Goal: Obtain resource: Download file/media

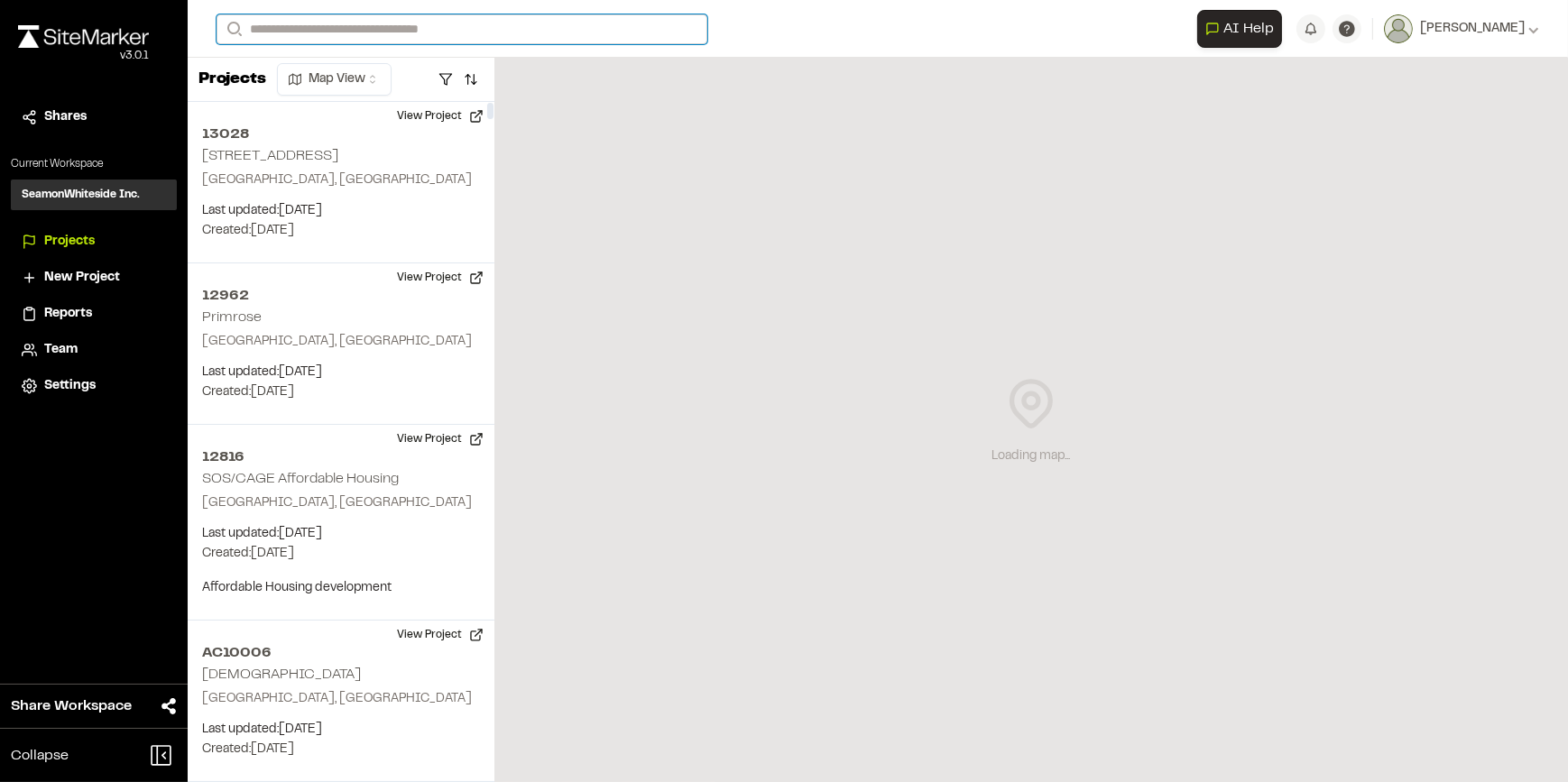
click at [294, 25] on input "Search" at bounding box center [462, 29] width 491 height 30
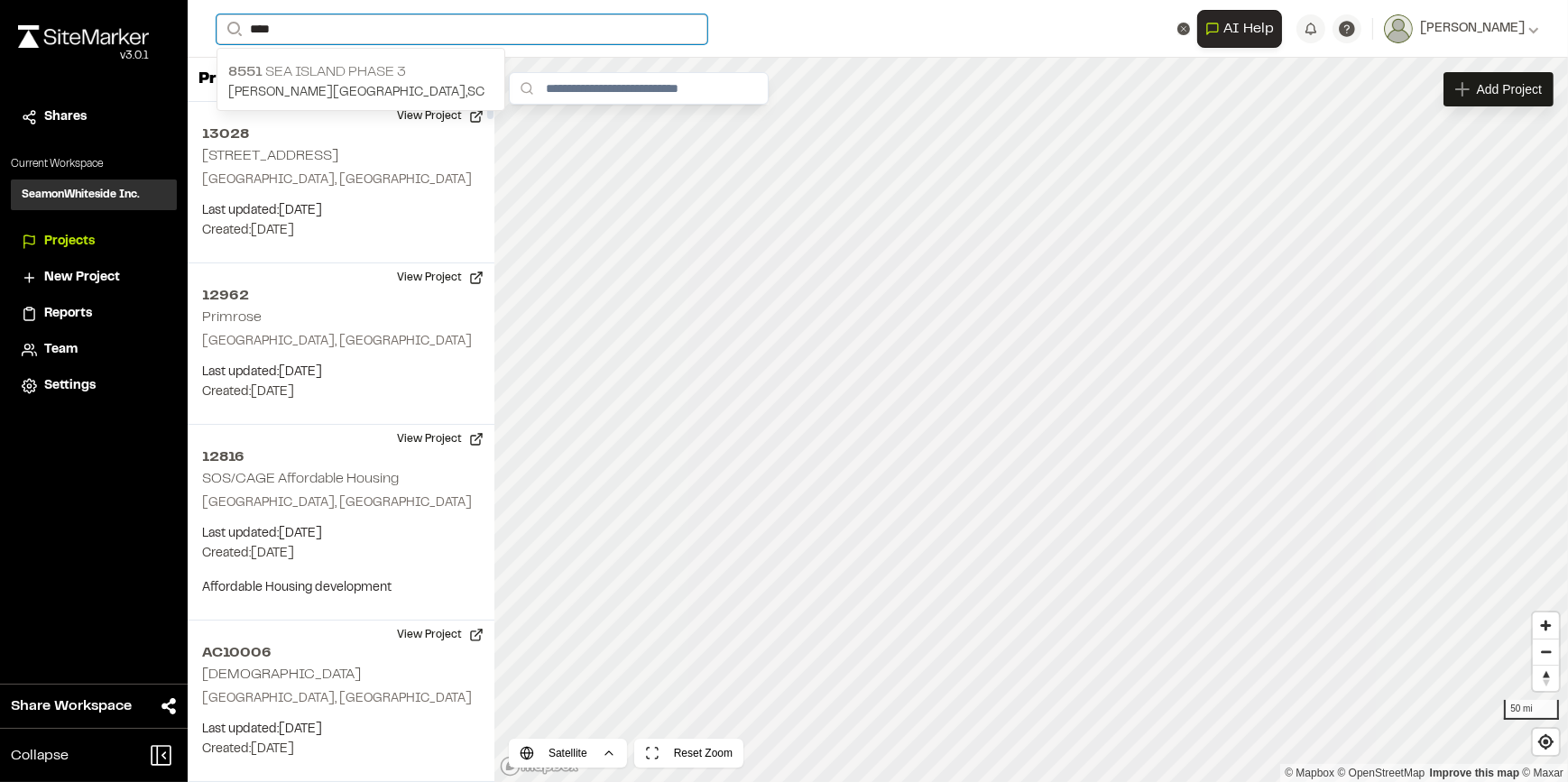
type input "****"
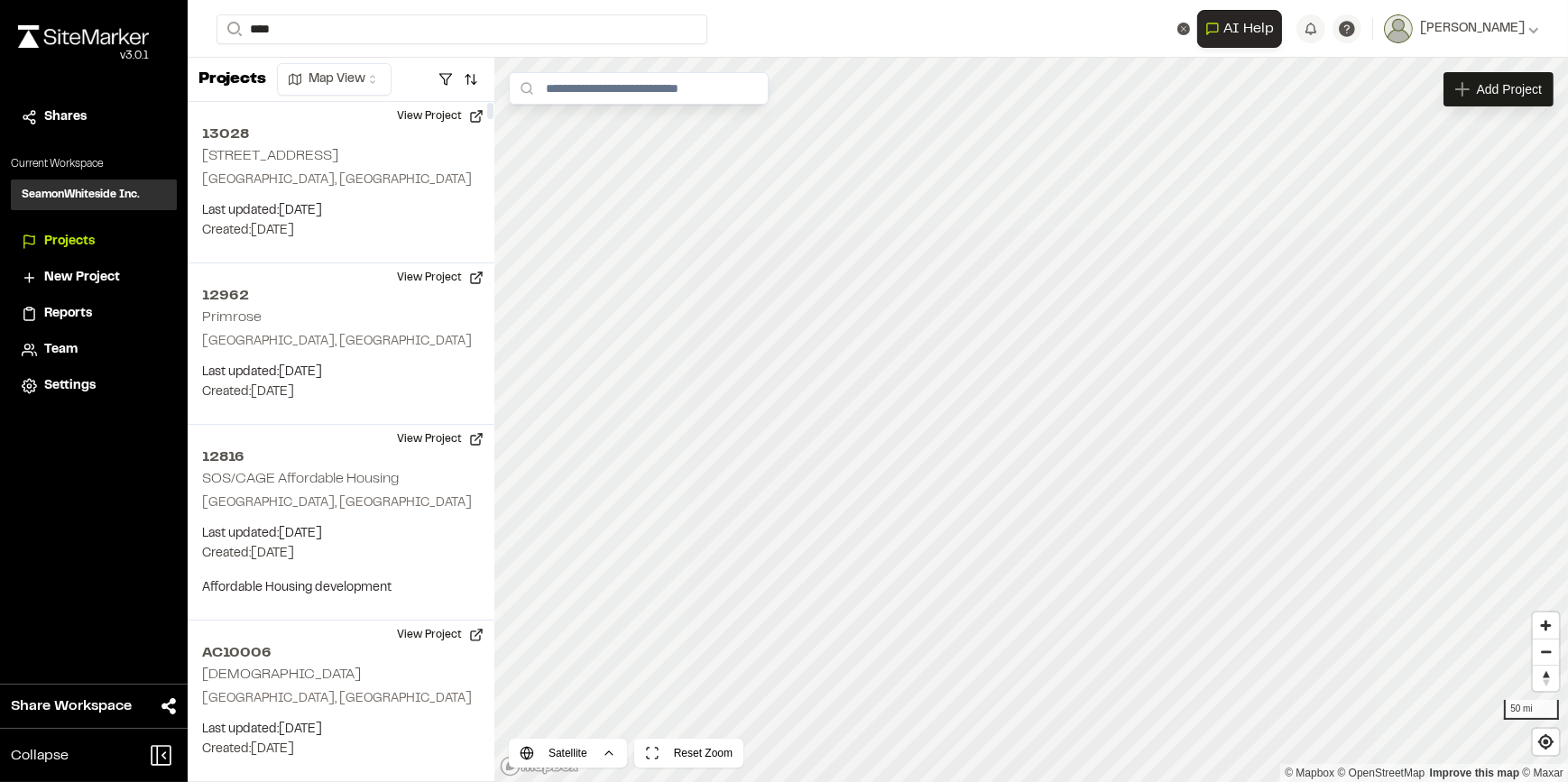
click at [314, 71] on p "[STREET_ADDRESS]" at bounding box center [360, 72] width 265 height 21
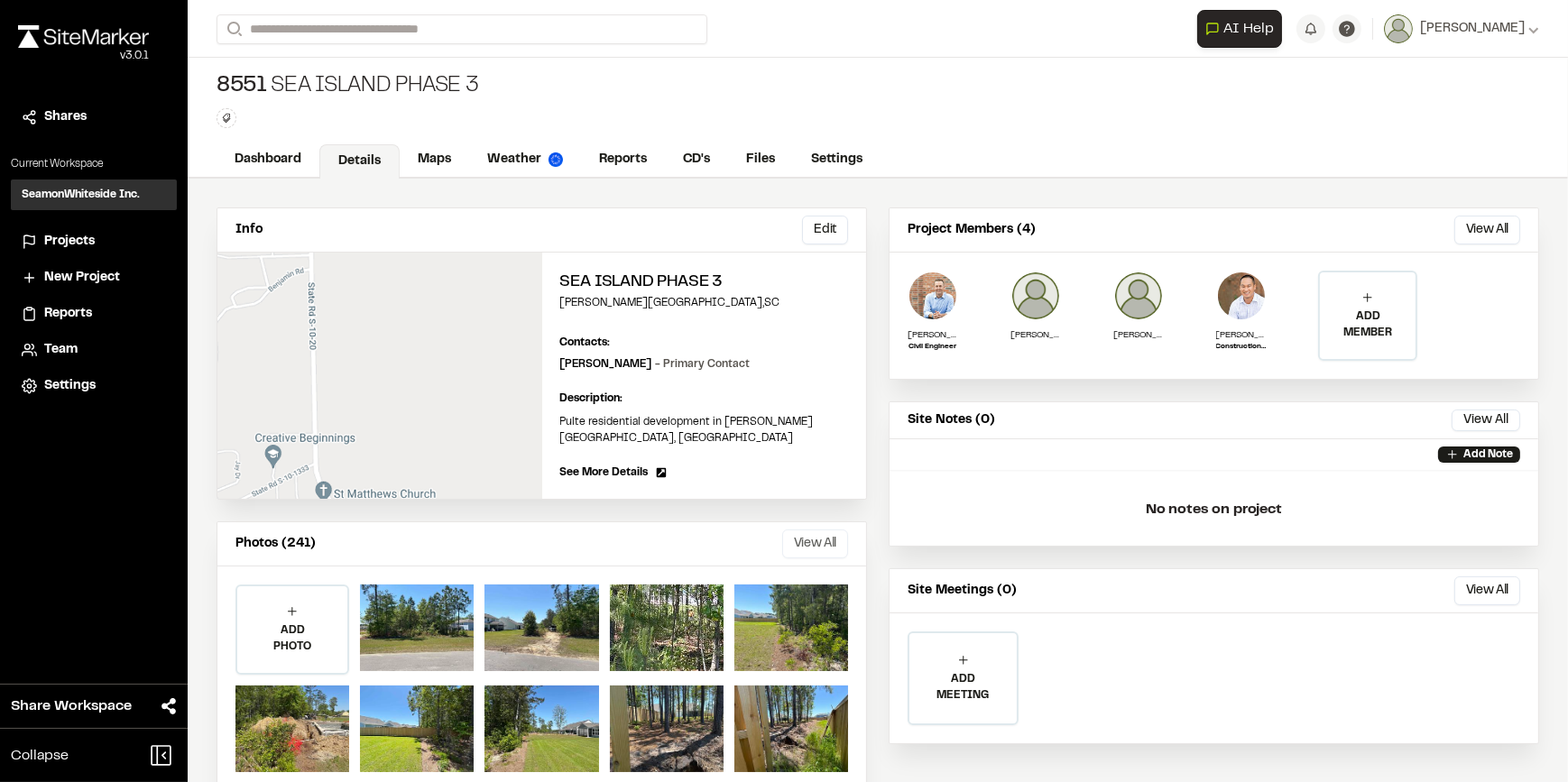
click at [796, 530] on button "View All" at bounding box center [815, 544] width 66 height 29
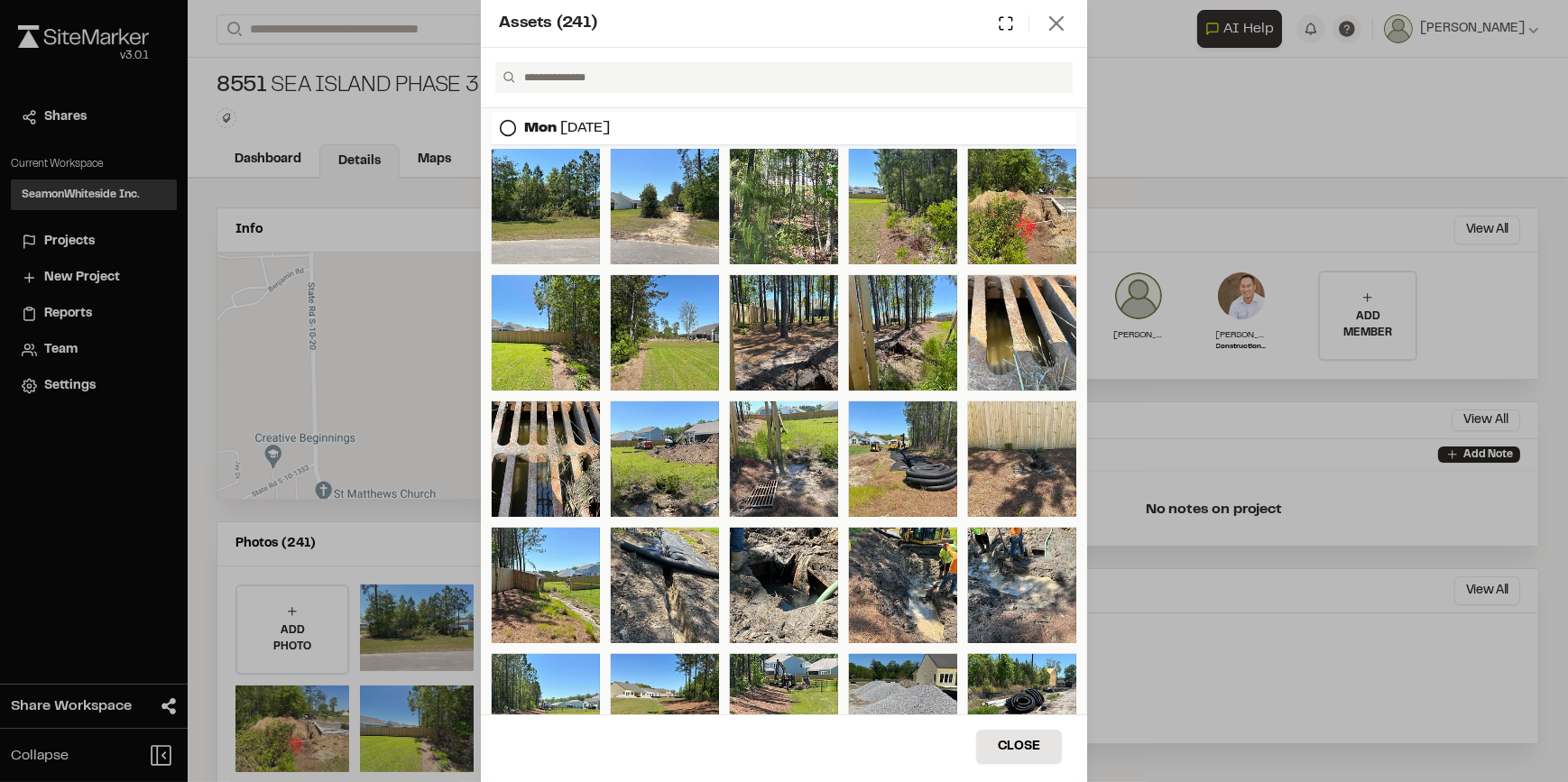
click at [1065, 22] on icon at bounding box center [1057, 23] width 25 height 25
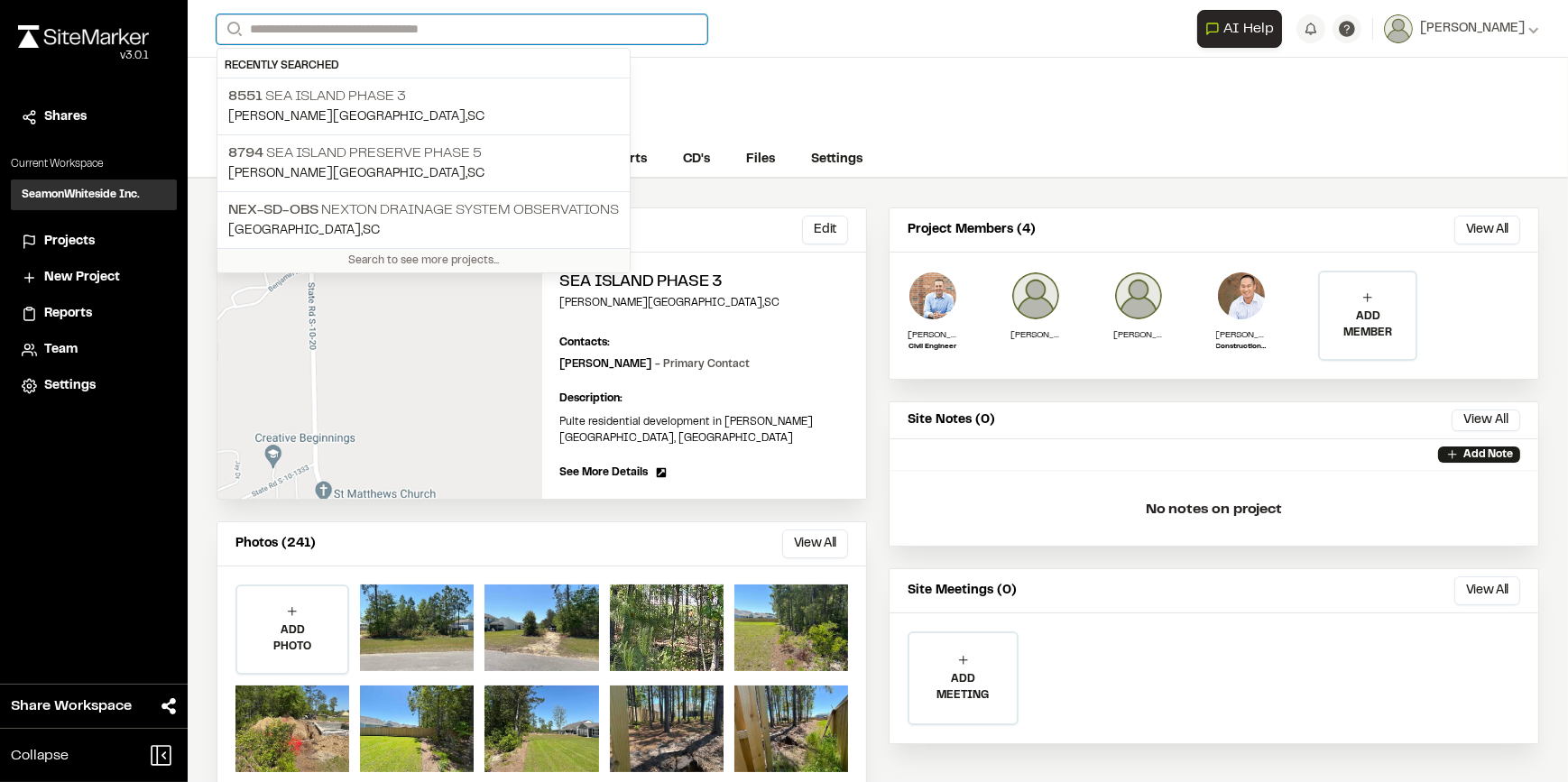
click at [379, 30] on input "Search" at bounding box center [462, 29] width 491 height 30
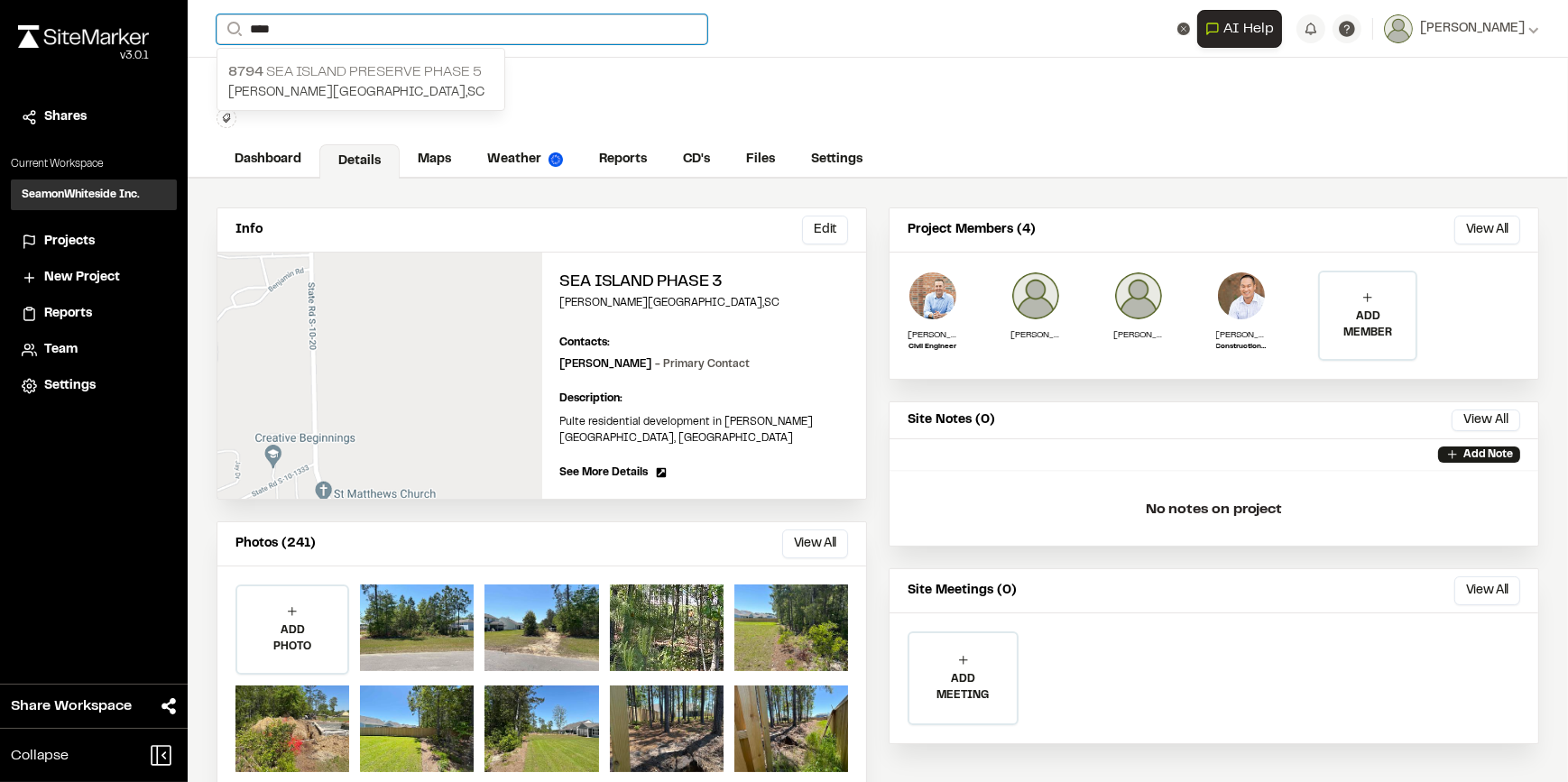
type input "****"
click at [312, 75] on p "8794 [GEOGRAPHIC_DATA] Phase 5" at bounding box center [360, 72] width 265 height 21
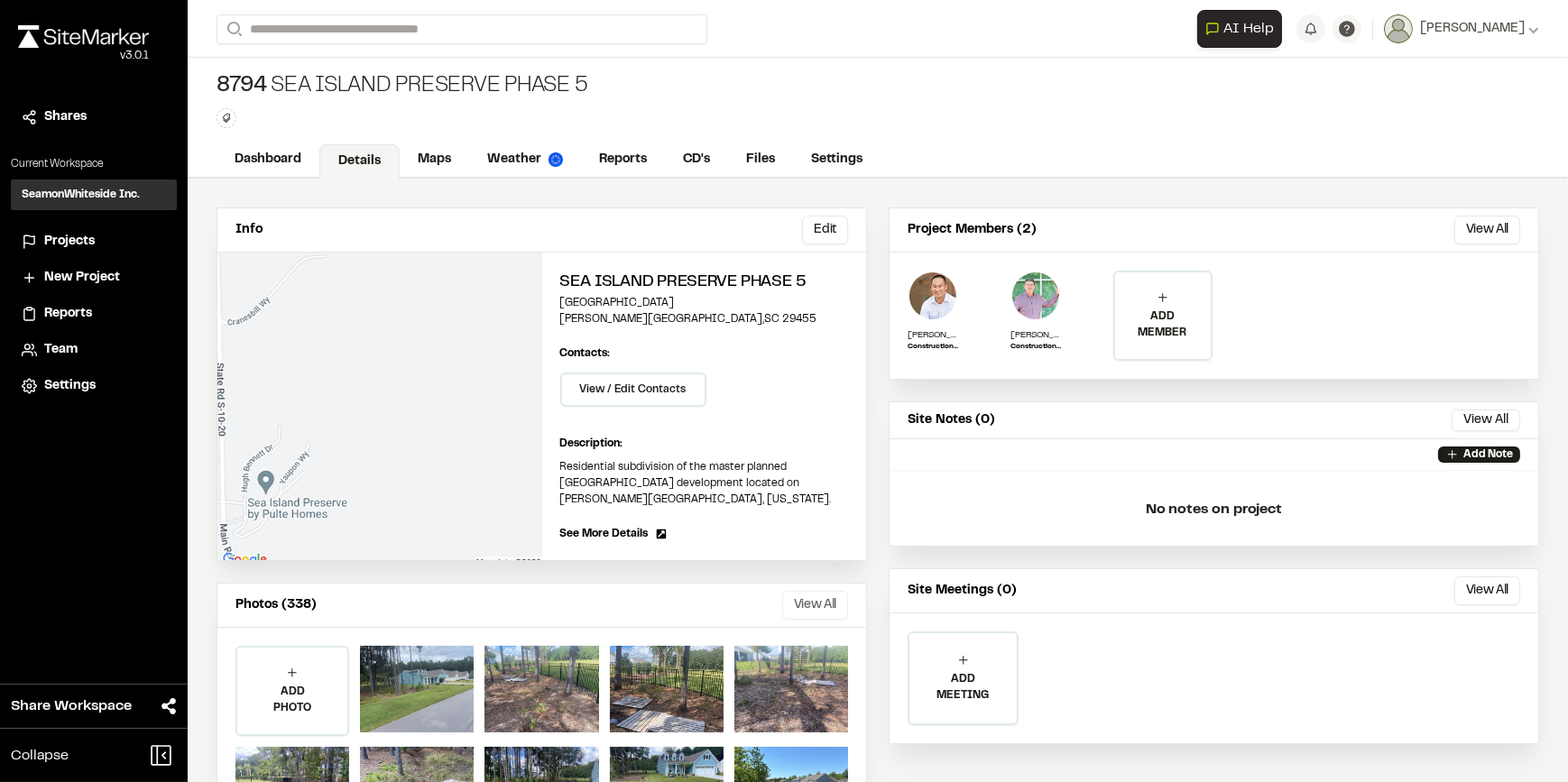
click at [799, 601] on button "View All" at bounding box center [815, 605] width 66 height 29
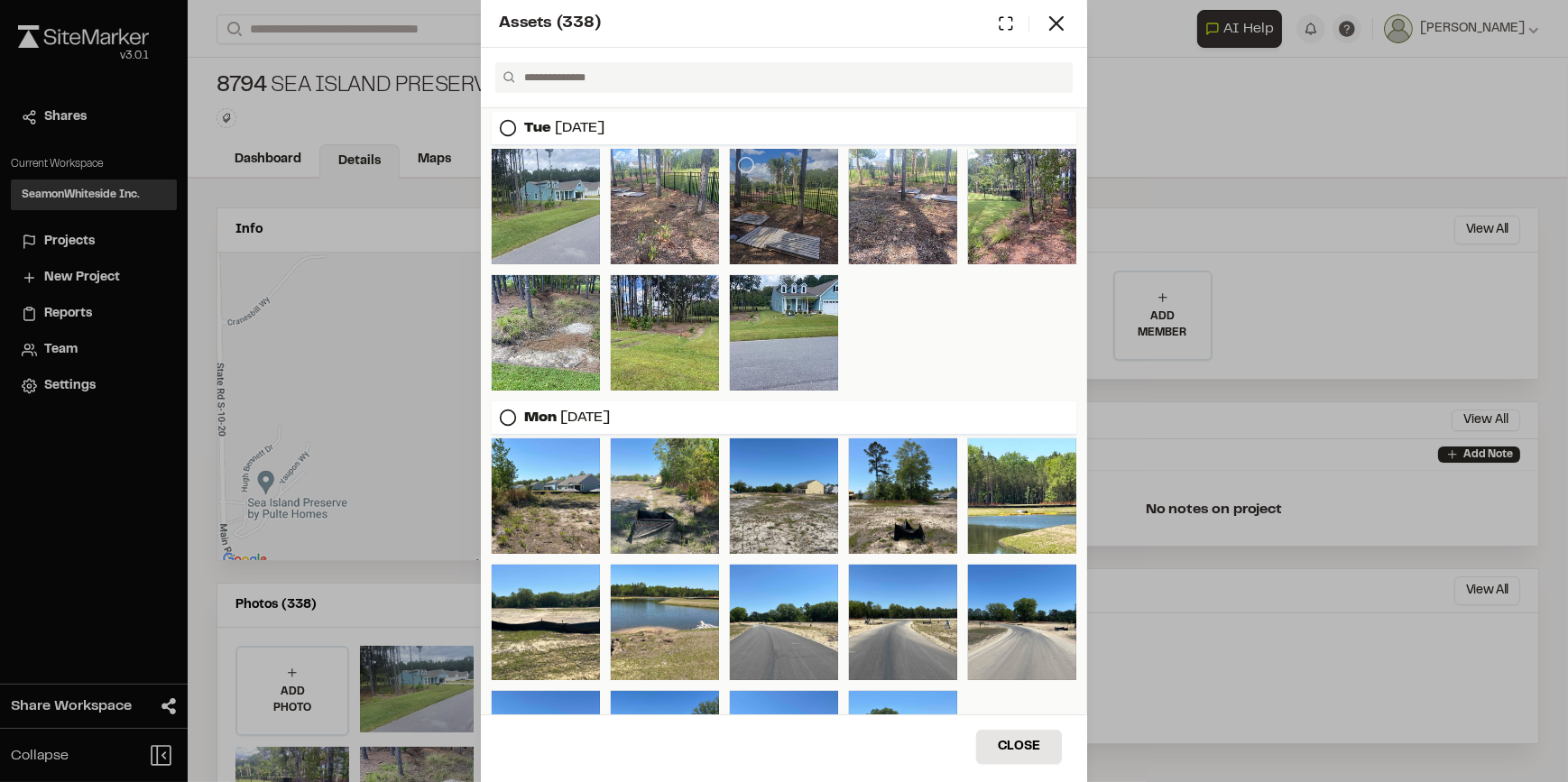
click at [793, 175] on div at bounding box center [784, 206] width 109 height 115
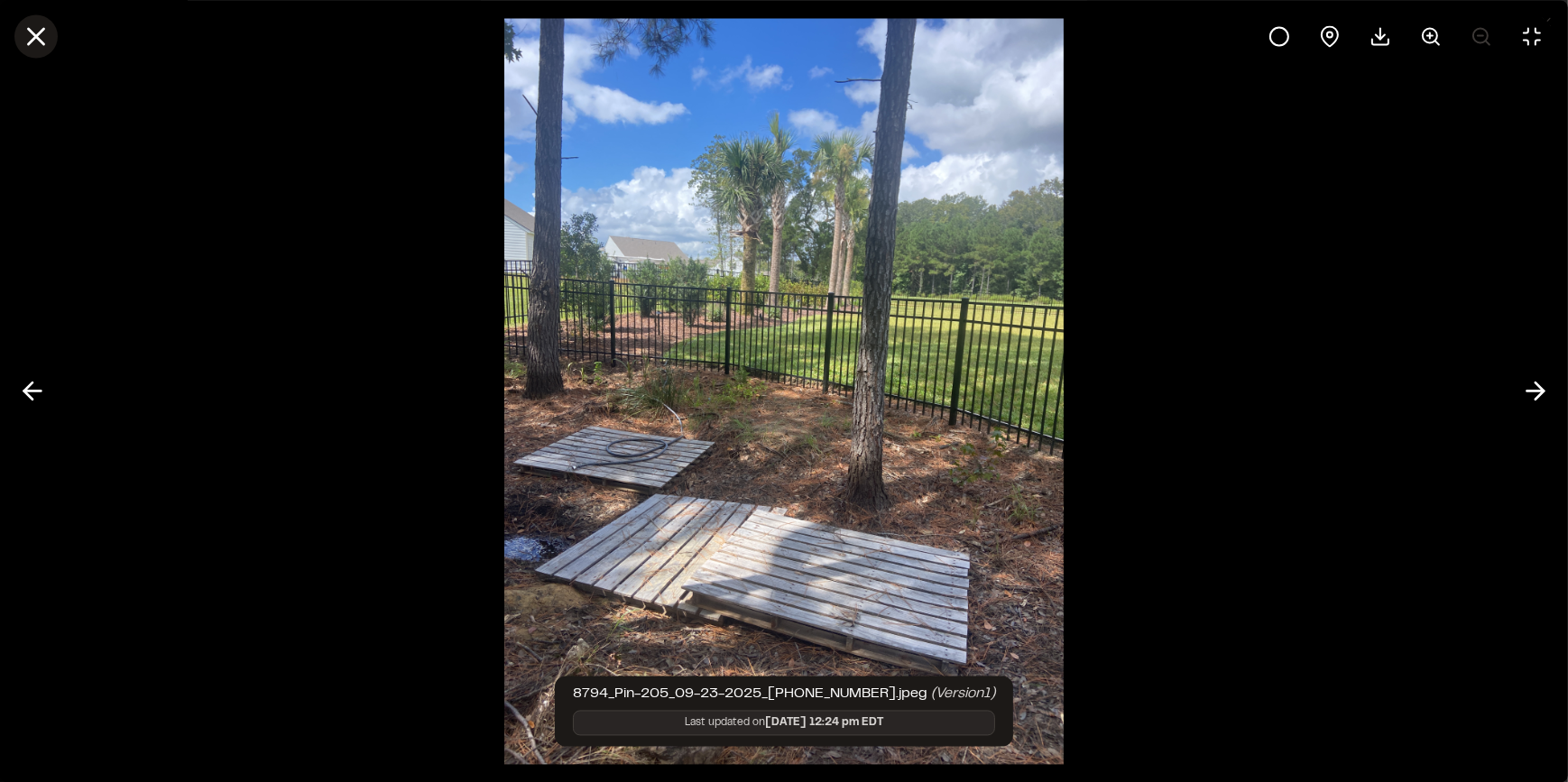
click at [36, 37] on line at bounding box center [37, 37] width 16 height 16
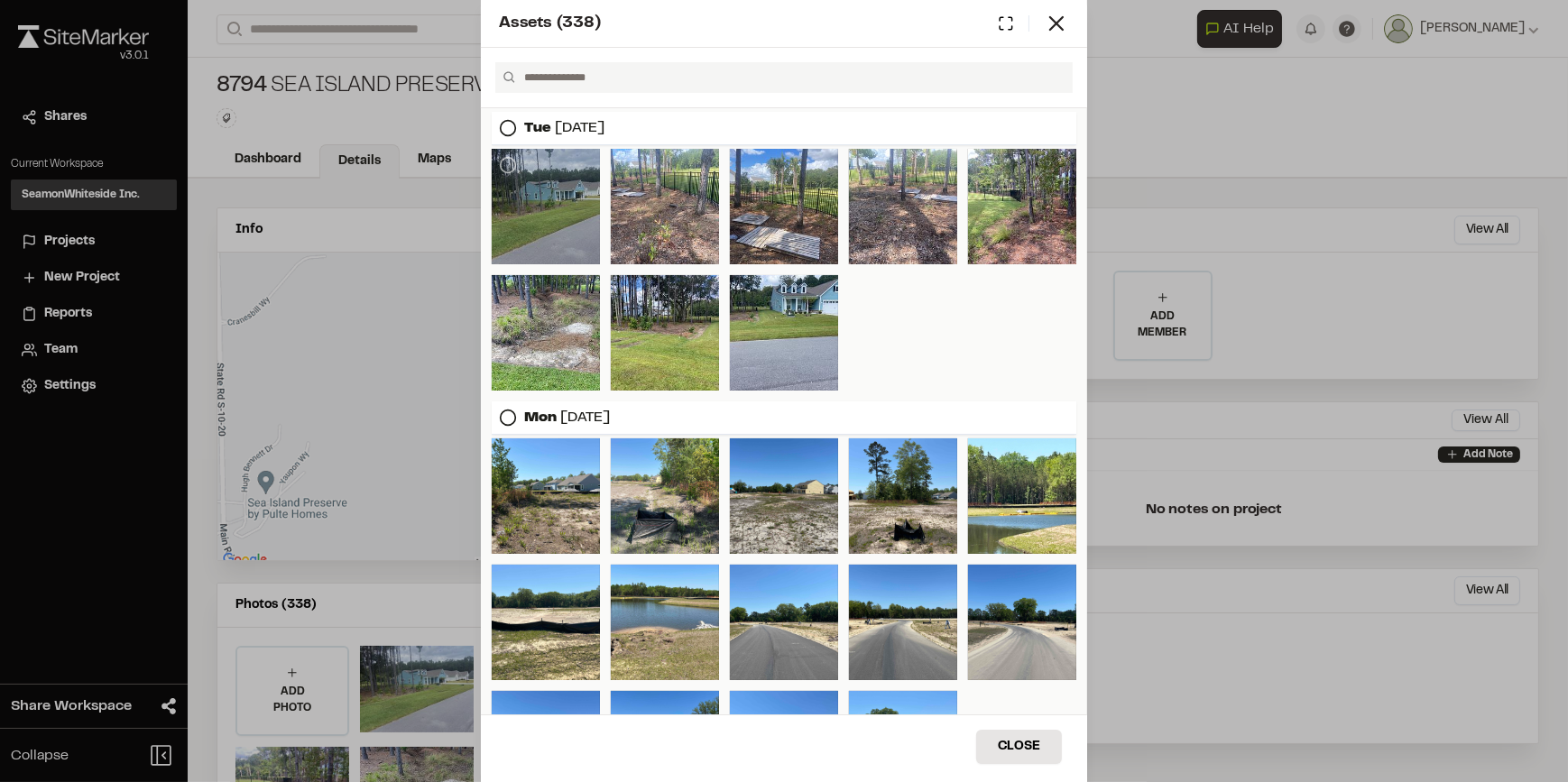
click at [532, 202] on div at bounding box center [546, 206] width 109 height 115
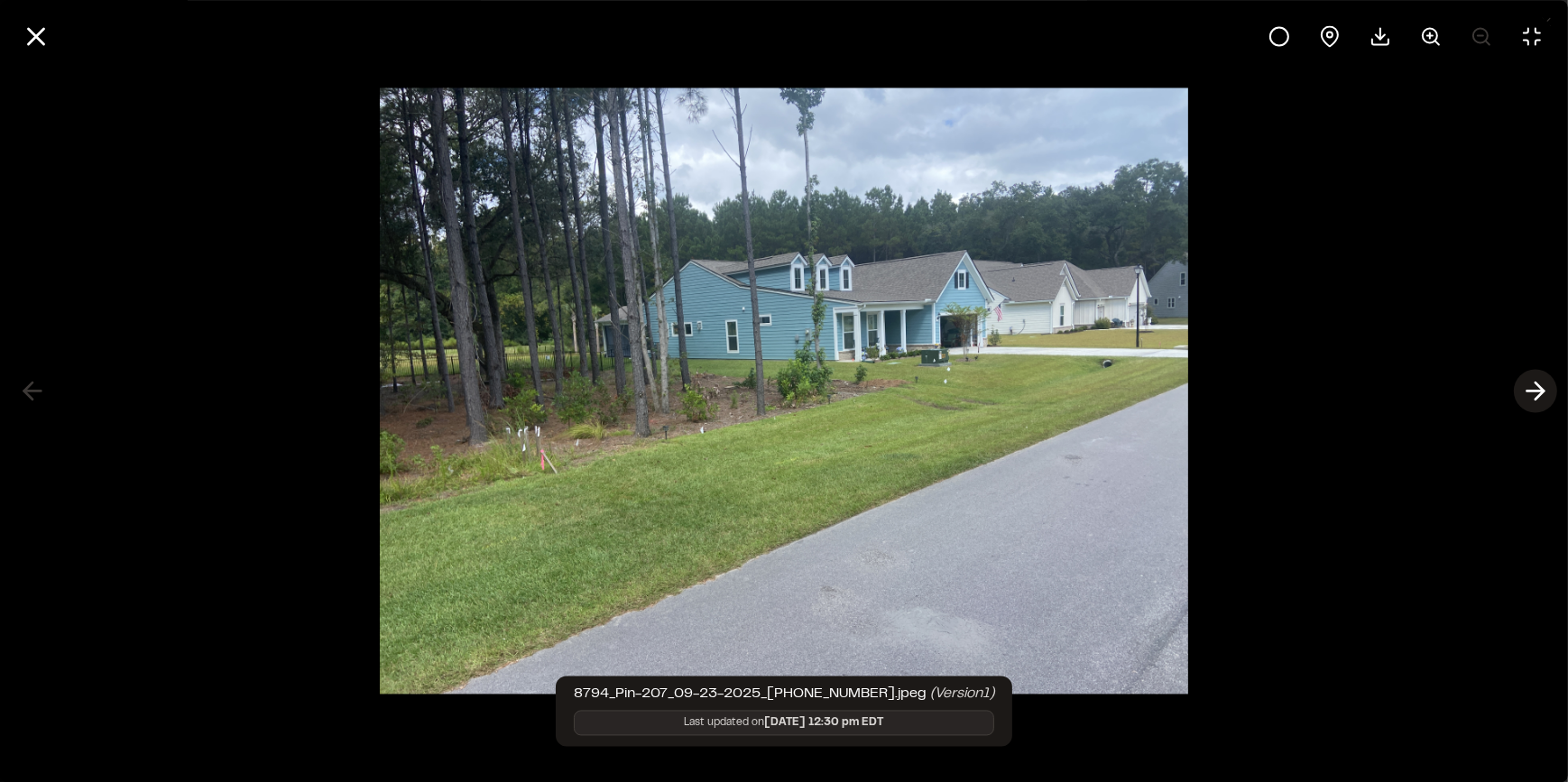
click at [1533, 387] on icon at bounding box center [1535, 392] width 29 height 31
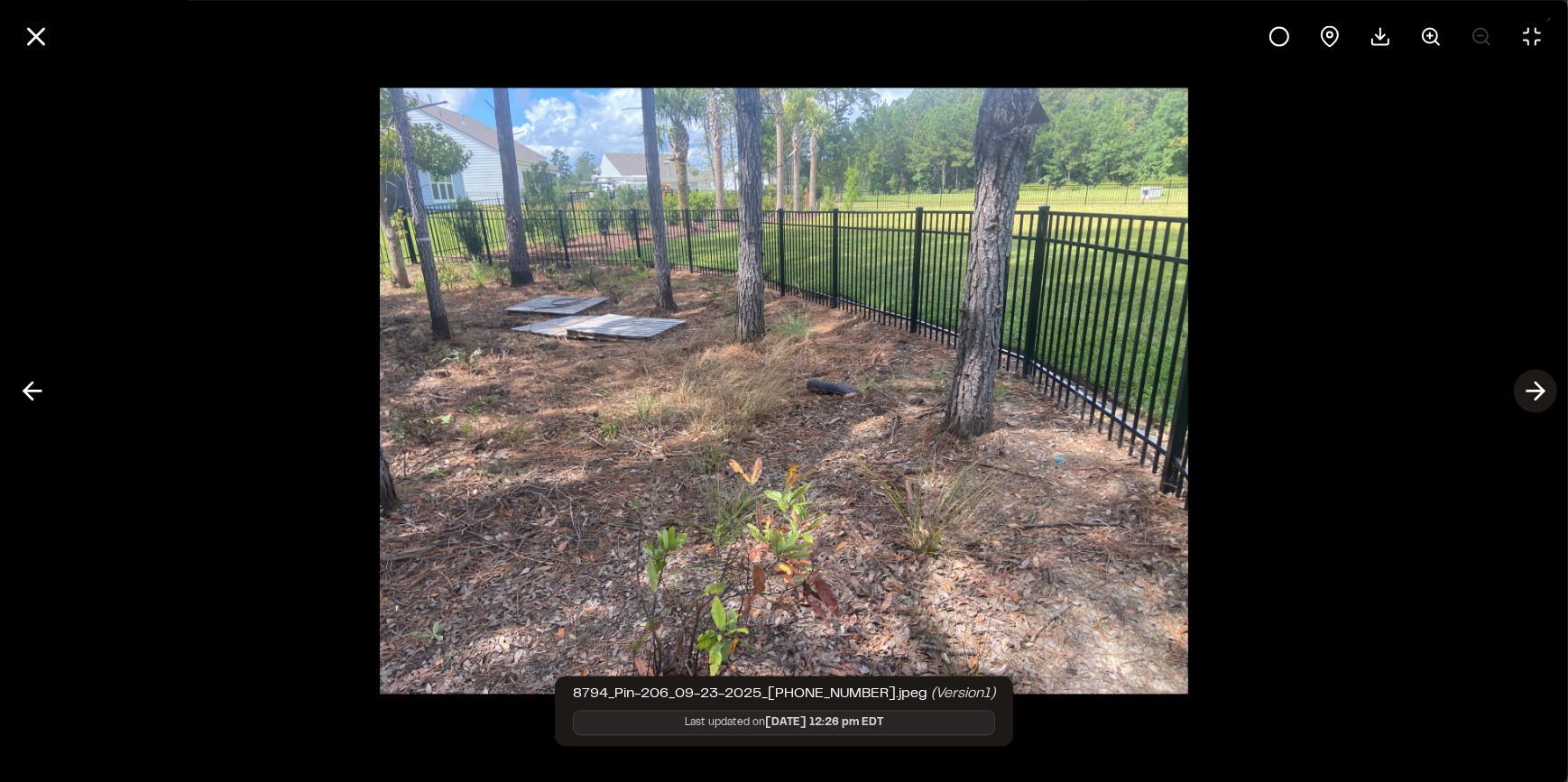
click at [1533, 387] on icon at bounding box center [1535, 392] width 29 height 31
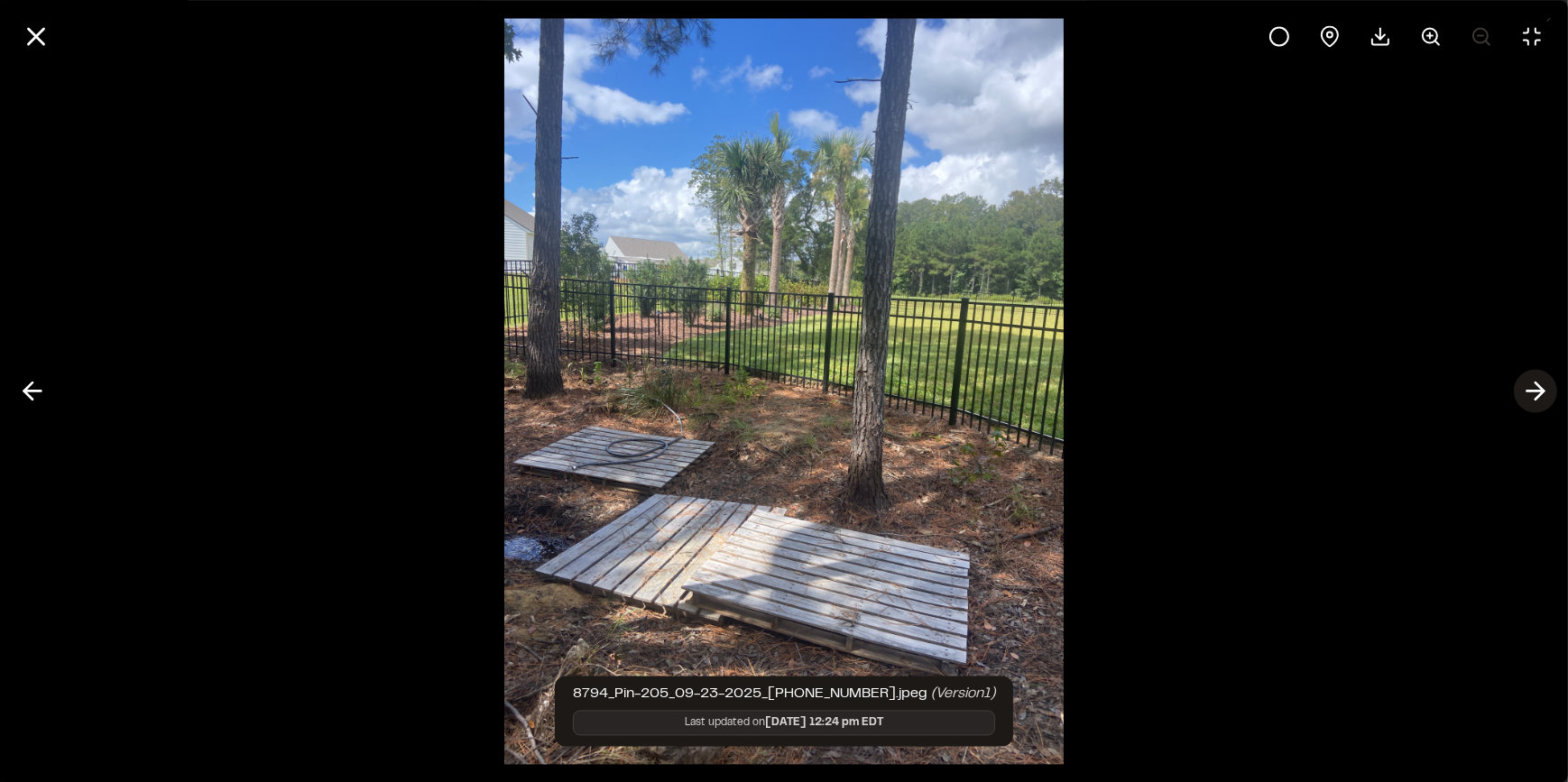
click at [1534, 388] on icon at bounding box center [1535, 392] width 29 height 31
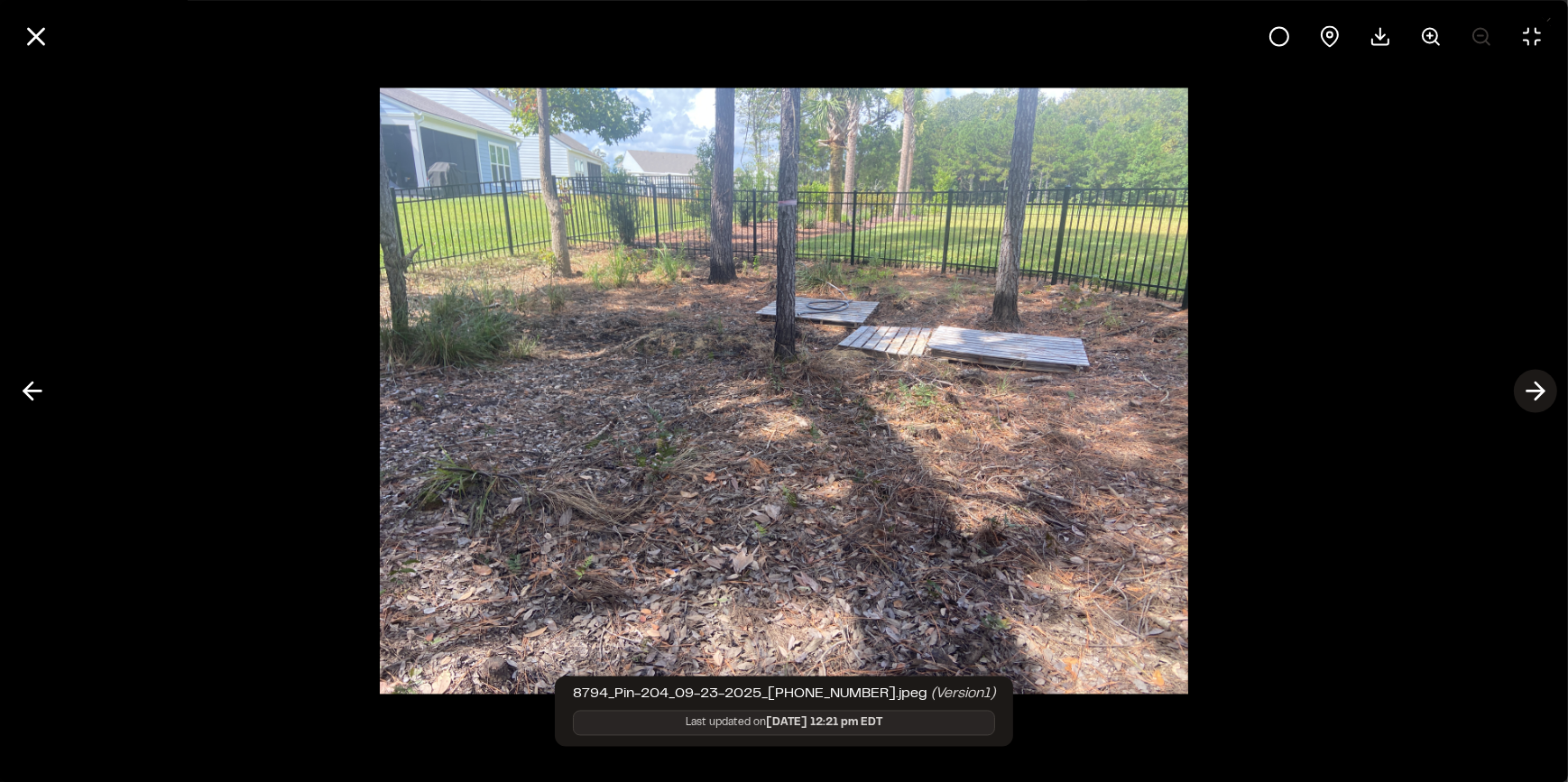
click at [1532, 387] on icon at bounding box center [1535, 392] width 29 height 31
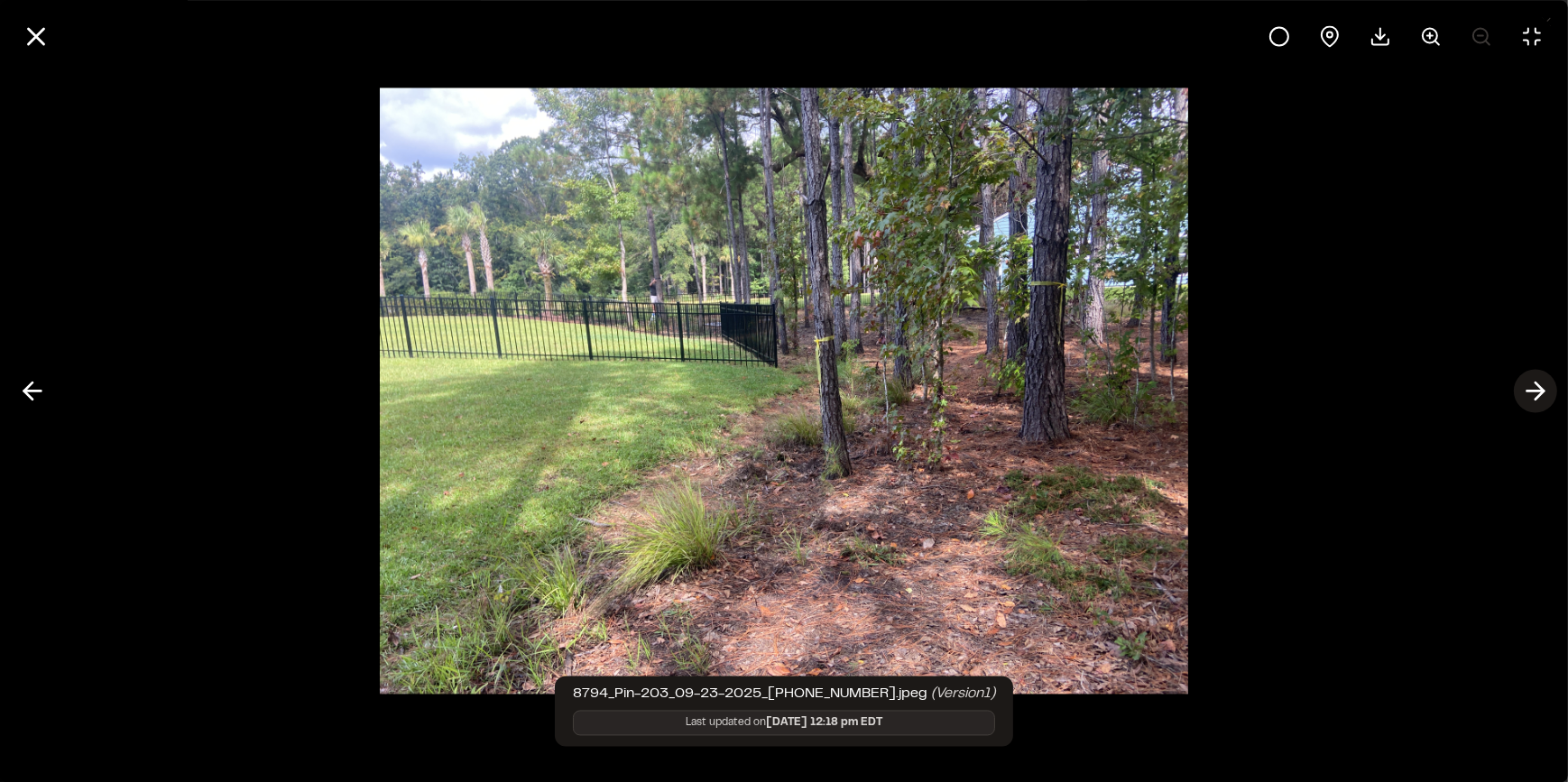
click at [1533, 387] on icon at bounding box center [1535, 392] width 29 height 31
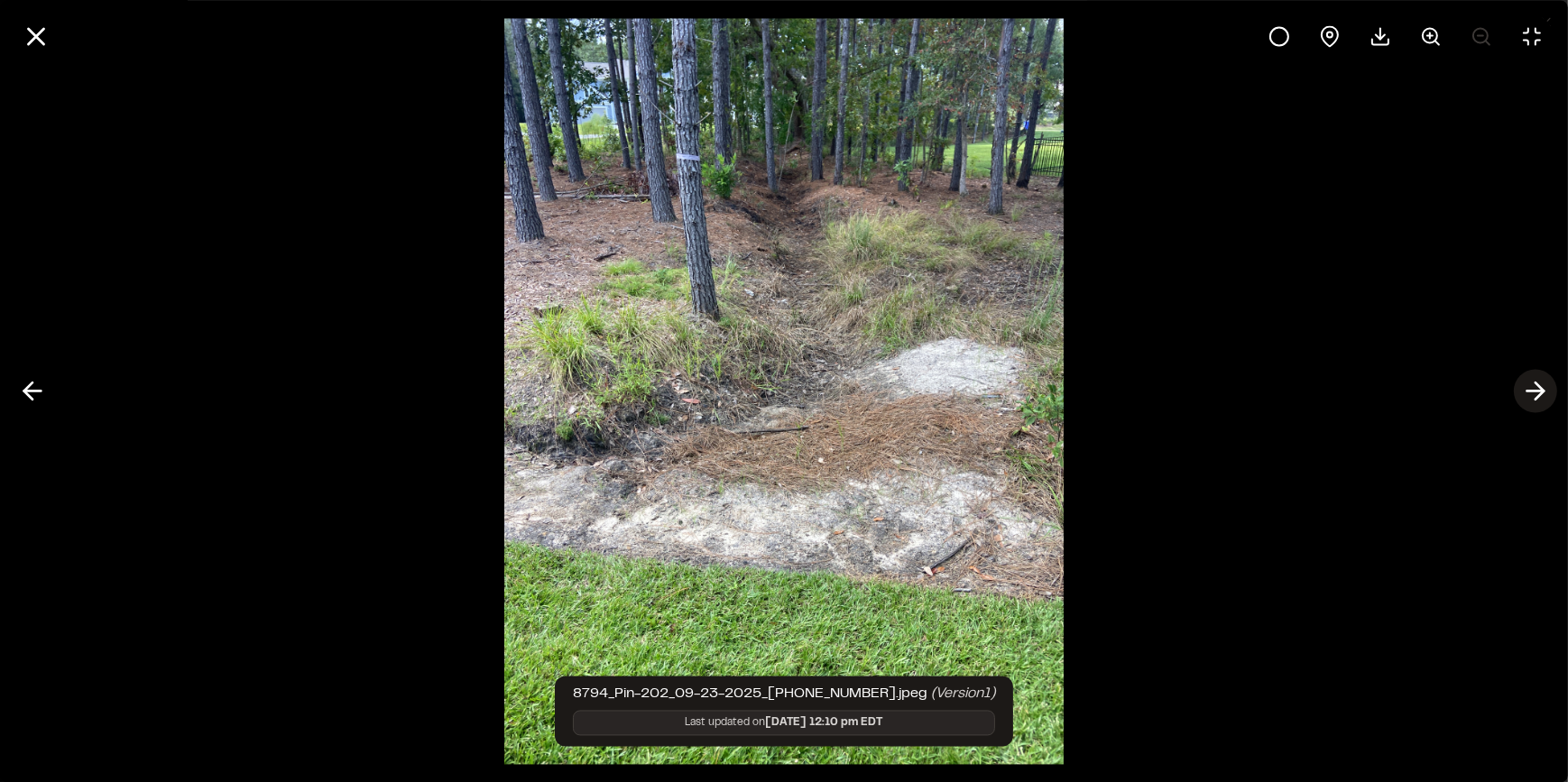
click at [1533, 387] on icon at bounding box center [1535, 392] width 29 height 31
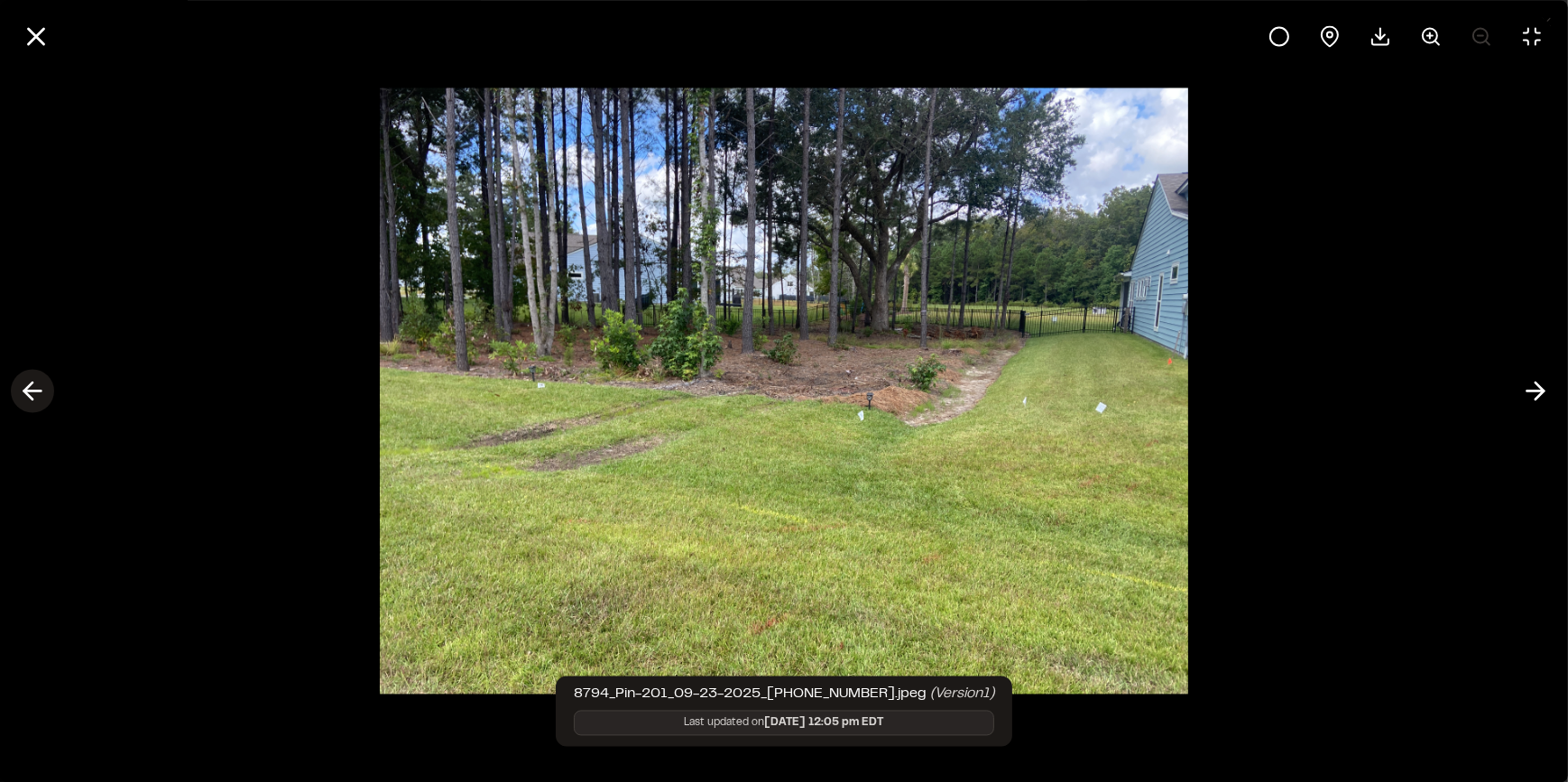
click at [21, 392] on icon at bounding box center [33, 392] width 29 height 31
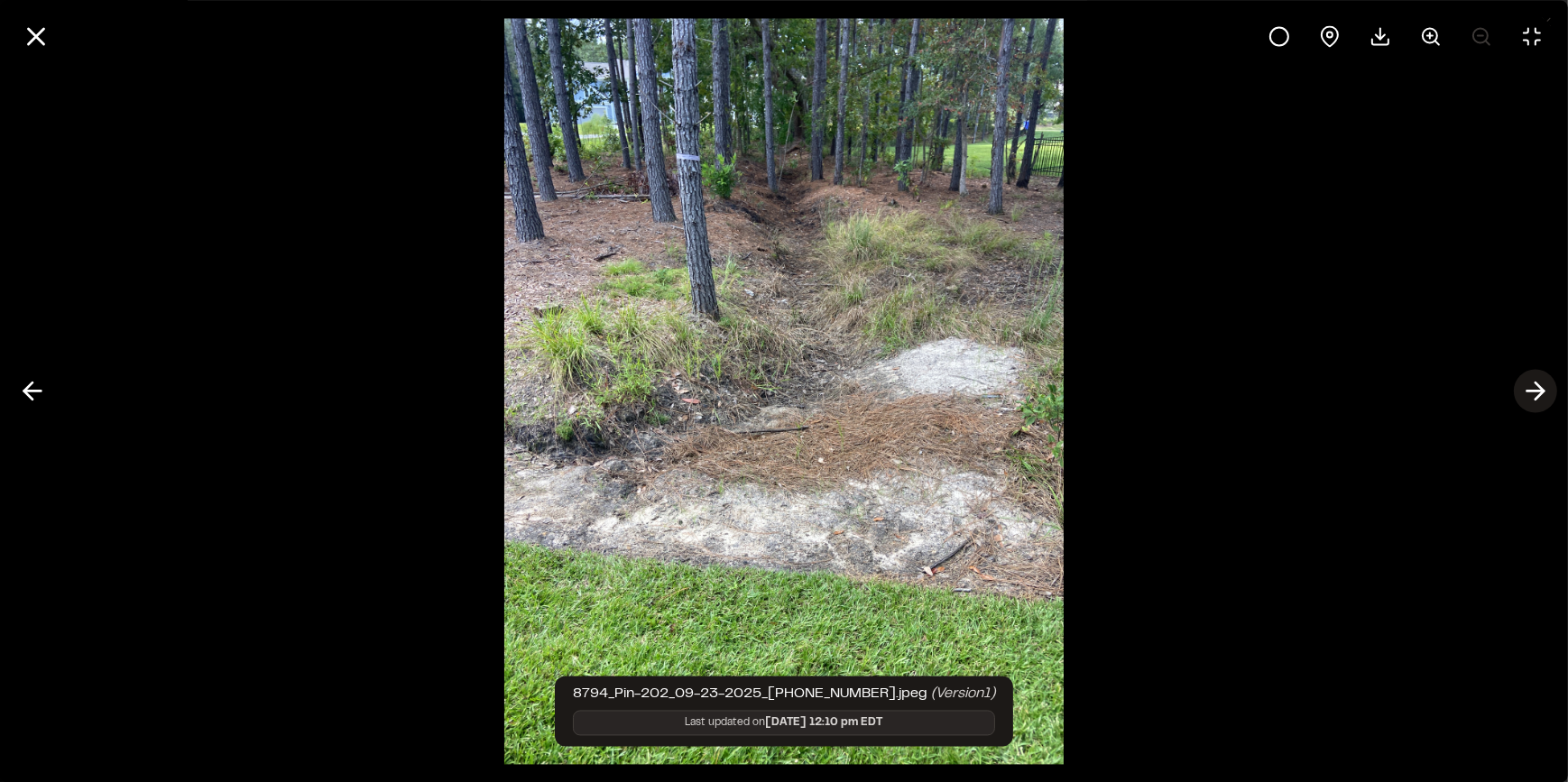
click at [1537, 391] on line at bounding box center [1536, 391] width 17 height 0
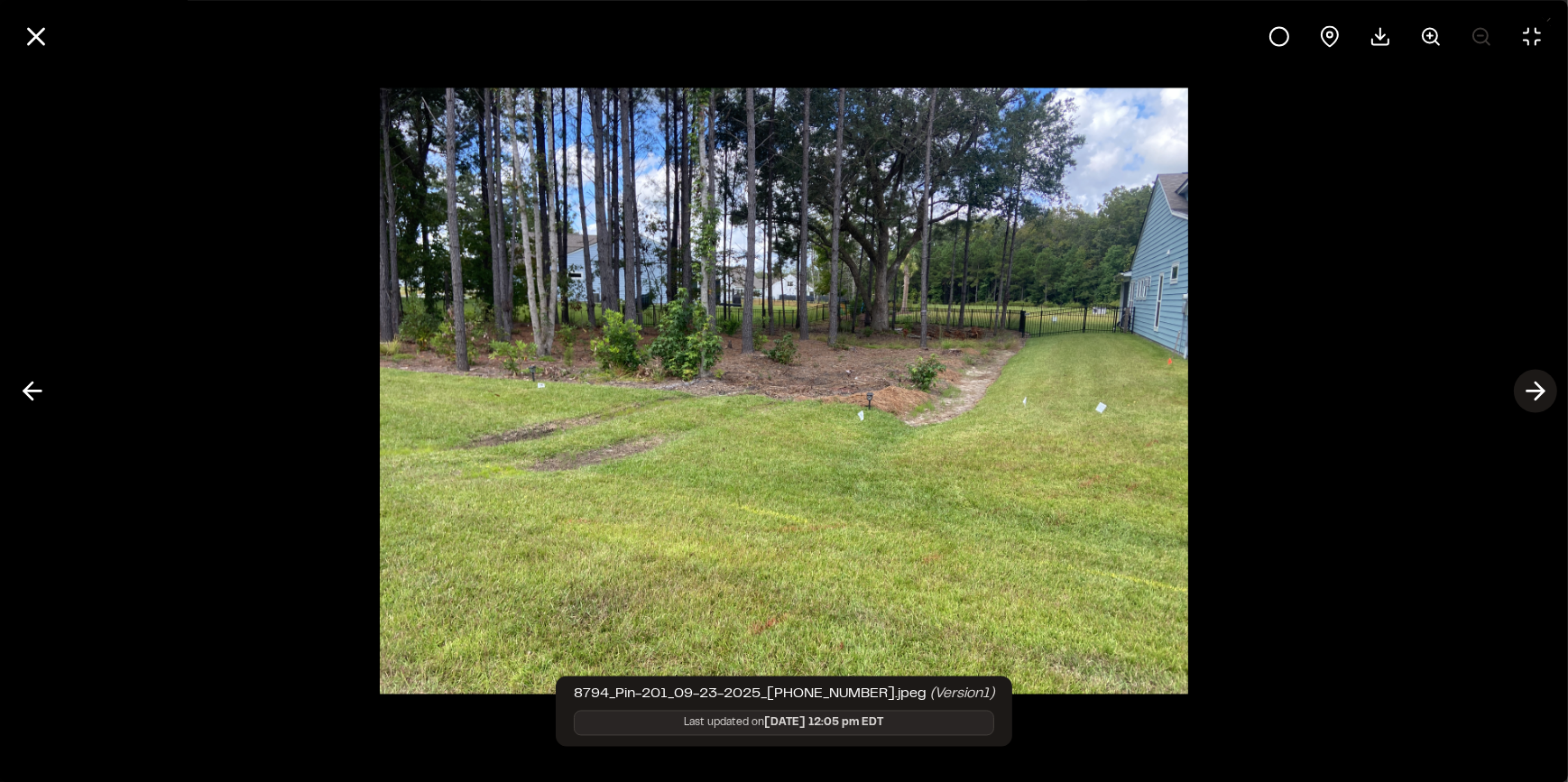
click at [1535, 391] on line at bounding box center [1536, 391] width 17 height 0
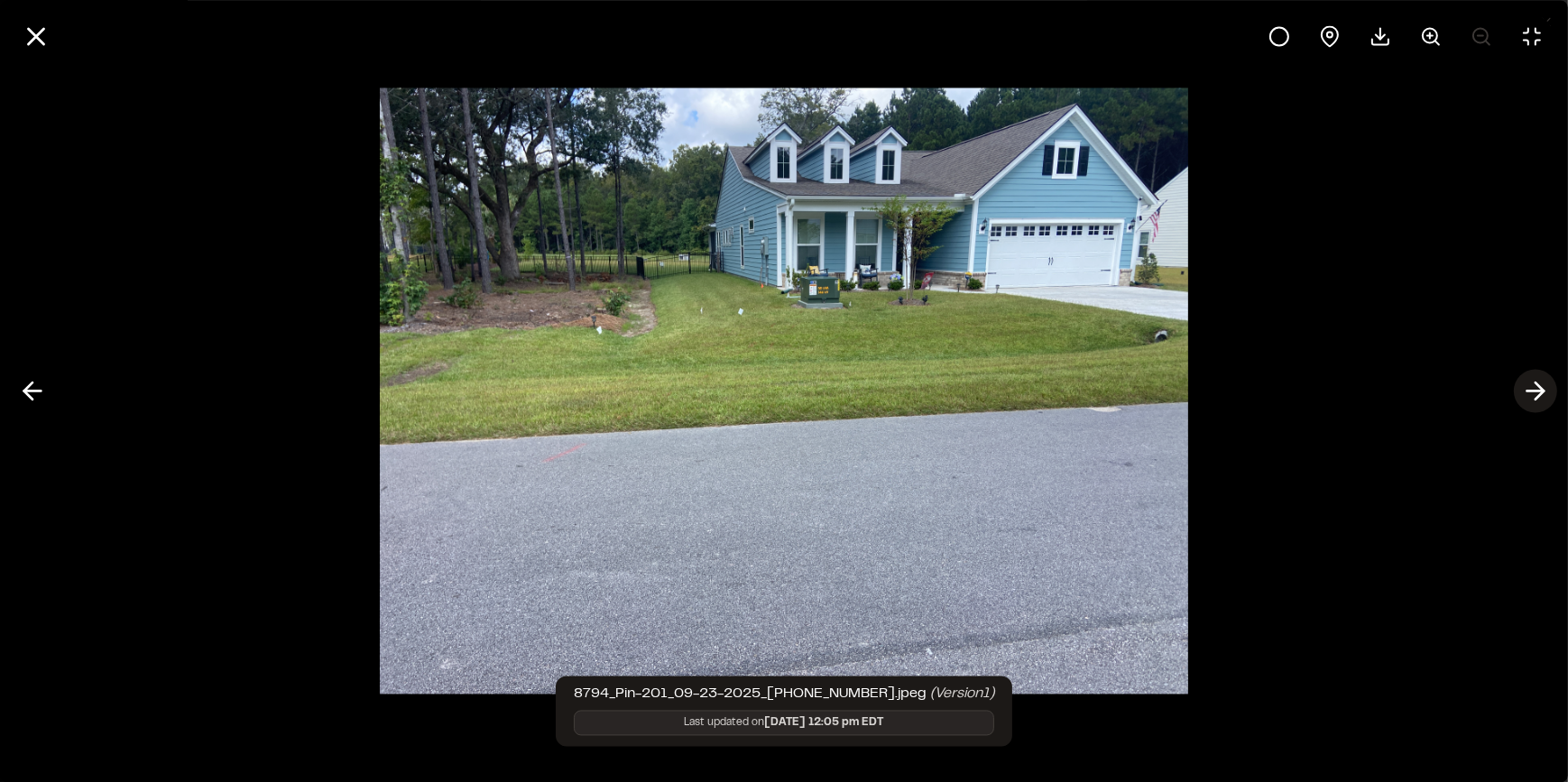
click at [1542, 393] on polyline at bounding box center [1539, 391] width 8 height 17
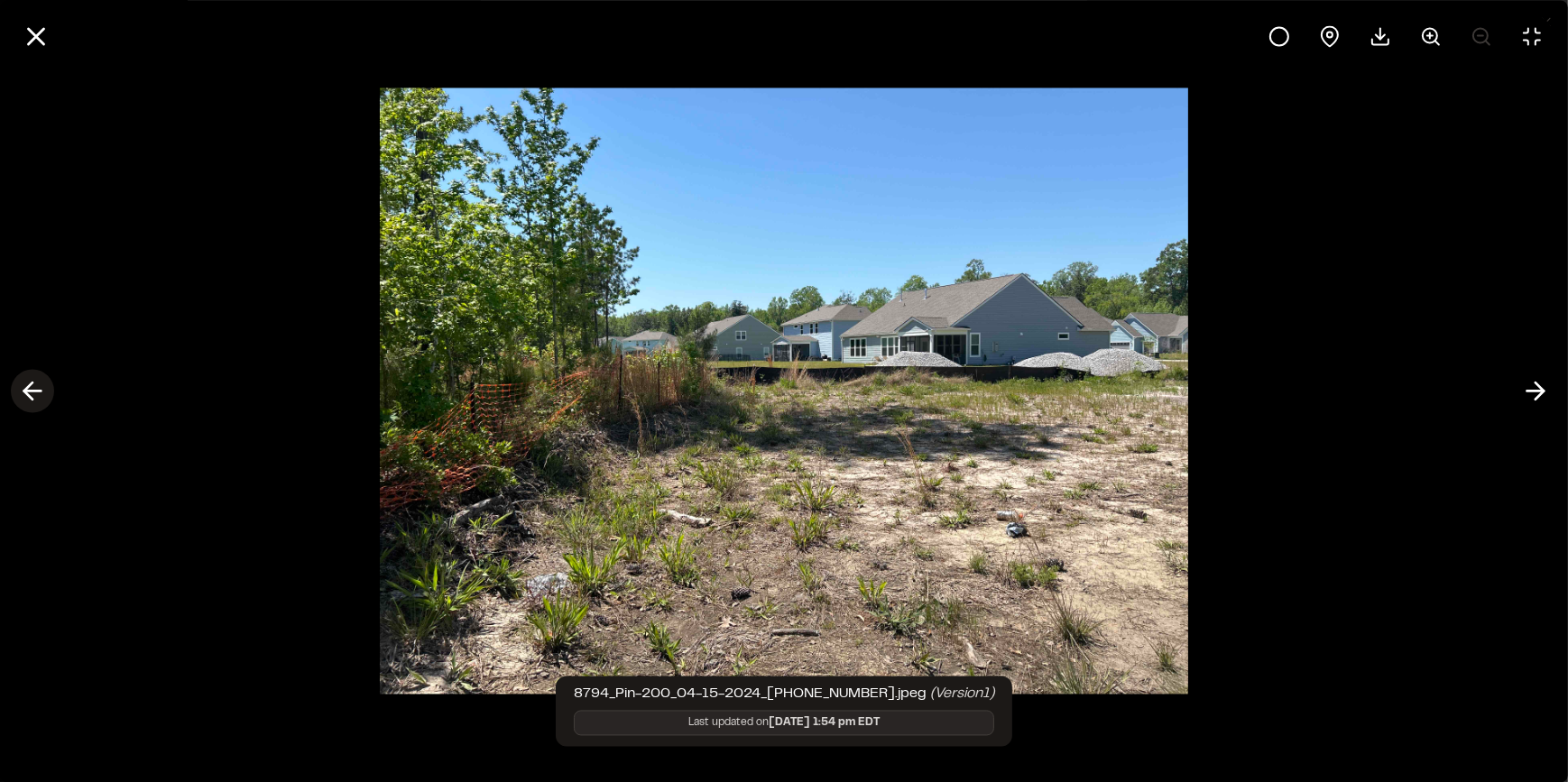
click at [30, 388] on icon at bounding box center [33, 392] width 29 height 31
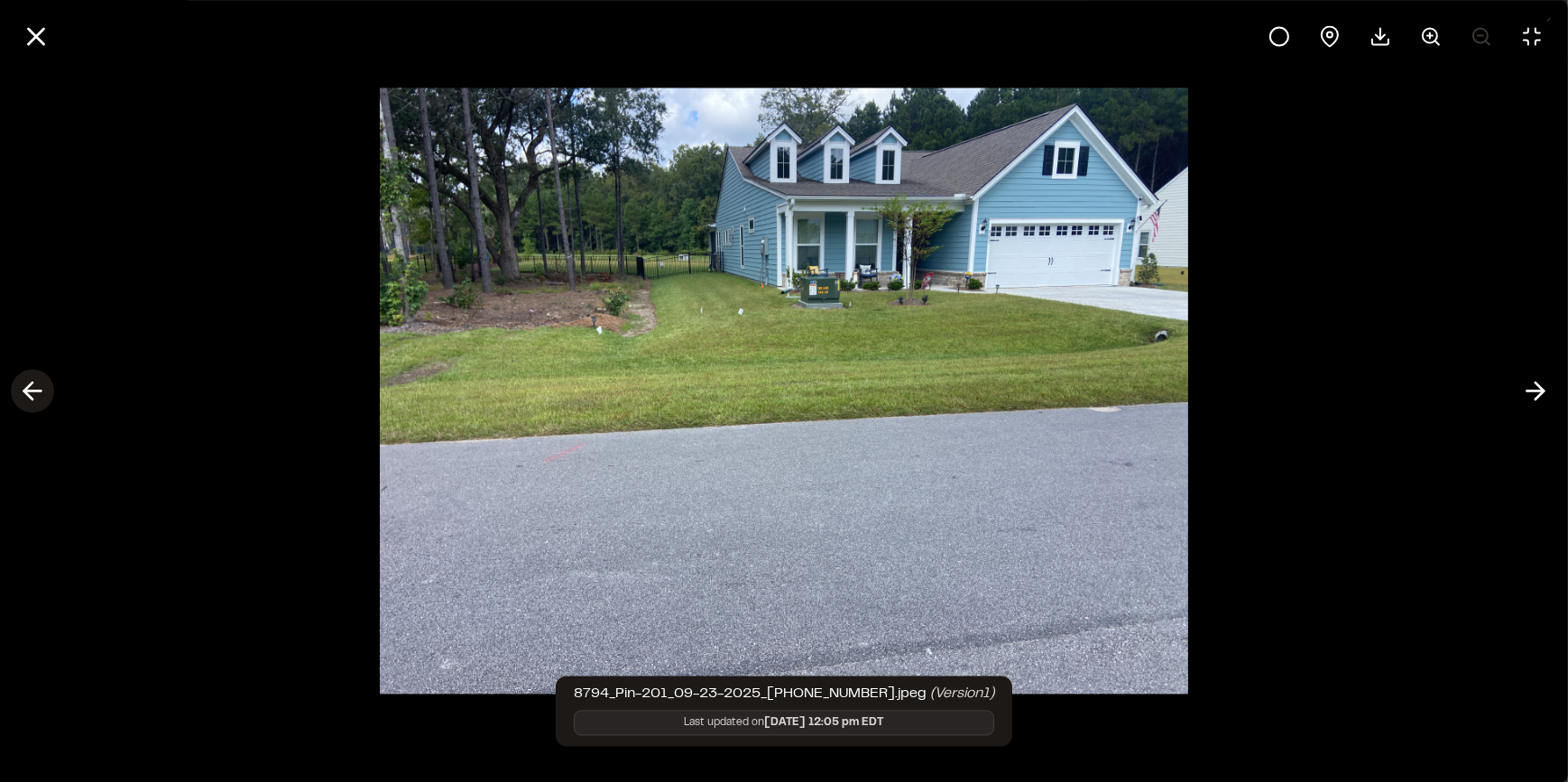
click at [30, 388] on icon at bounding box center [33, 392] width 29 height 31
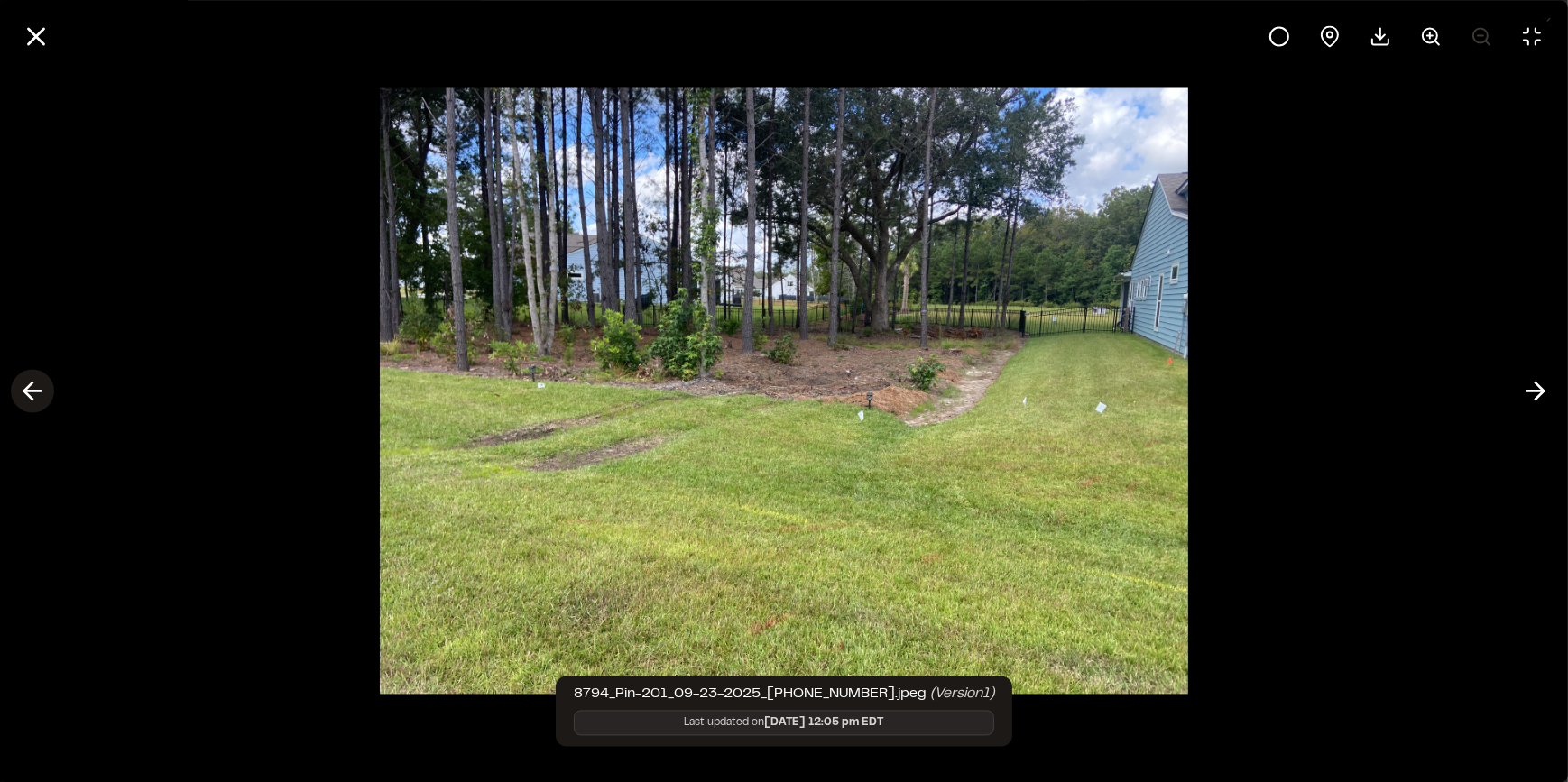
click at [30, 388] on icon at bounding box center [33, 392] width 29 height 31
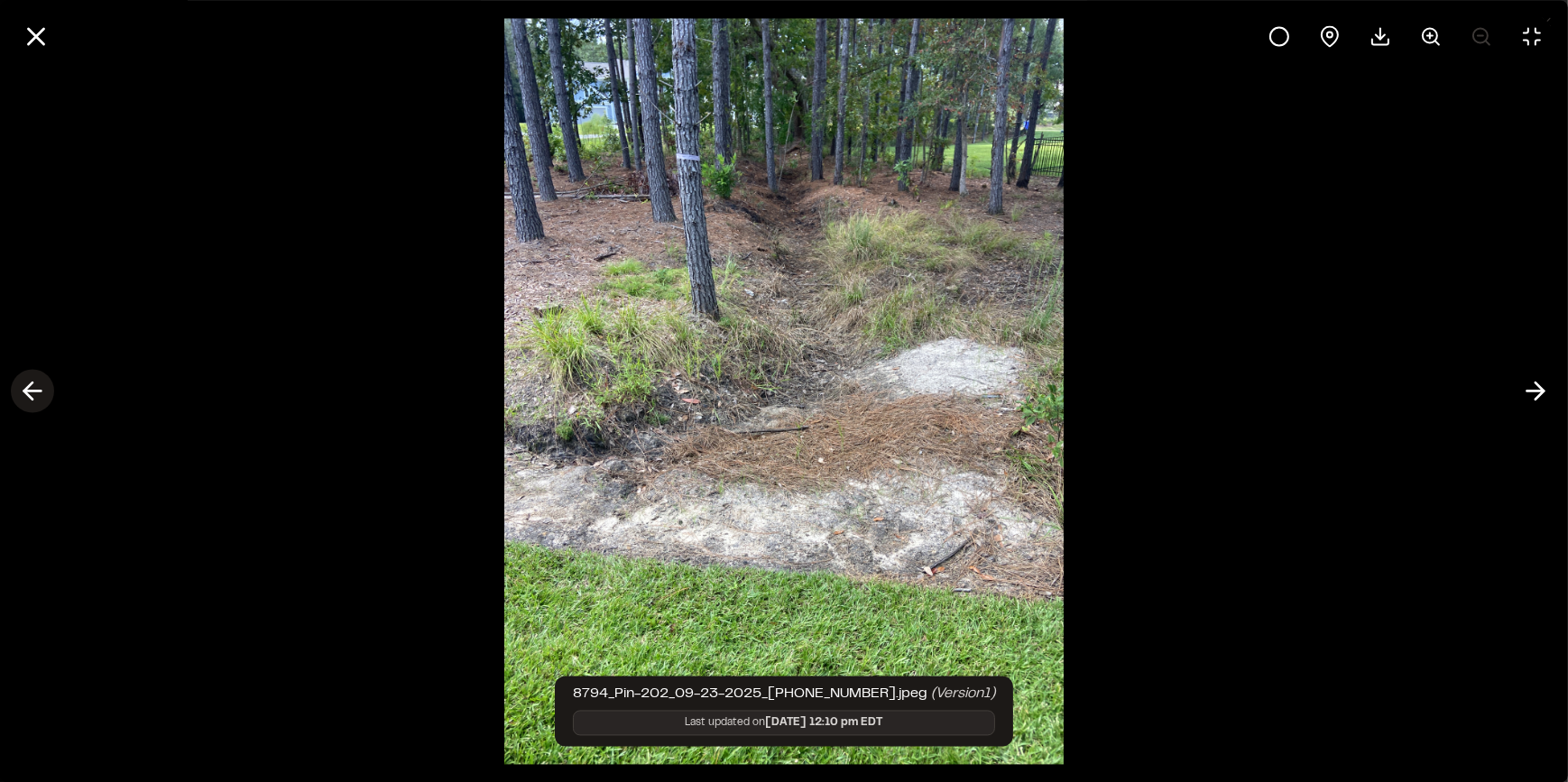
click at [30, 388] on icon at bounding box center [33, 392] width 29 height 31
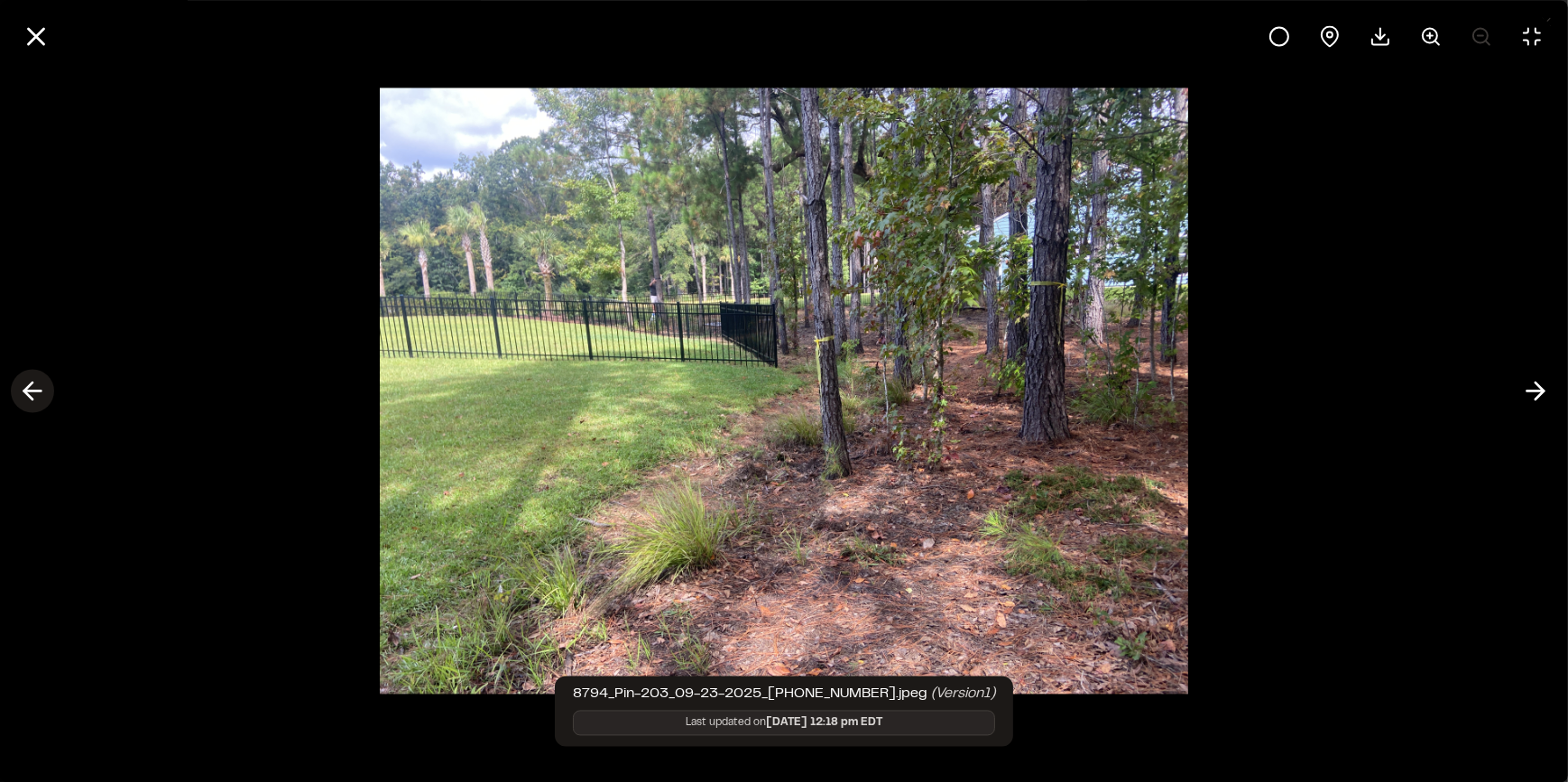
click at [31, 388] on icon at bounding box center [33, 392] width 29 height 31
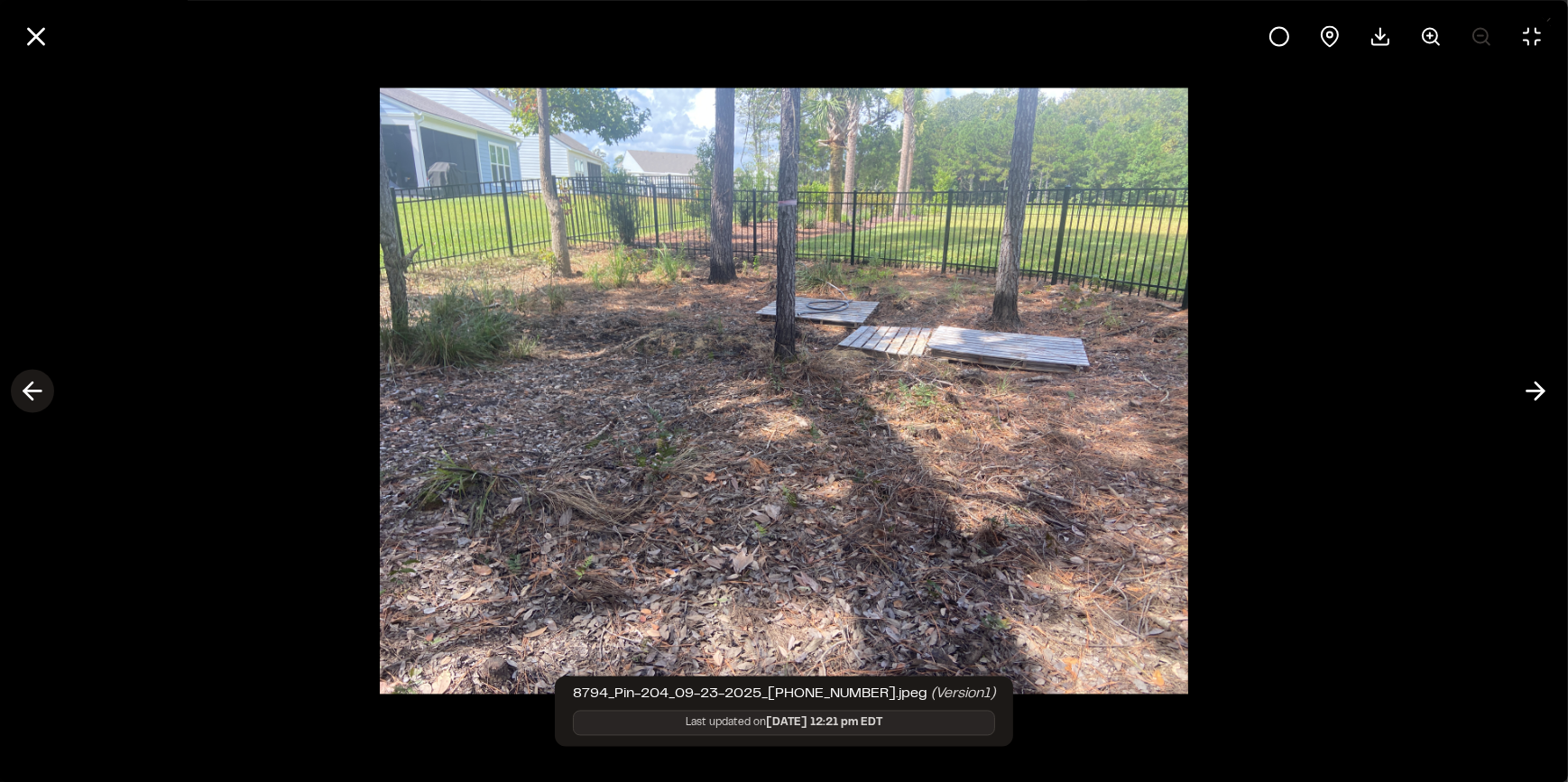
click at [32, 388] on icon at bounding box center [33, 392] width 29 height 31
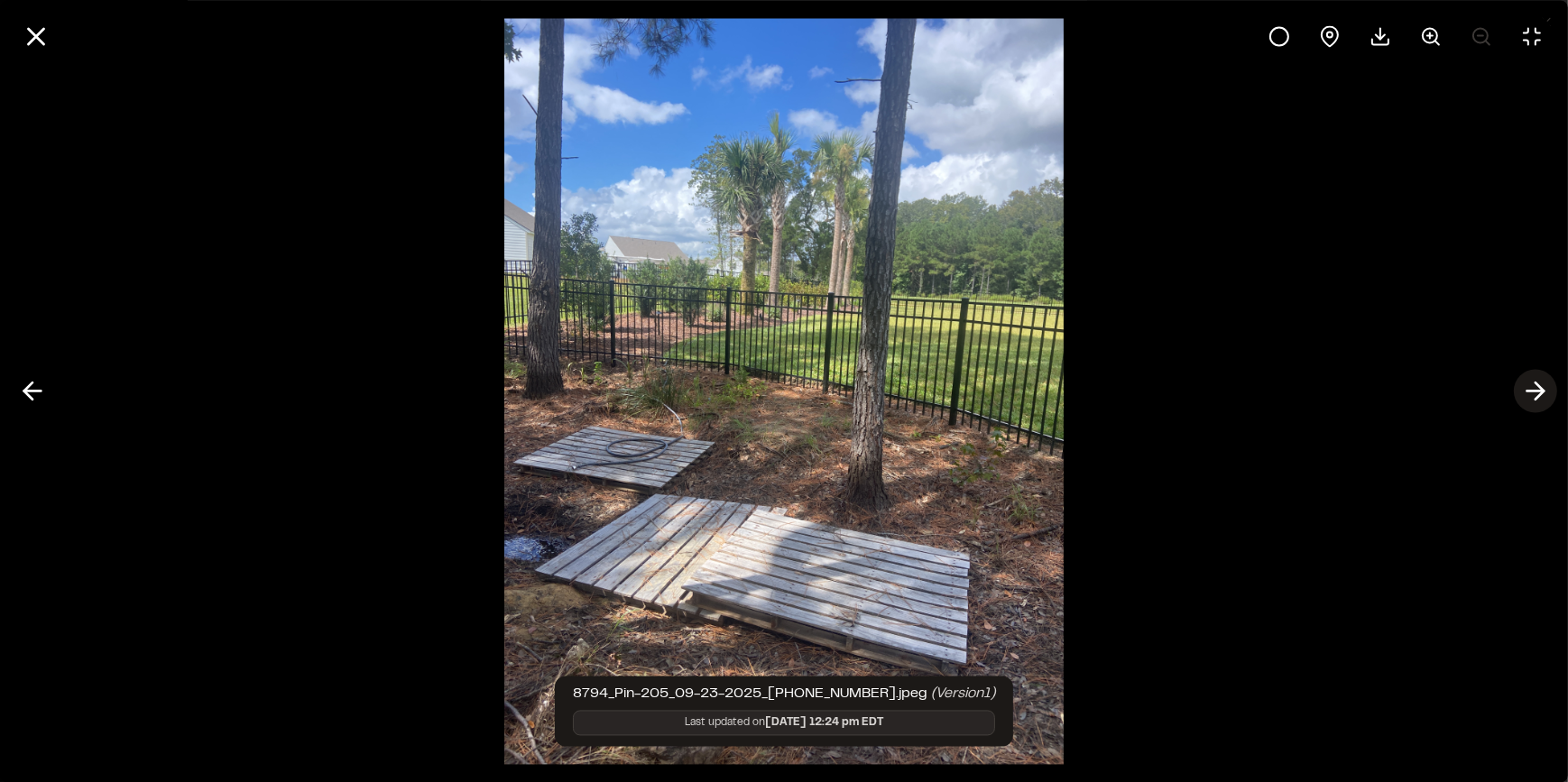
click at [1532, 396] on icon at bounding box center [1535, 392] width 29 height 31
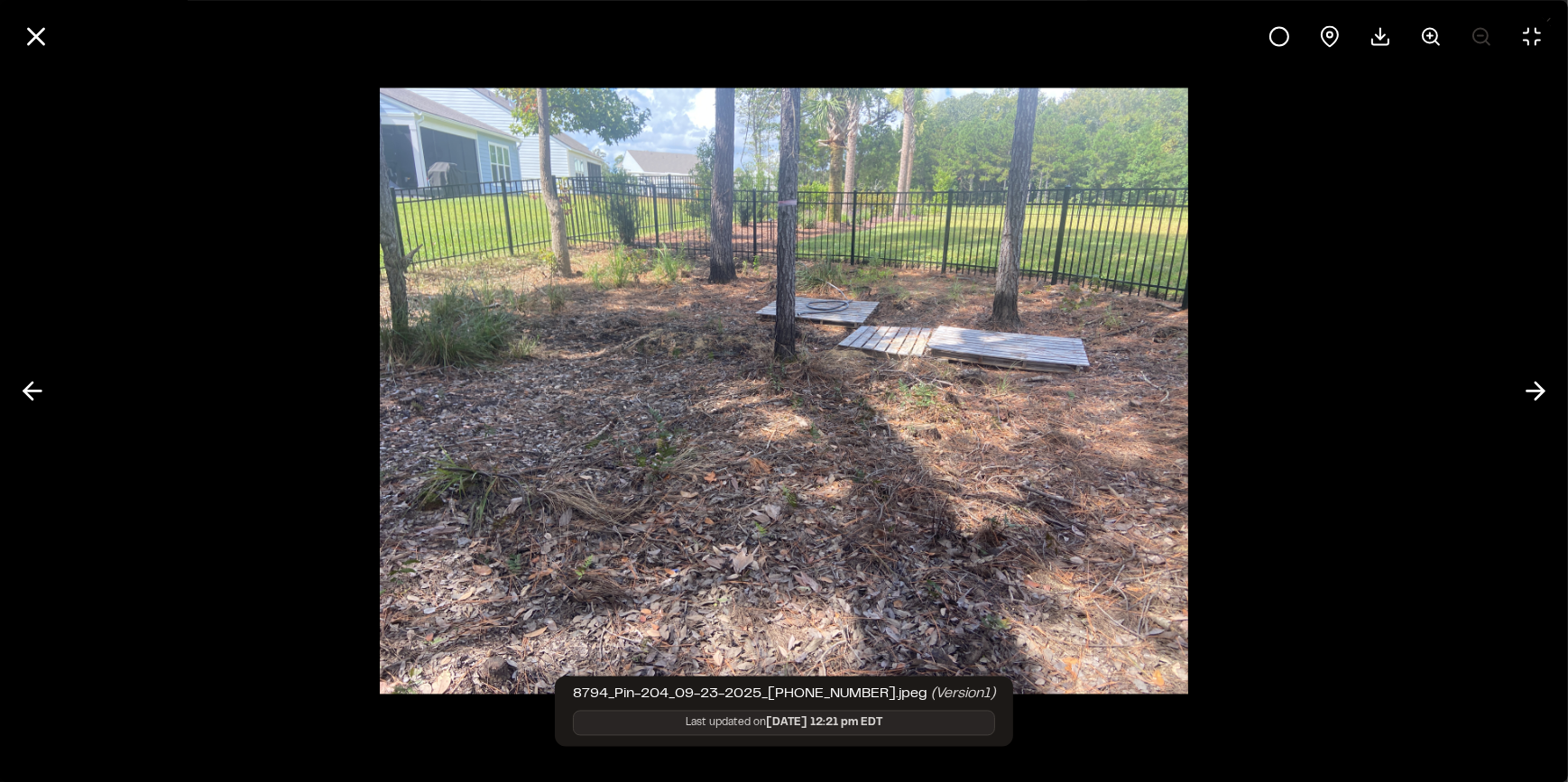
click at [110, 360] on div at bounding box center [784, 391] width 1568 height 782
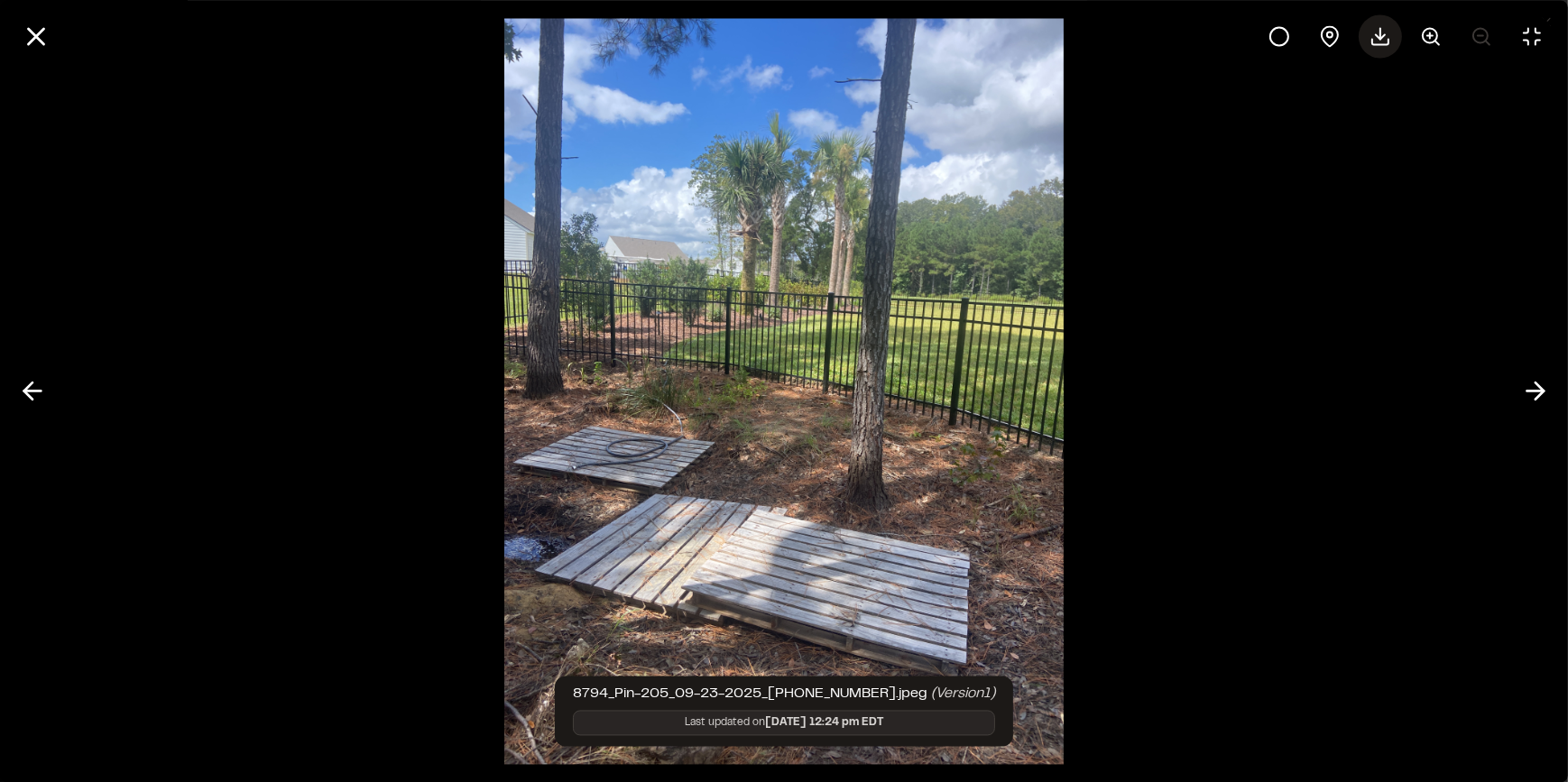
click at [1377, 32] on icon at bounding box center [1380, 36] width 21 height 21
drag, startPoint x: 1365, startPoint y: 177, endPoint x: 1389, endPoint y: 160, distance: 29.4
click at [1365, 175] on div at bounding box center [784, 391] width 1568 height 782
click at [41, 36] on icon at bounding box center [36, 36] width 31 height 31
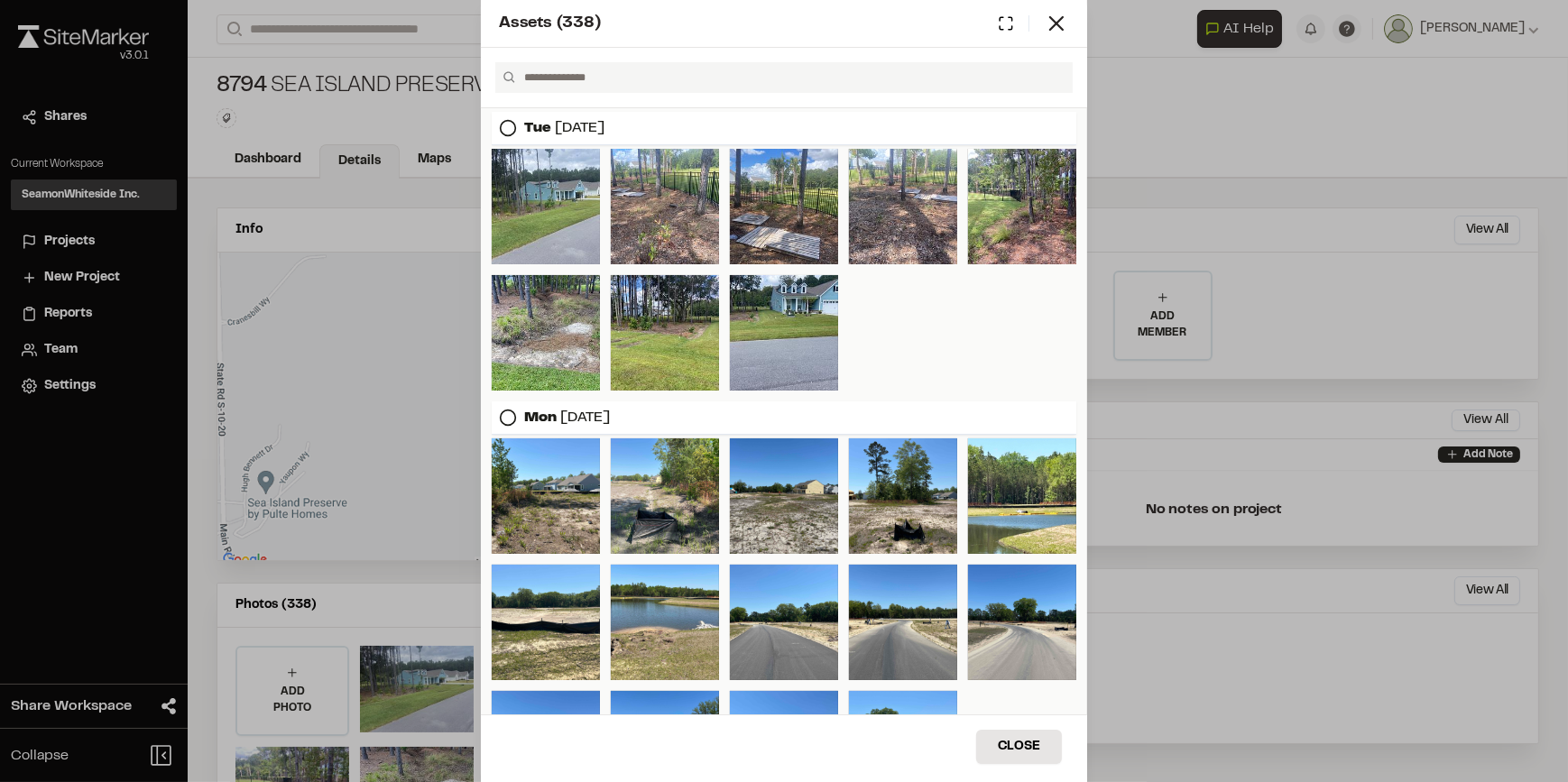
click at [501, 128] on circle at bounding box center [508, 129] width 16 height 16
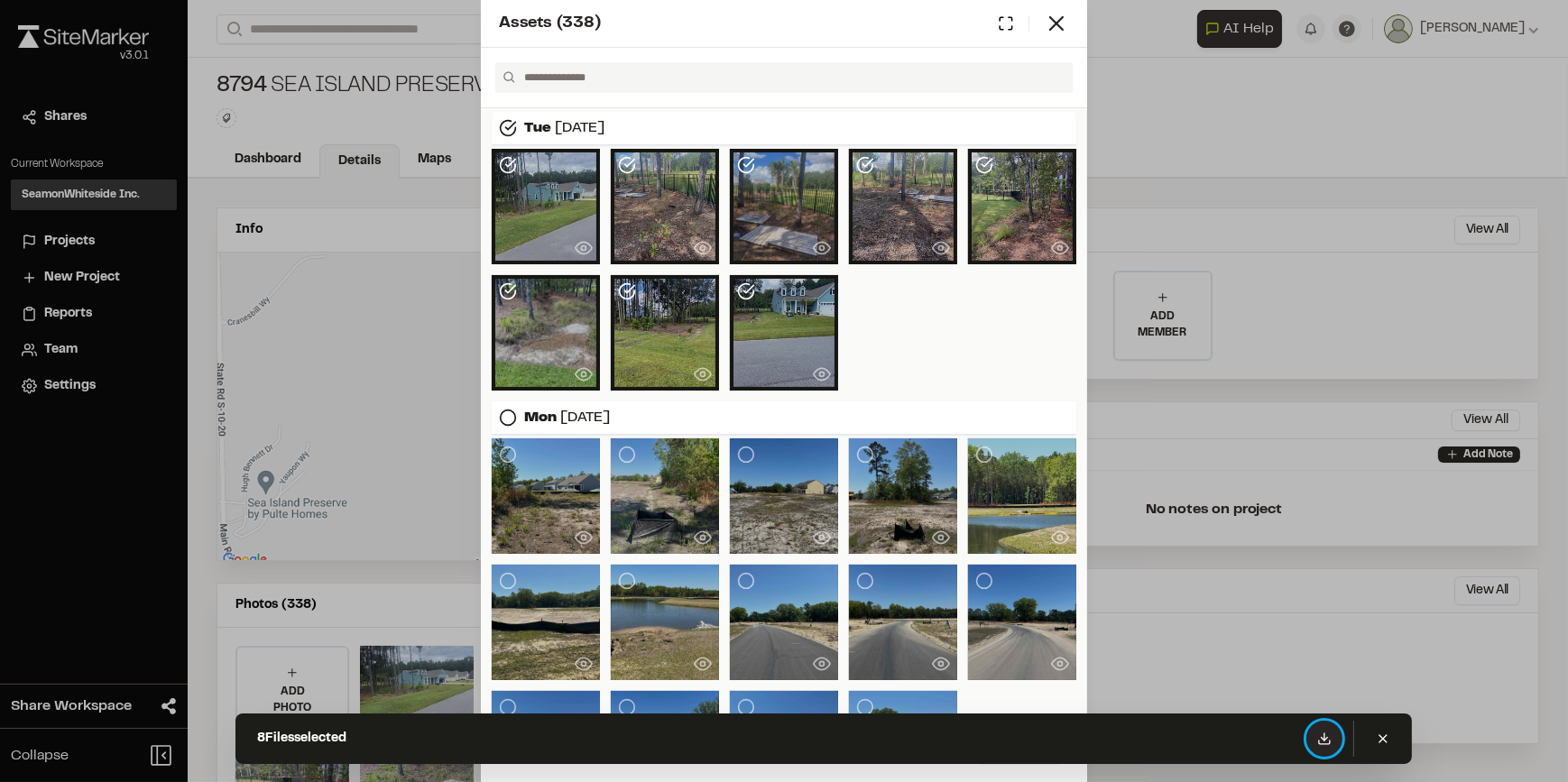
click at [1318, 739] on icon at bounding box center [1323, 738] width 15 height 15
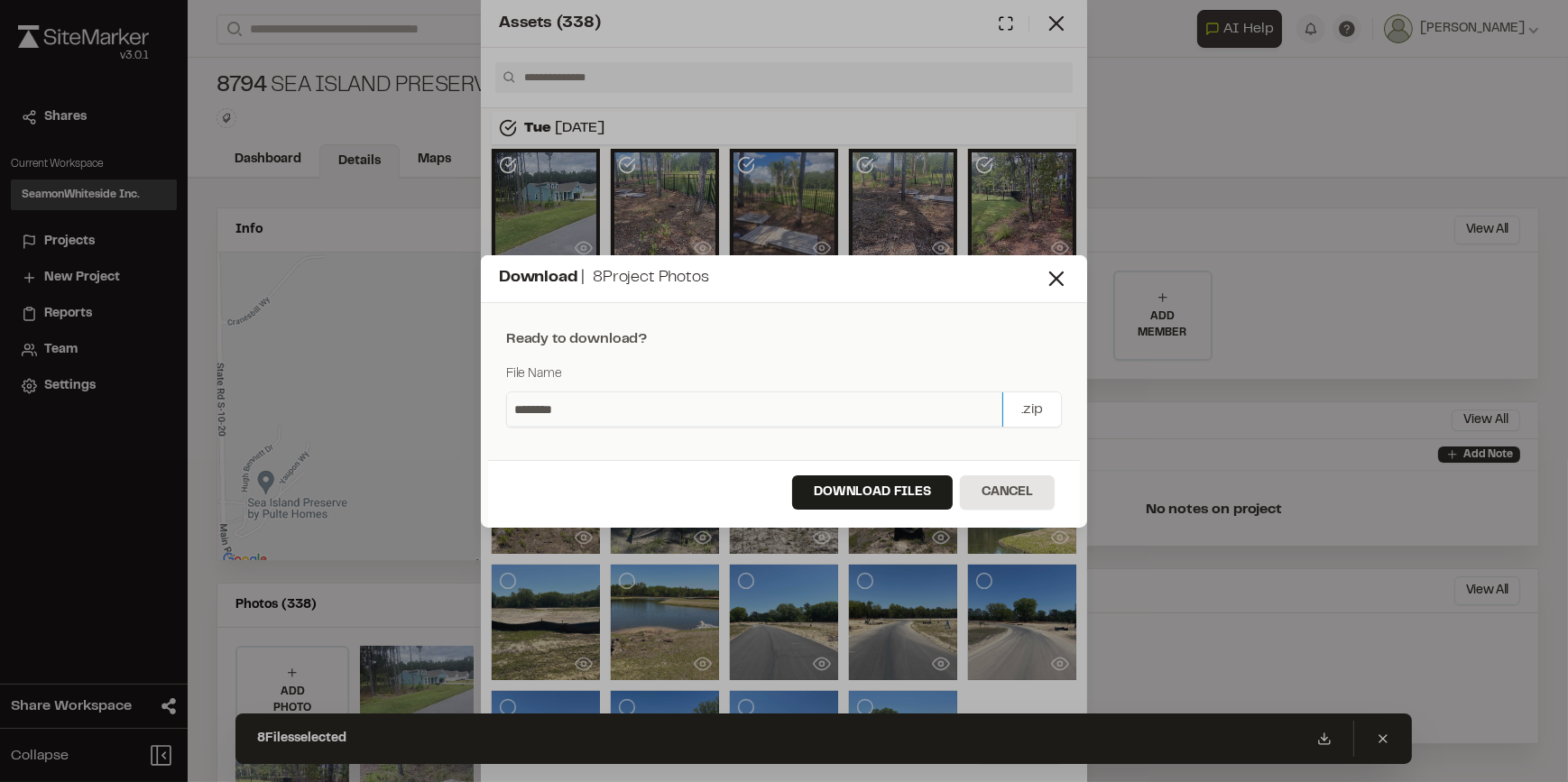
click at [574, 407] on input "********" at bounding box center [754, 408] width 495 height 34
click at [848, 487] on button "Download Files" at bounding box center [871, 492] width 160 height 34
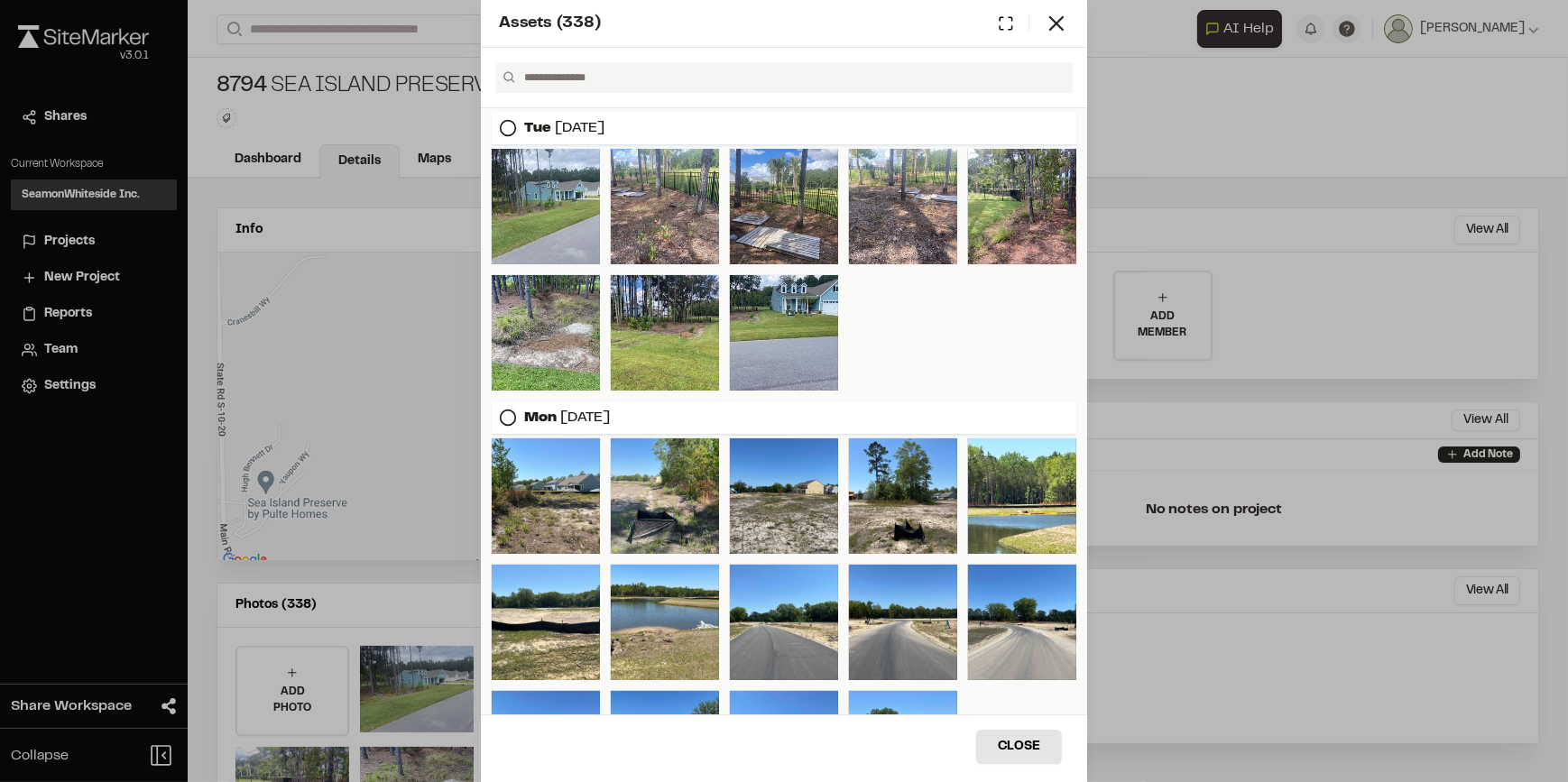
click at [510, 126] on icon at bounding box center [507, 128] width 18 height 18
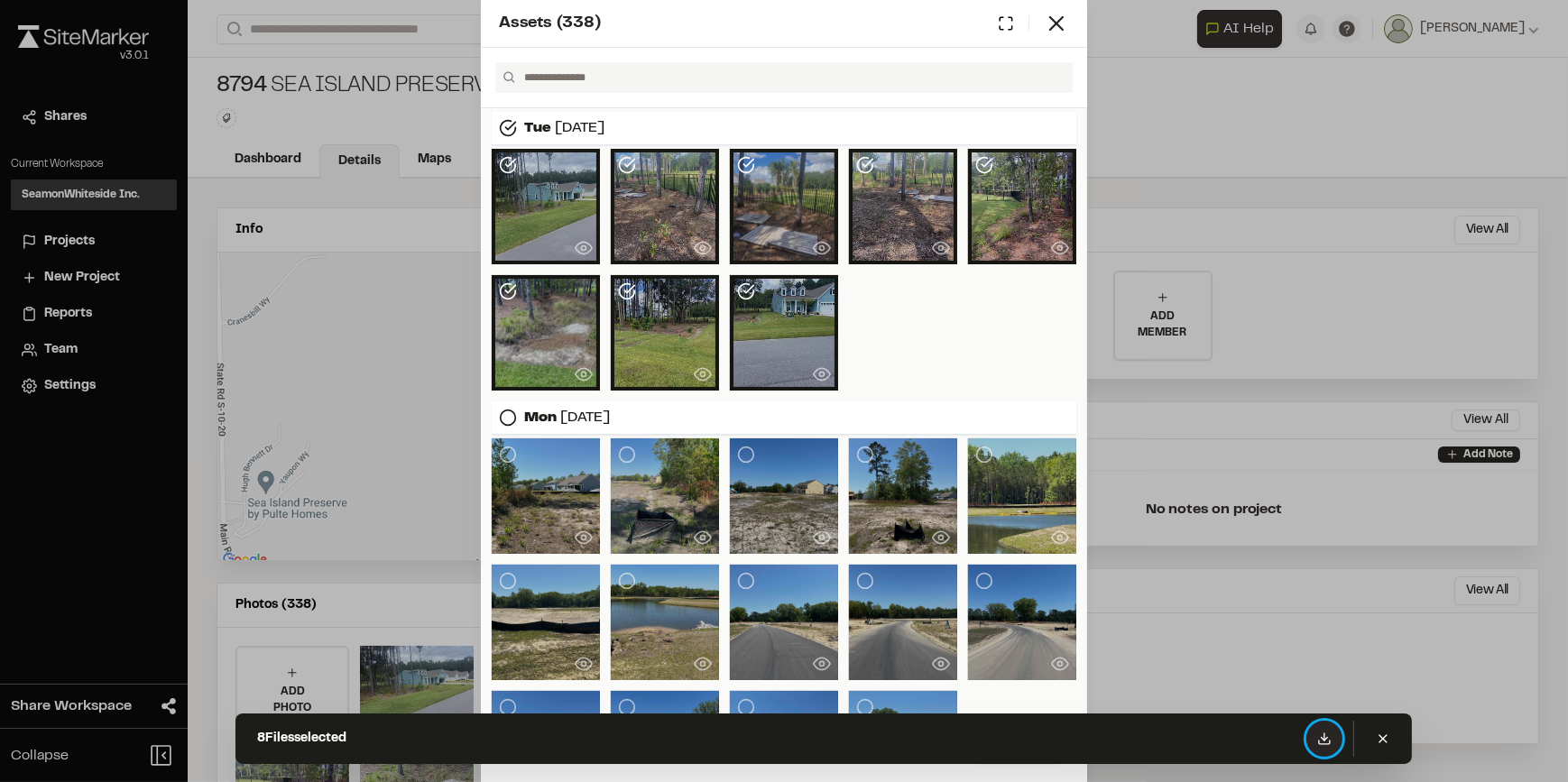
click at [1318, 738] on icon at bounding box center [1323, 738] width 15 height 15
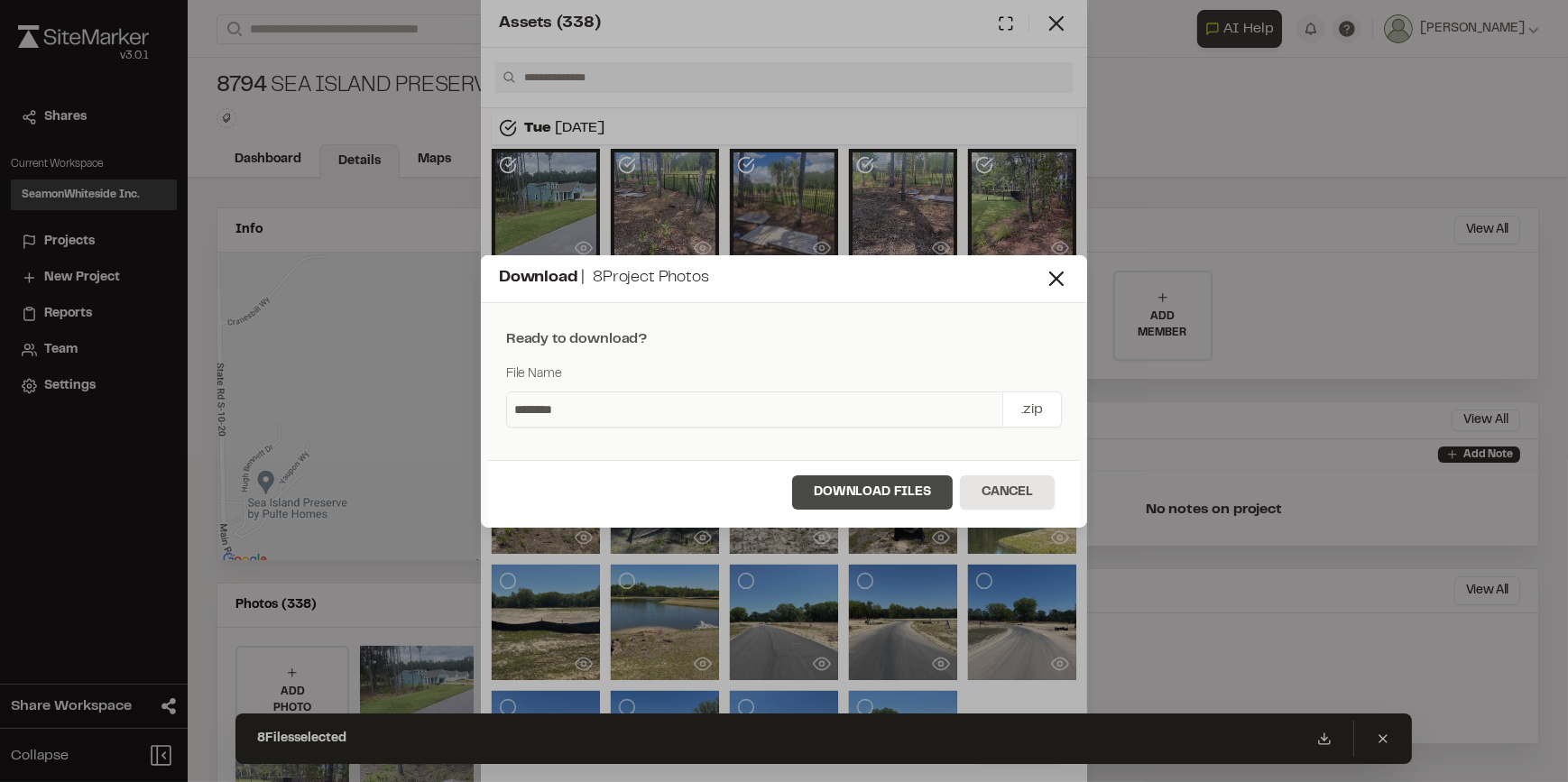
click at [866, 496] on button "Download Files" at bounding box center [871, 492] width 160 height 34
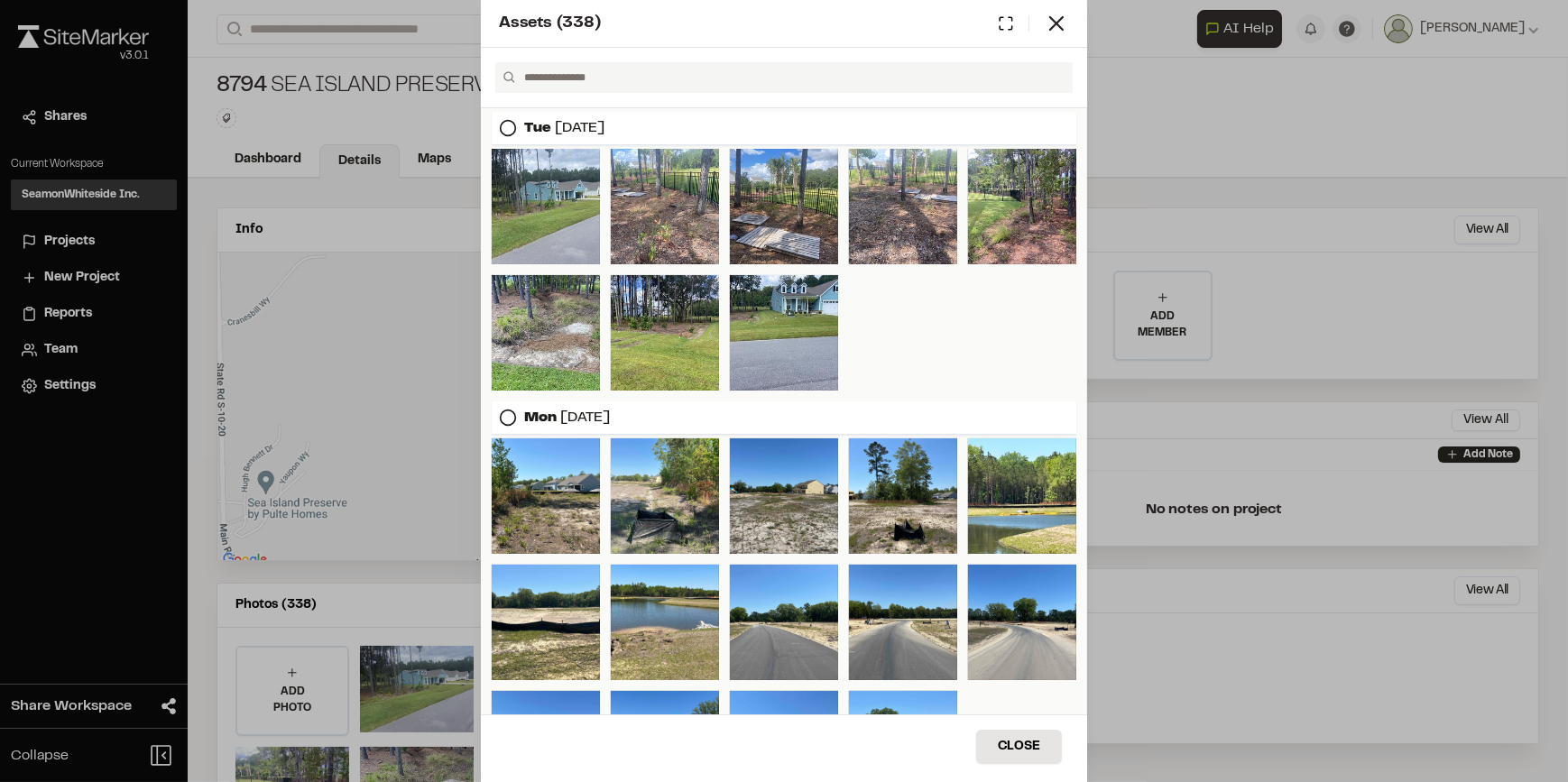
click at [506, 126] on icon at bounding box center [507, 128] width 18 height 18
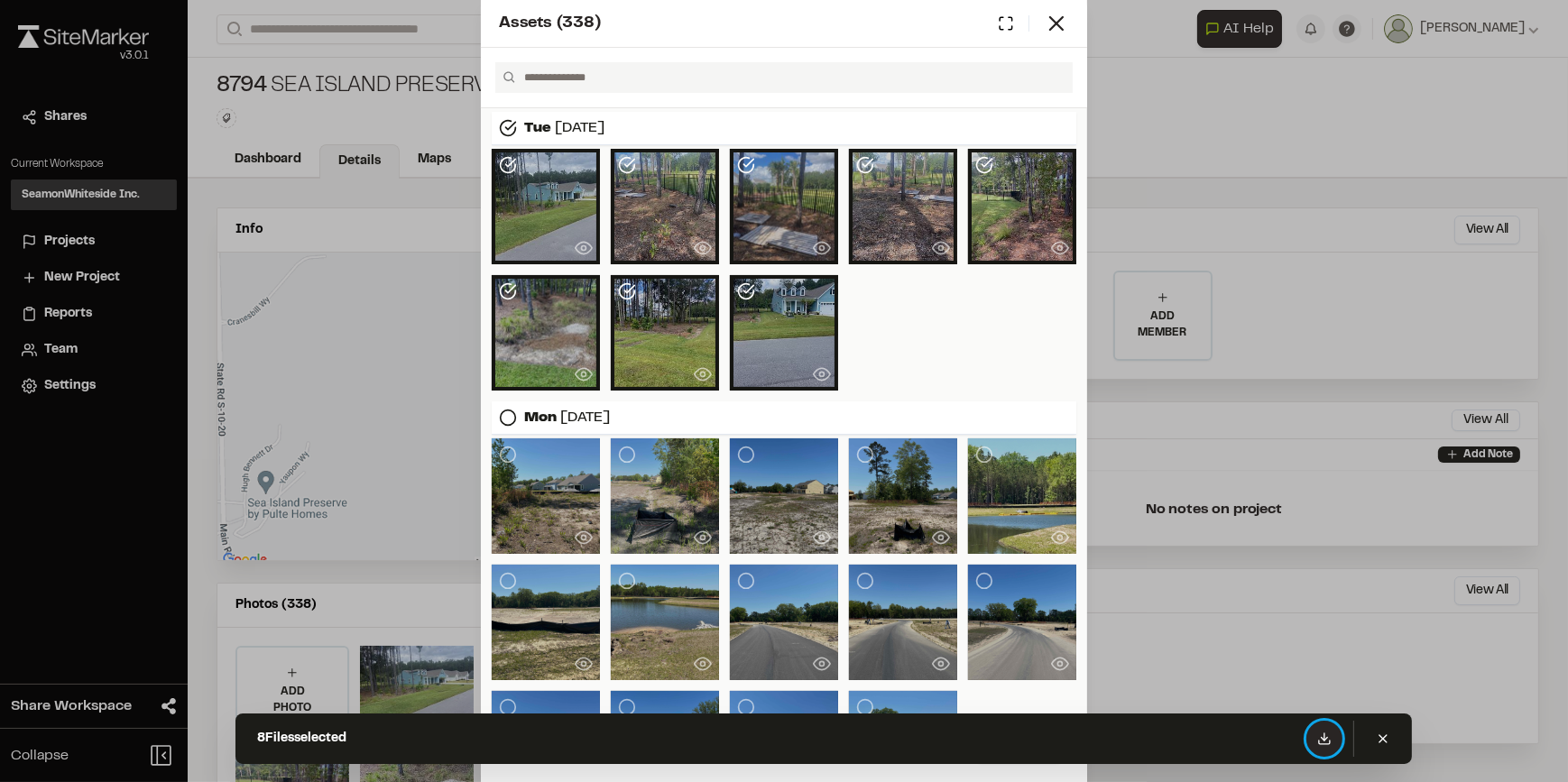
click at [1323, 738] on polyline at bounding box center [1323, 738] width 7 height 3
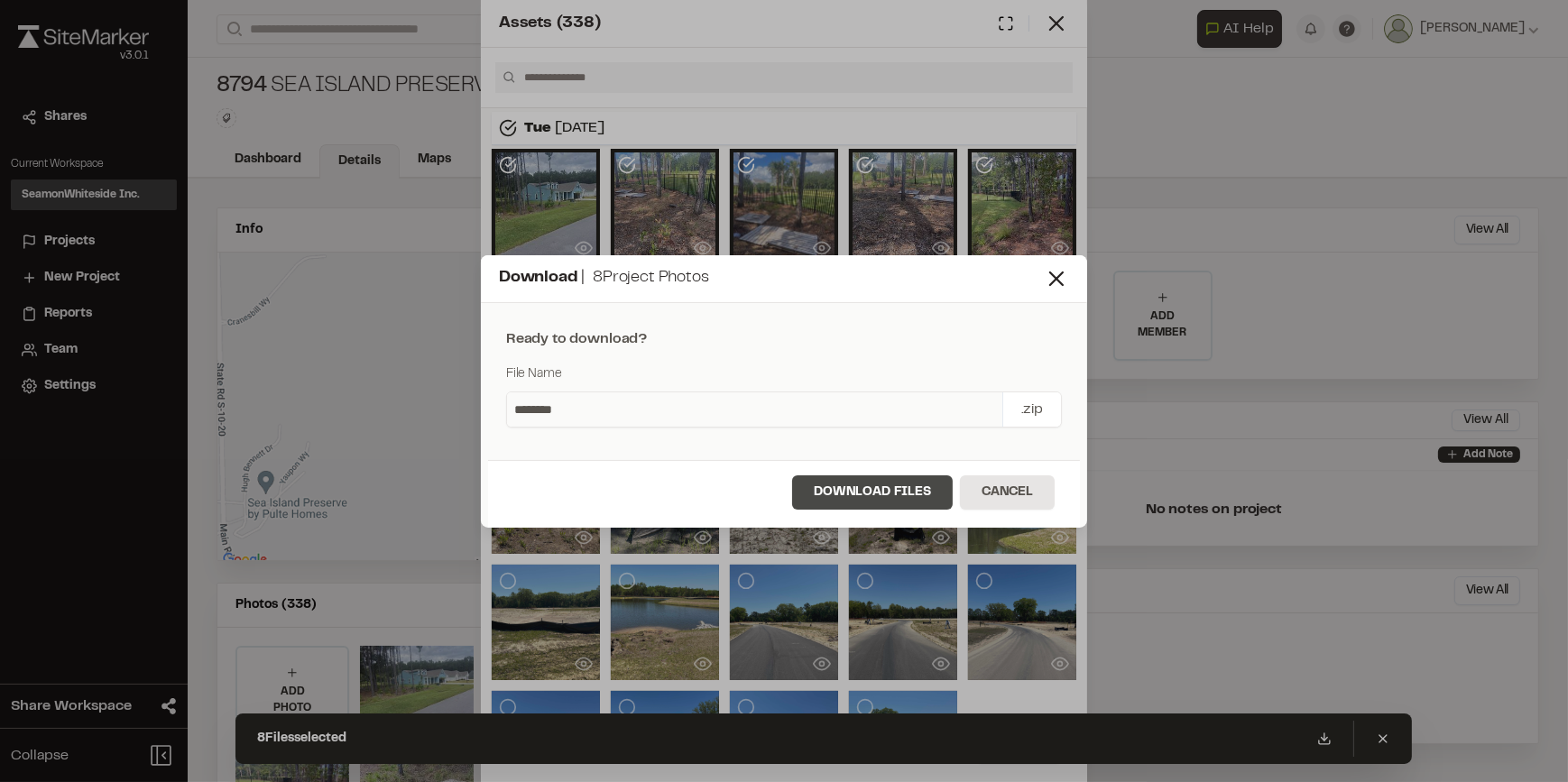
click at [856, 485] on button "Download Files" at bounding box center [871, 492] width 160 height 34
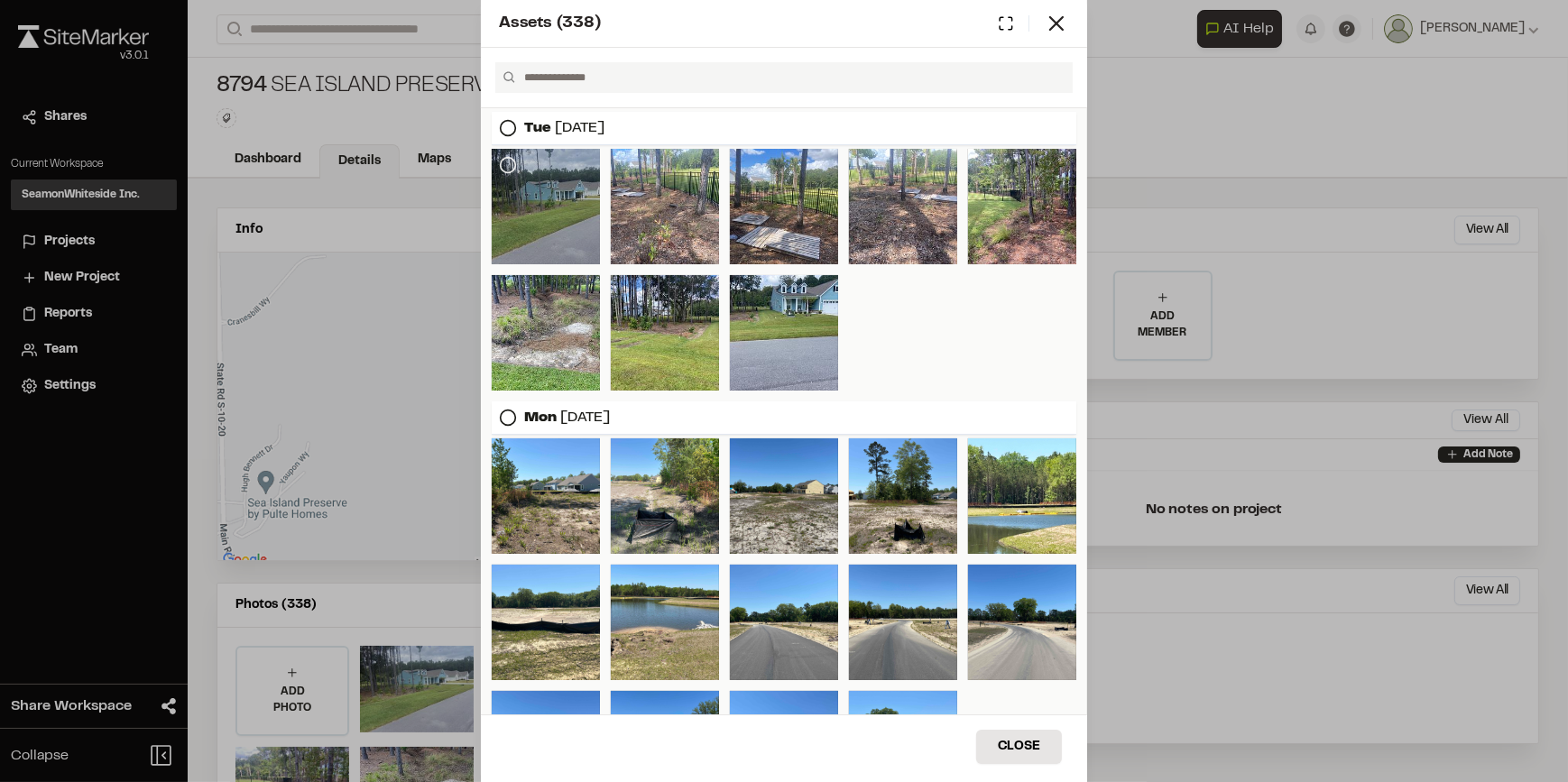
click at [514, 166] on icon at bounding box center [507, 165] width 18 height 18
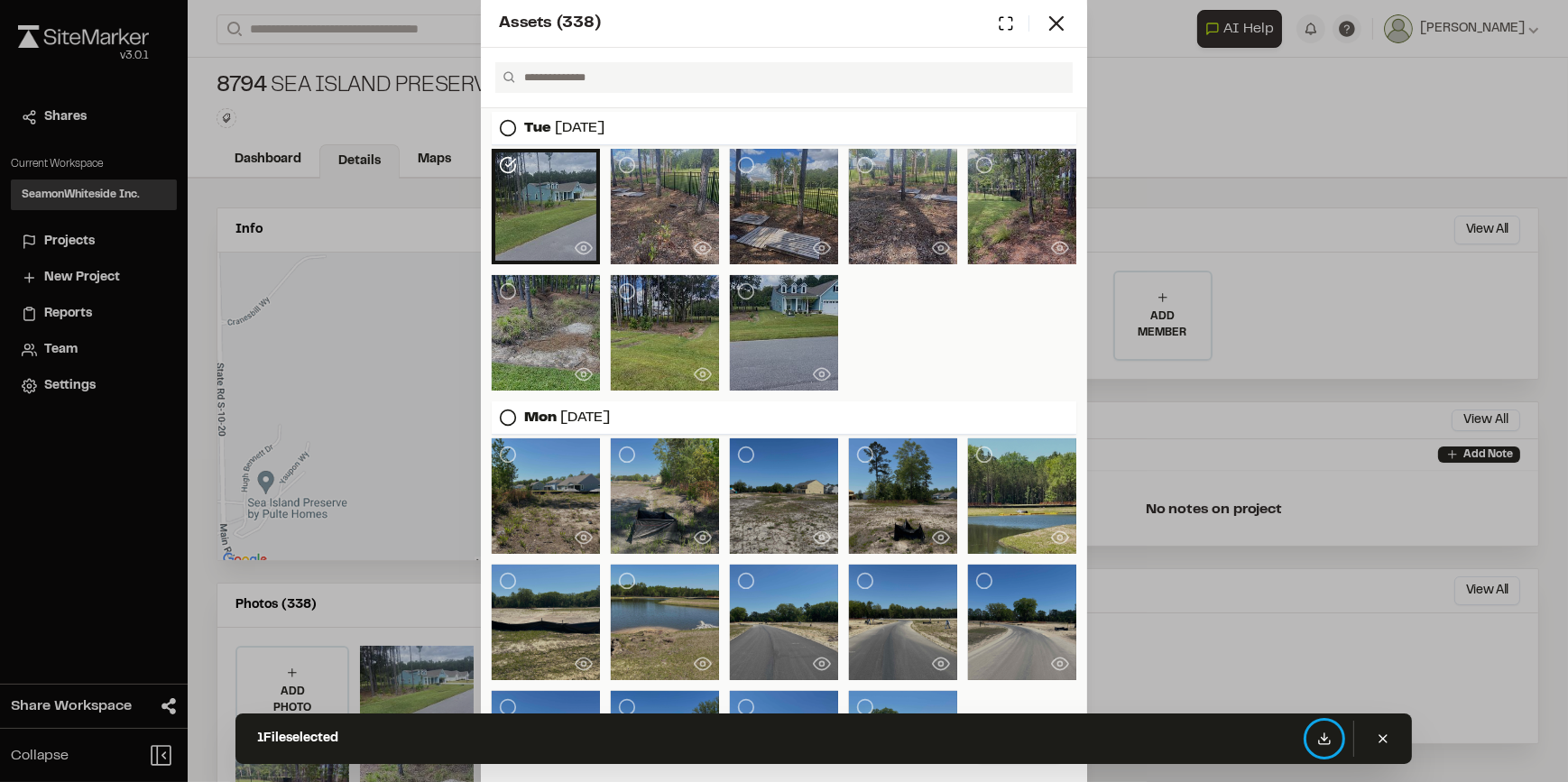
click at [1323, 739] on icon at bounding box center [1323, 738] width 15 height 15
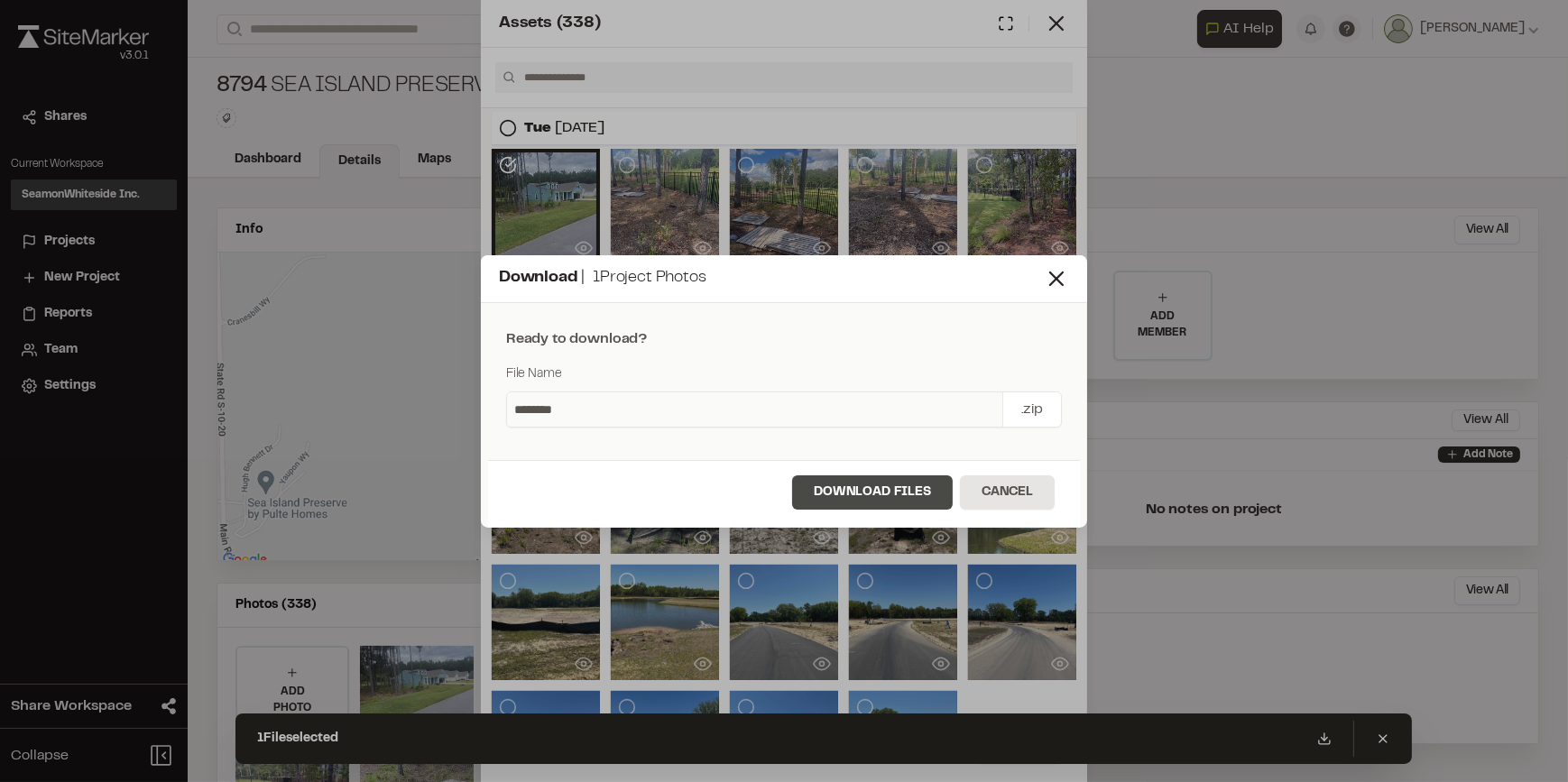
click at [862, 496] on button "Download Files" at bounding box center [871, 492] width 160 height 34
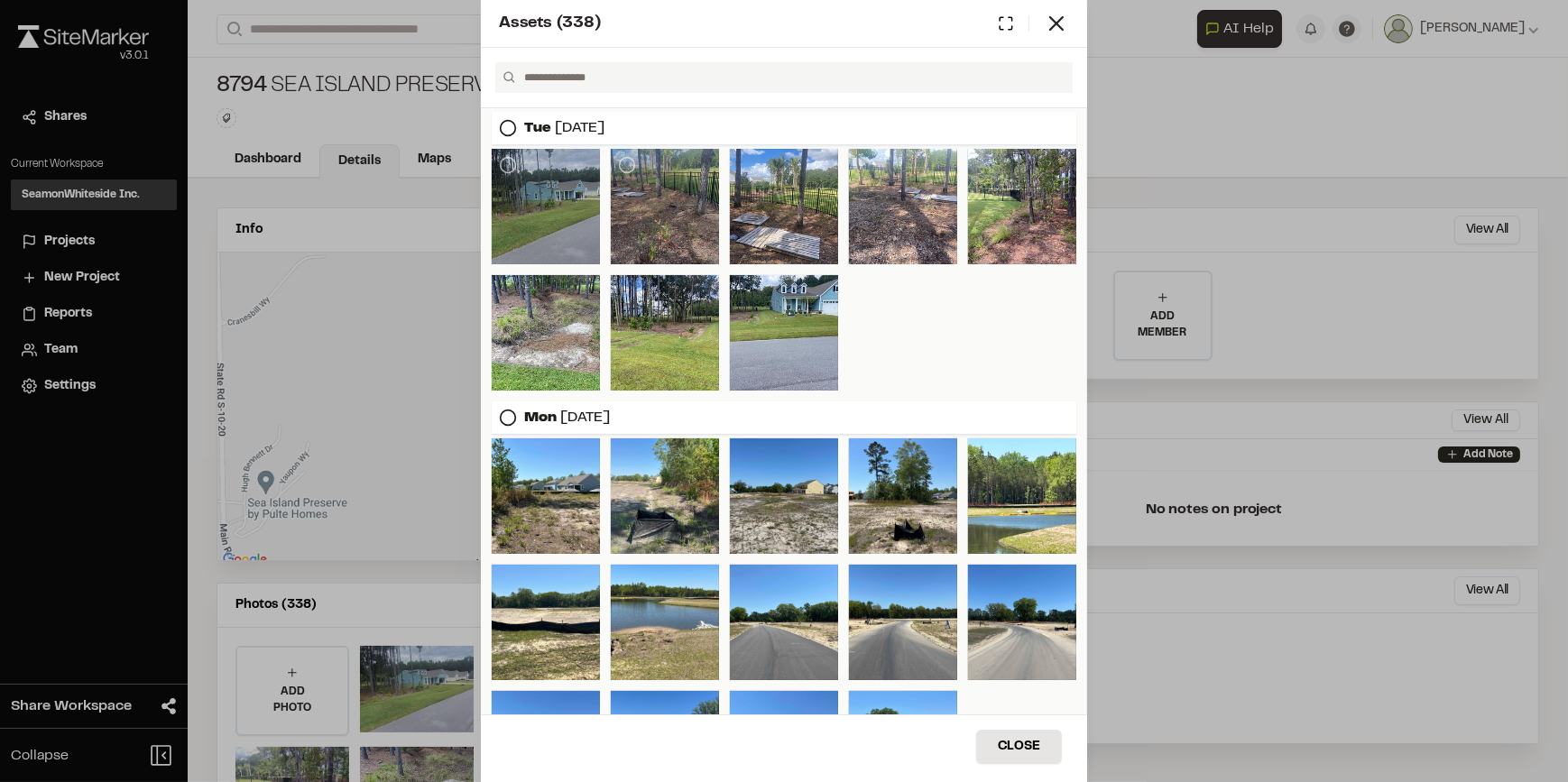
click at [655, 197] on div at bounding box center [665, 206] width 109 height 115
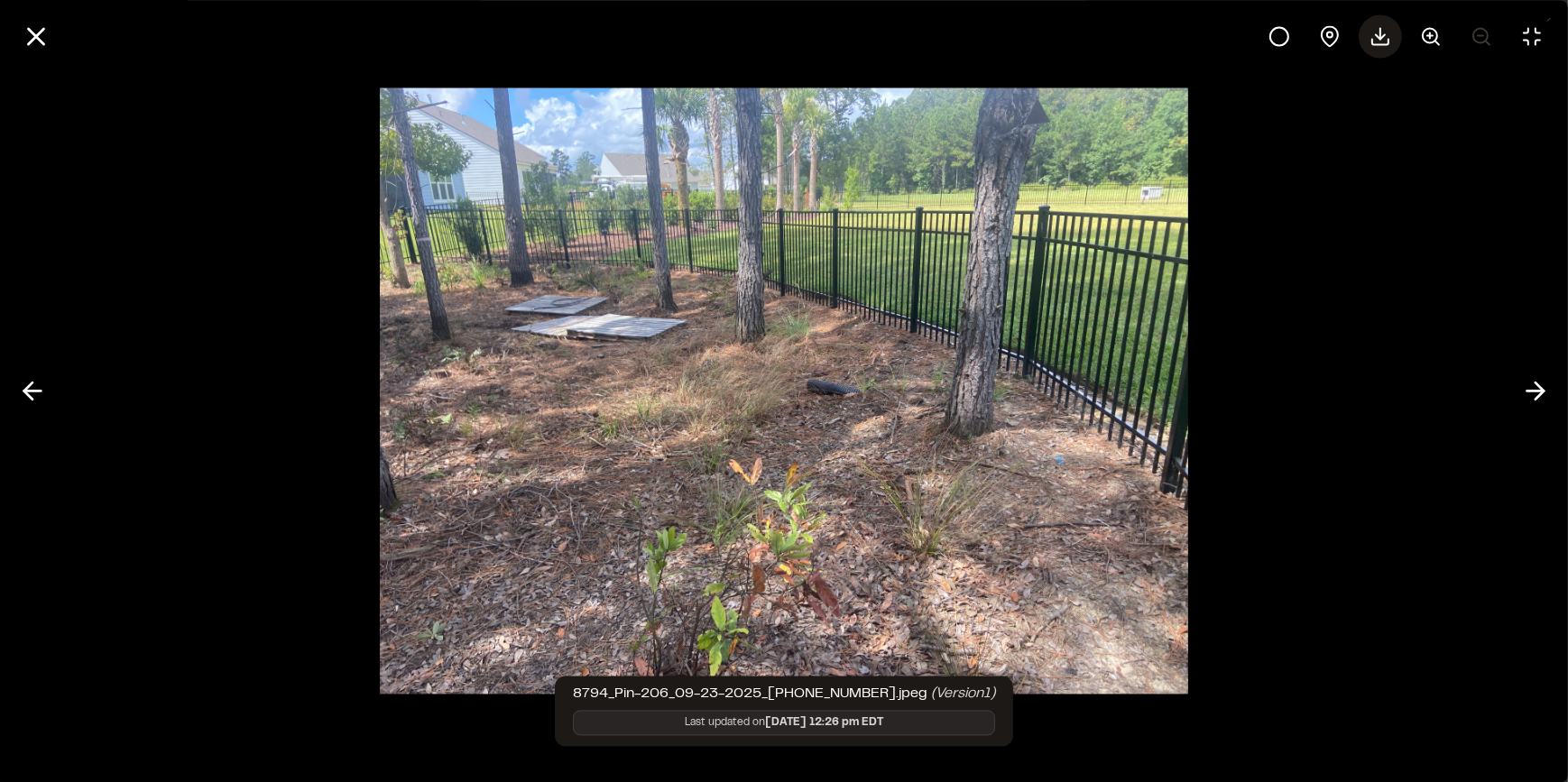
click at [1379, 35] on icon at bounding box center [1380, 36] width 21 height 21
click at [28, 33] on icon at bounding box center [36, 36] width 31 height 31
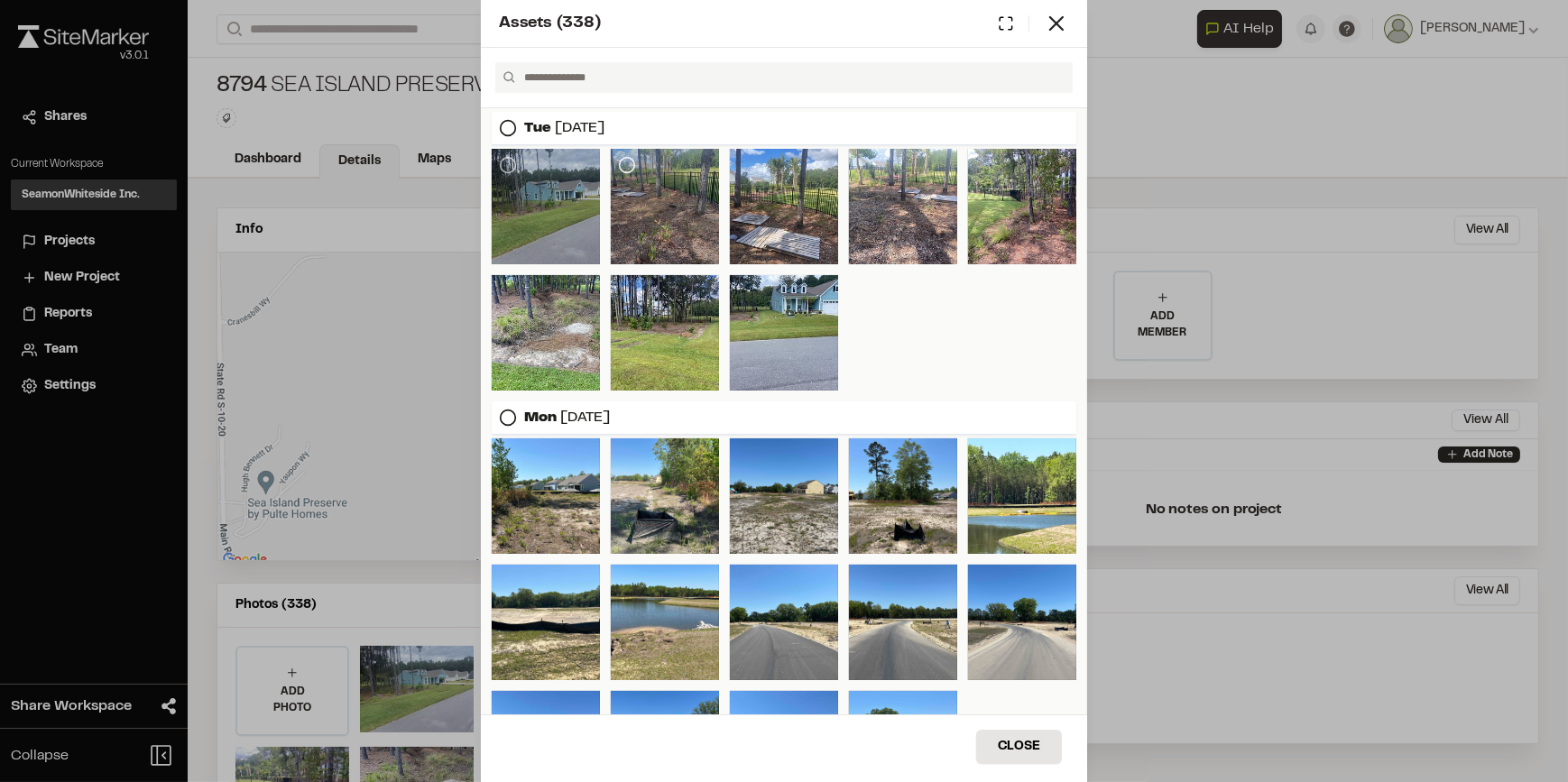
click at [624, 162] on icon at bounding box center [627, 165] width 18 height 18
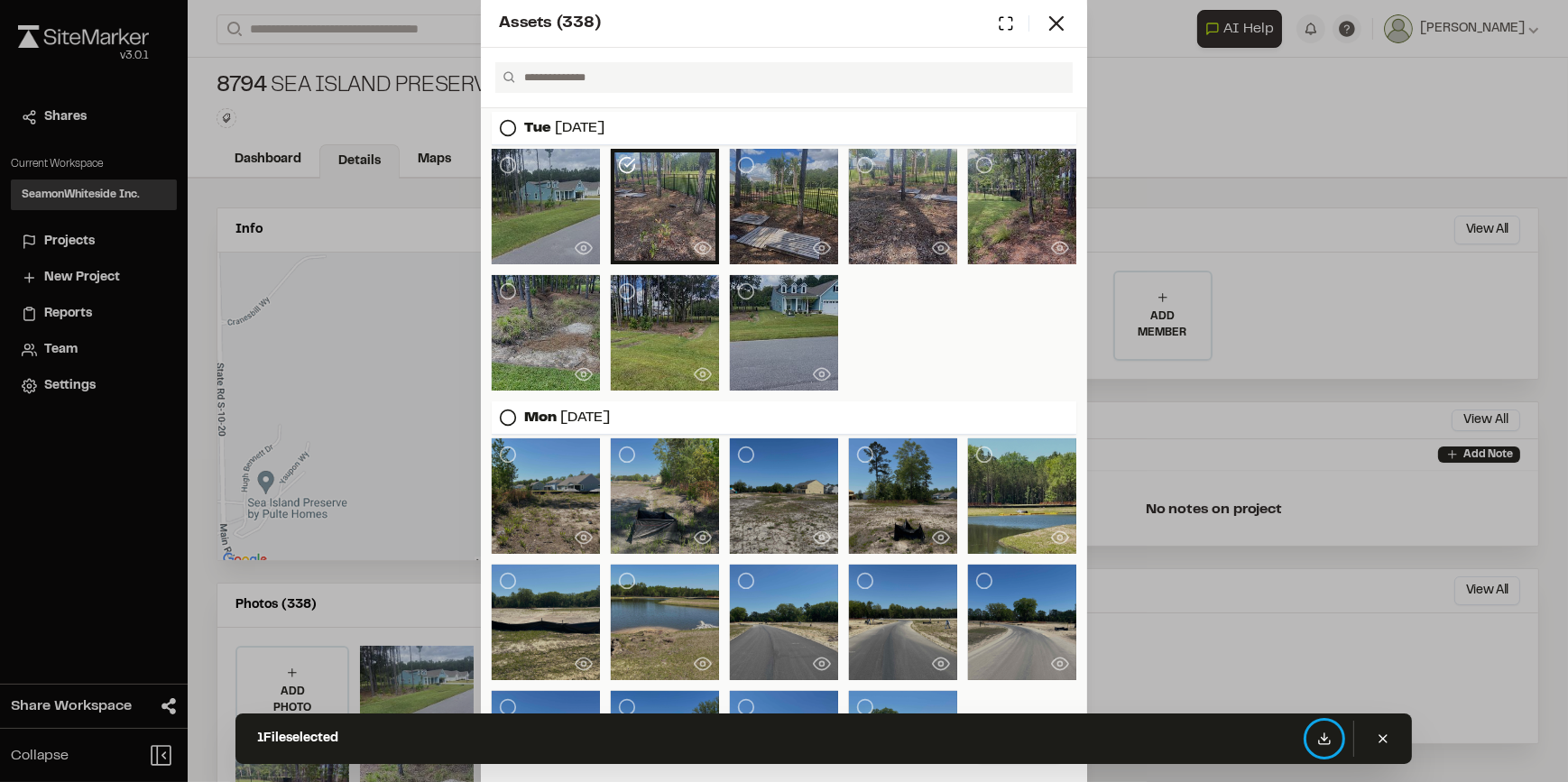
click at [1320, 739] on icon at bounding box center [1323, 738] width 15 height 15
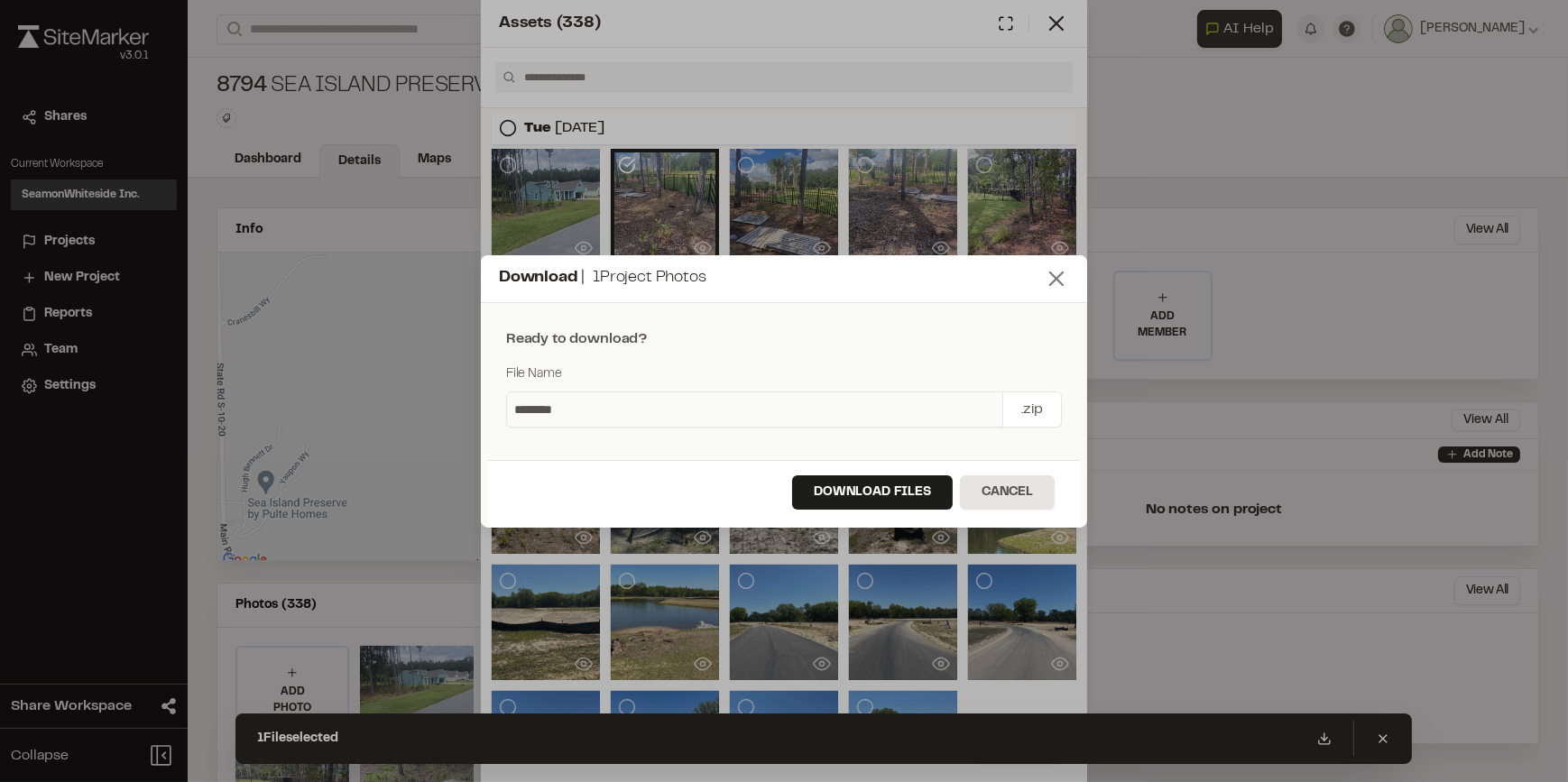
click at [1060, 273] on icon at bounding box center [1057, 278] width 25 height 25
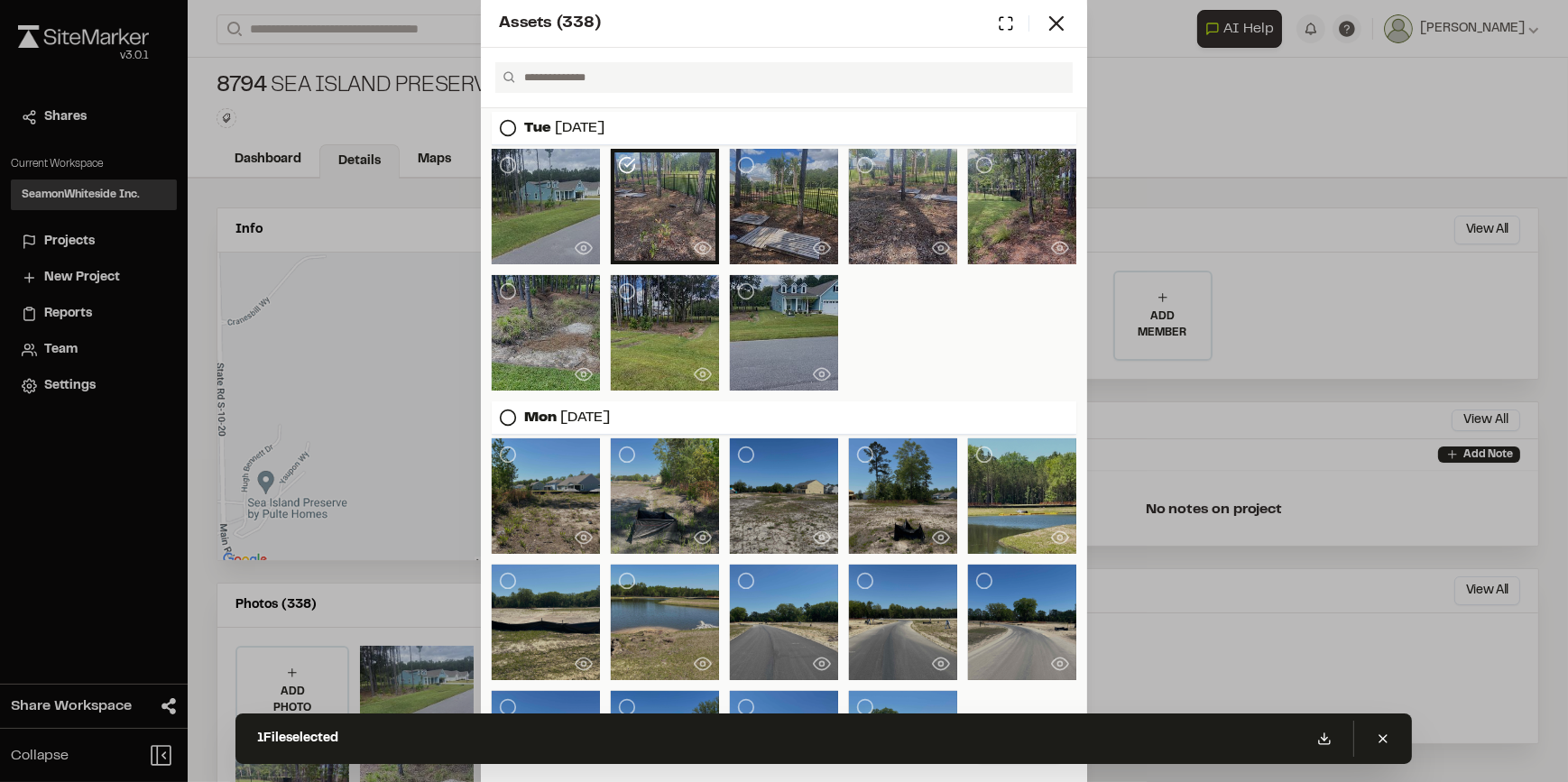
click at [875, 178] on div at bounding box center [903, 206] width 109 height 115
click at [892, 217] on div at bounding box center [903, 206] width 109 height 115
click at [904, 353] on div at bounding box center [784, 269] width 584 height 242
click at [621, 165] on icon at bounding box center [627, 165] width 18 height 18
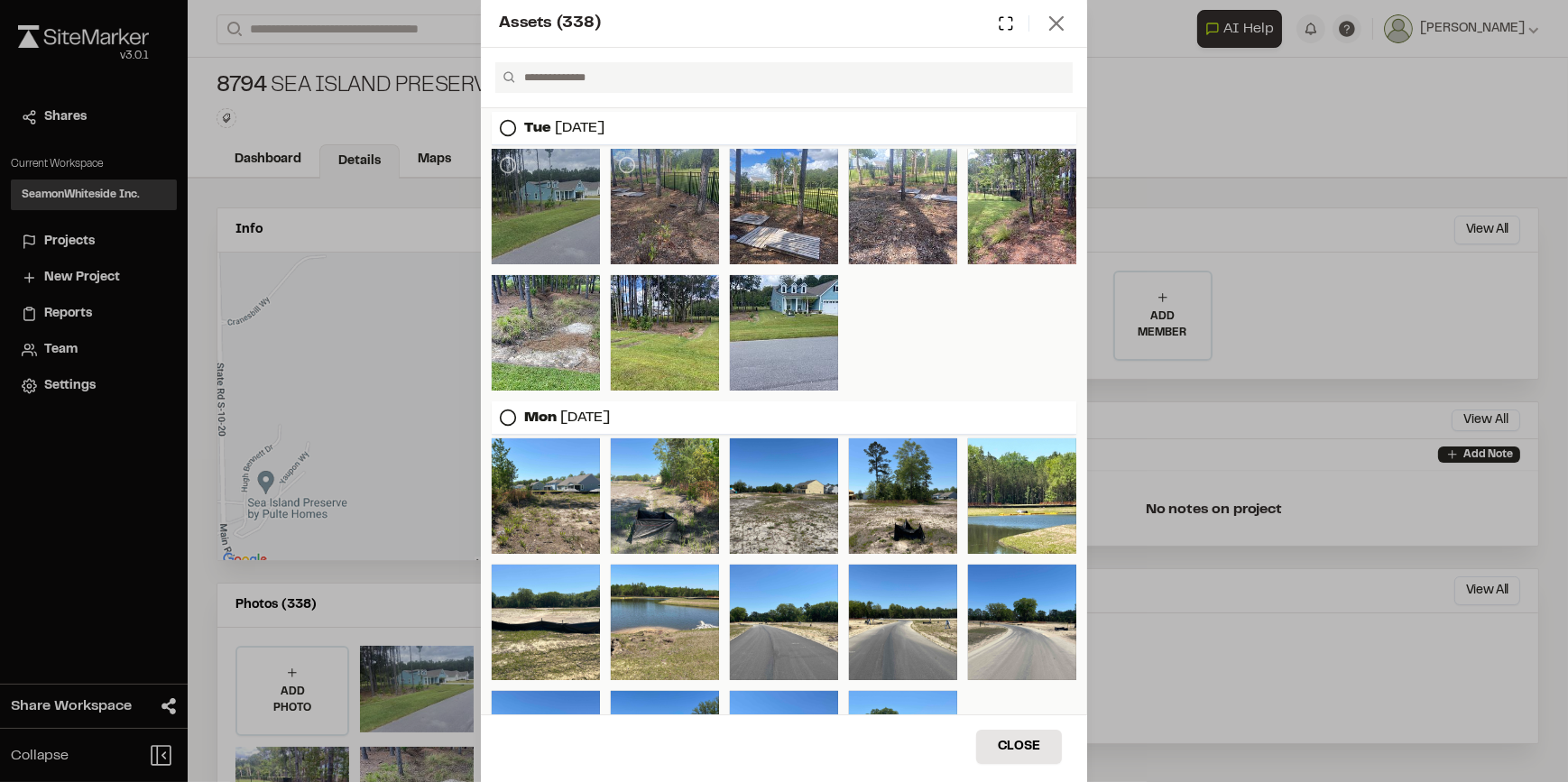
click at [1060, 19] on line at bounding box center [1056, 23] width 13 height 13
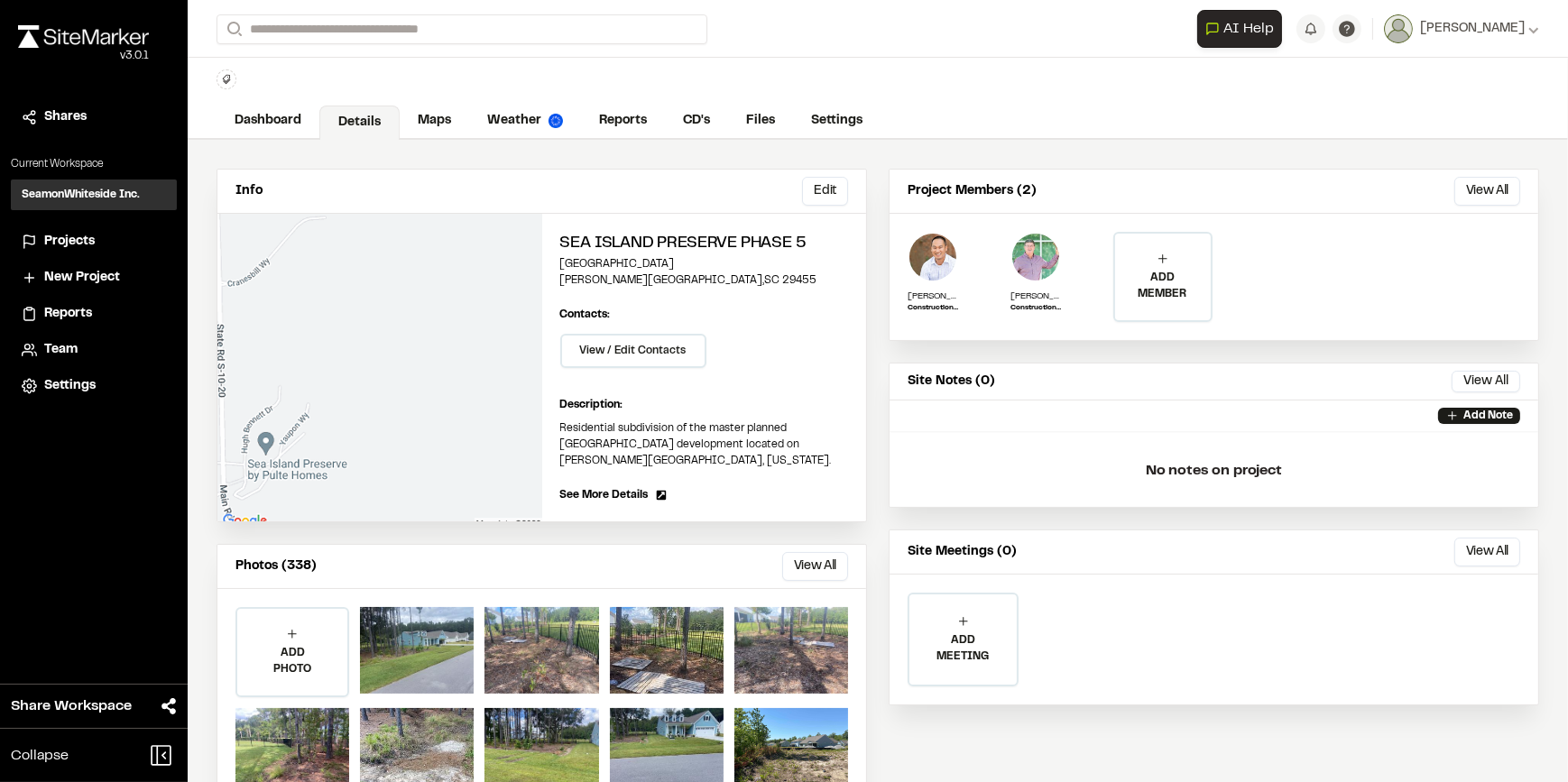
scroll to position [96, 0]
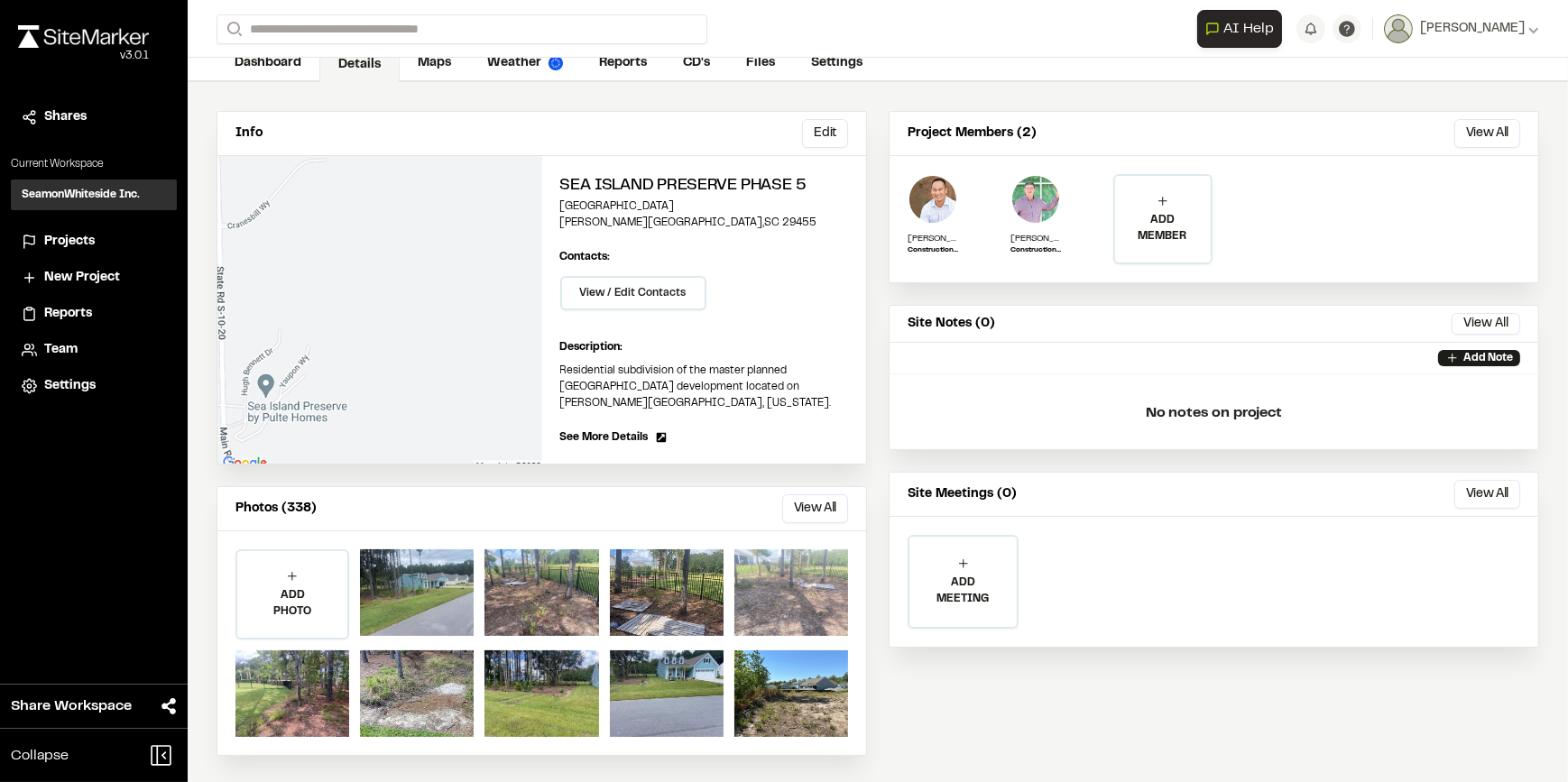
click at [799, 585] on div at bounding box center [791, 592] width 114 height 86
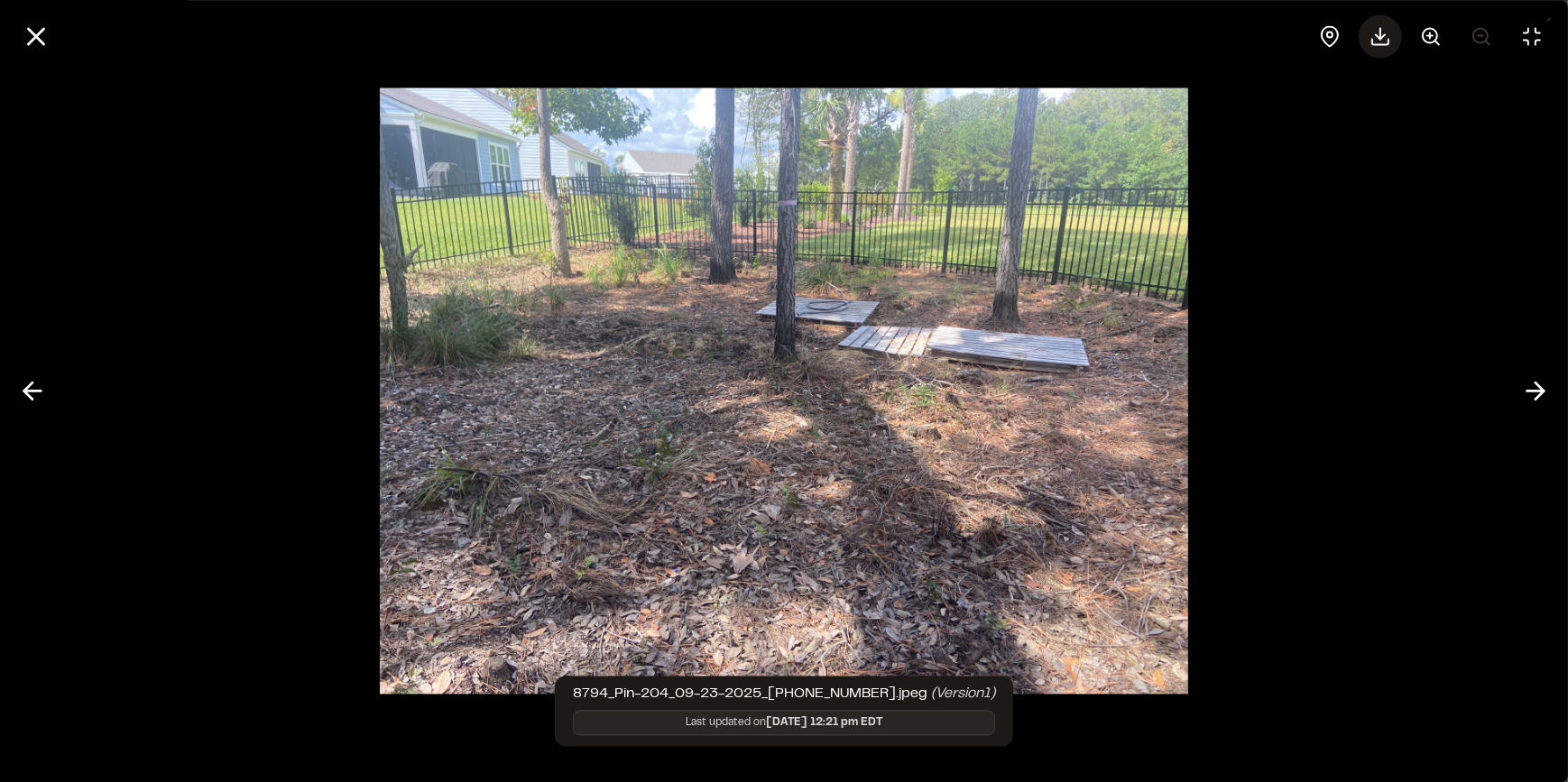
click at [1383, 39] on icon at bounding box center [1380, 36] width 21 height 21
click at [1381, 37] on polyline at bounding box center [1380, 36] width 9 height 5
click at [33, 38] on line at bounding box center [37, 37] width 16 height 16
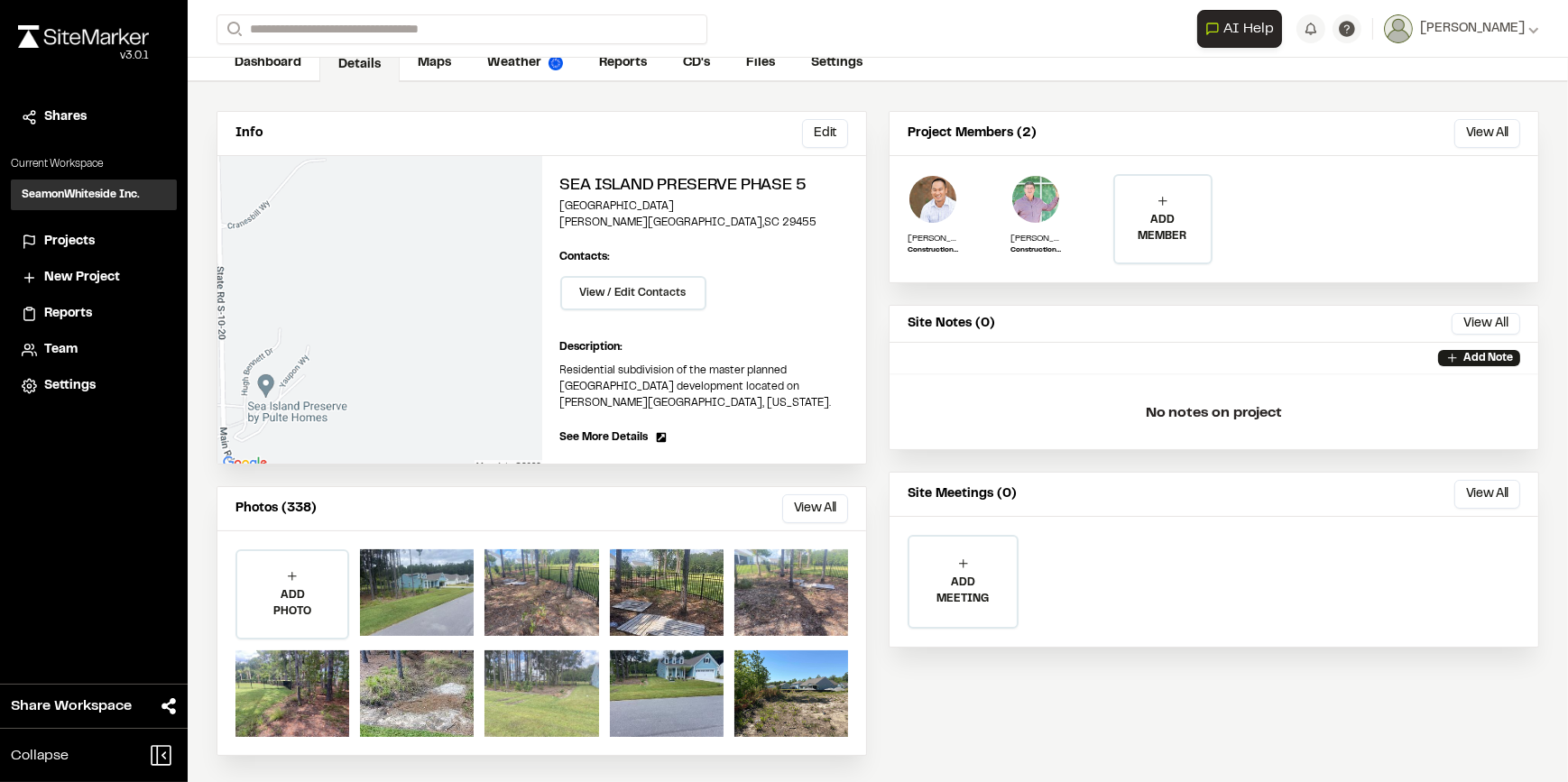
click at [541, 695] on div at bounding box center [540, 693] width 114 height 86
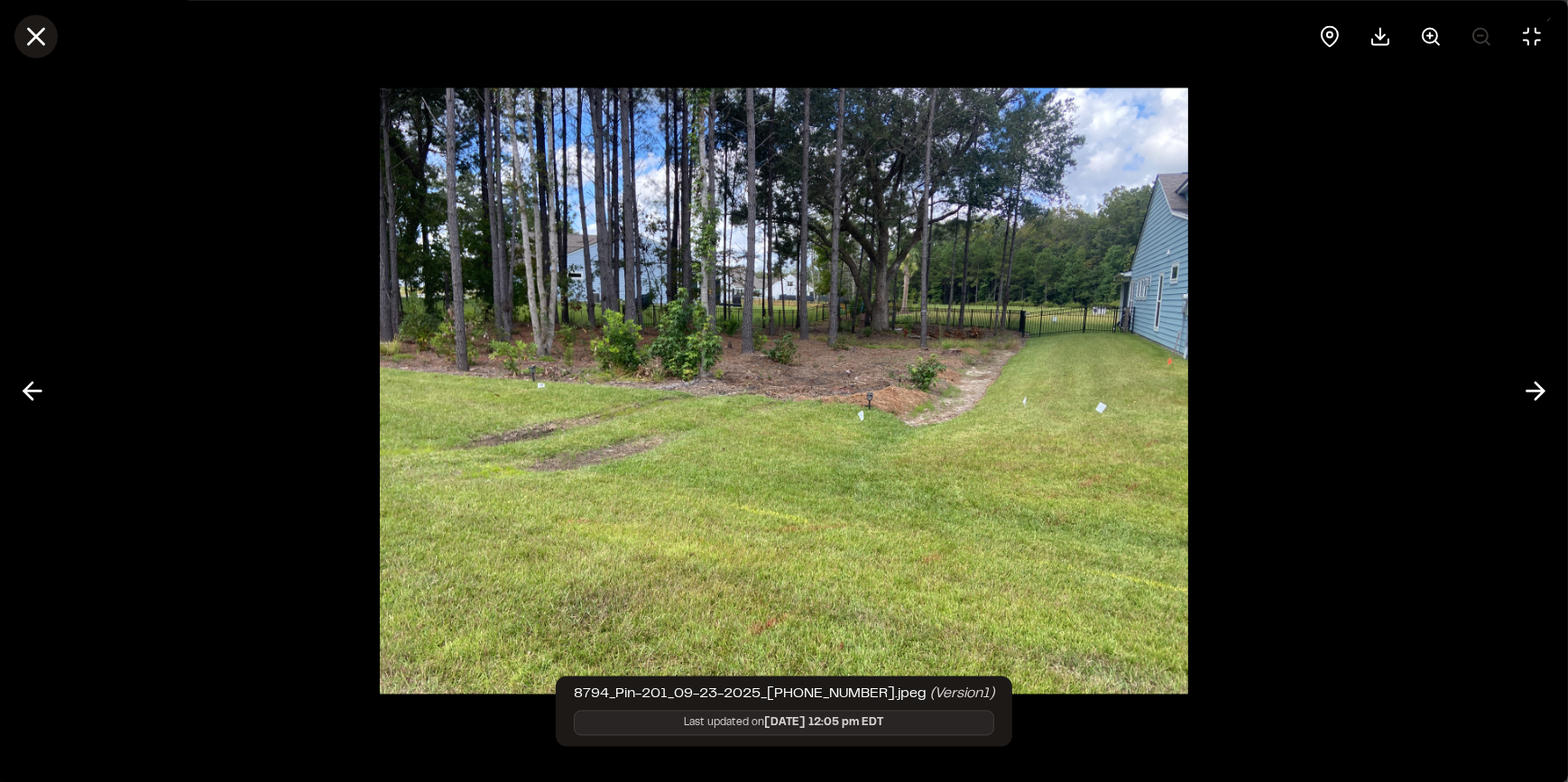
click at [31, 43] on line at bounding box center [37, 37] width 16 height 16
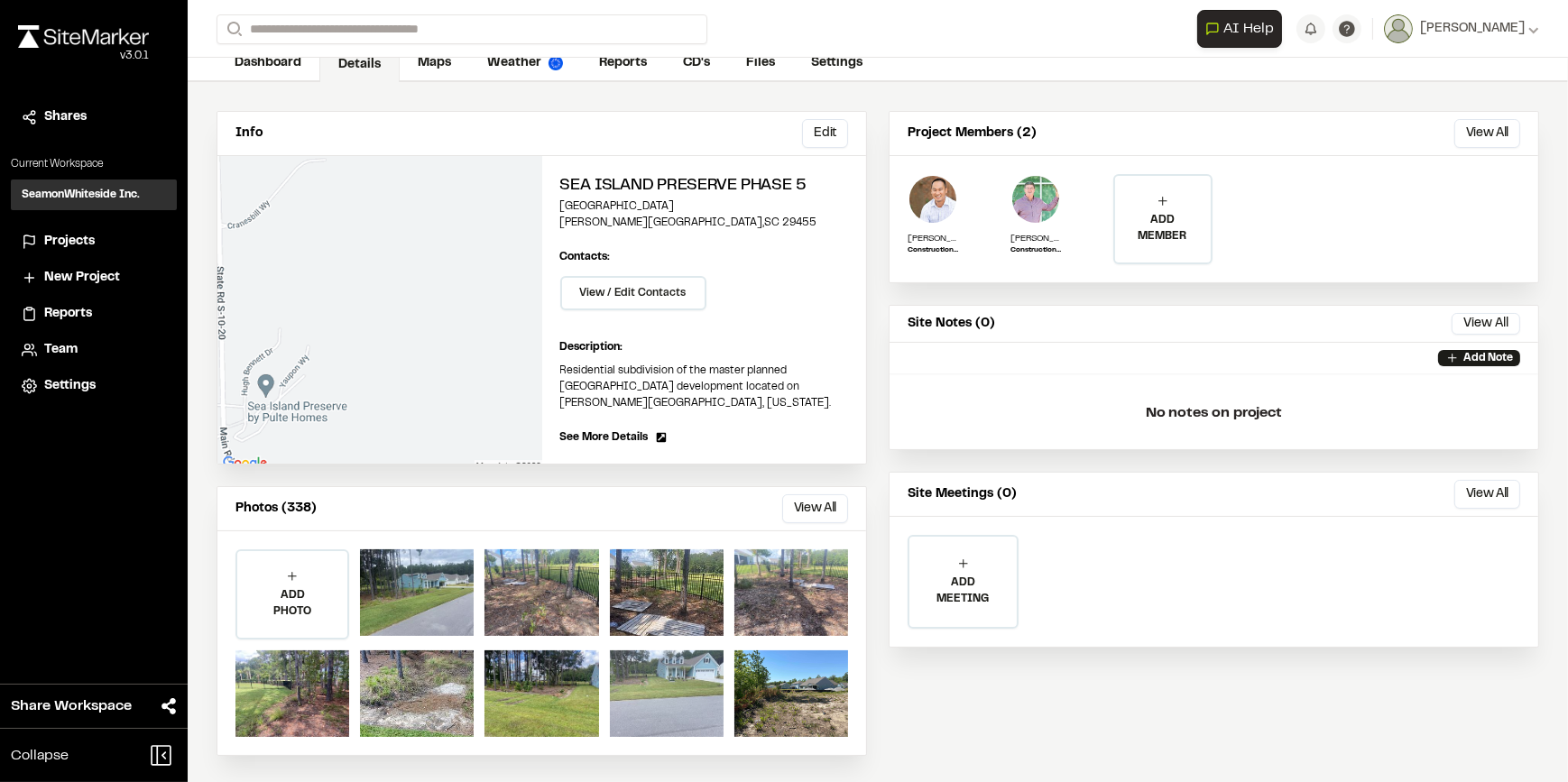
click at [677, 689] on div at bounding box center [666, 693] width 114 height 86
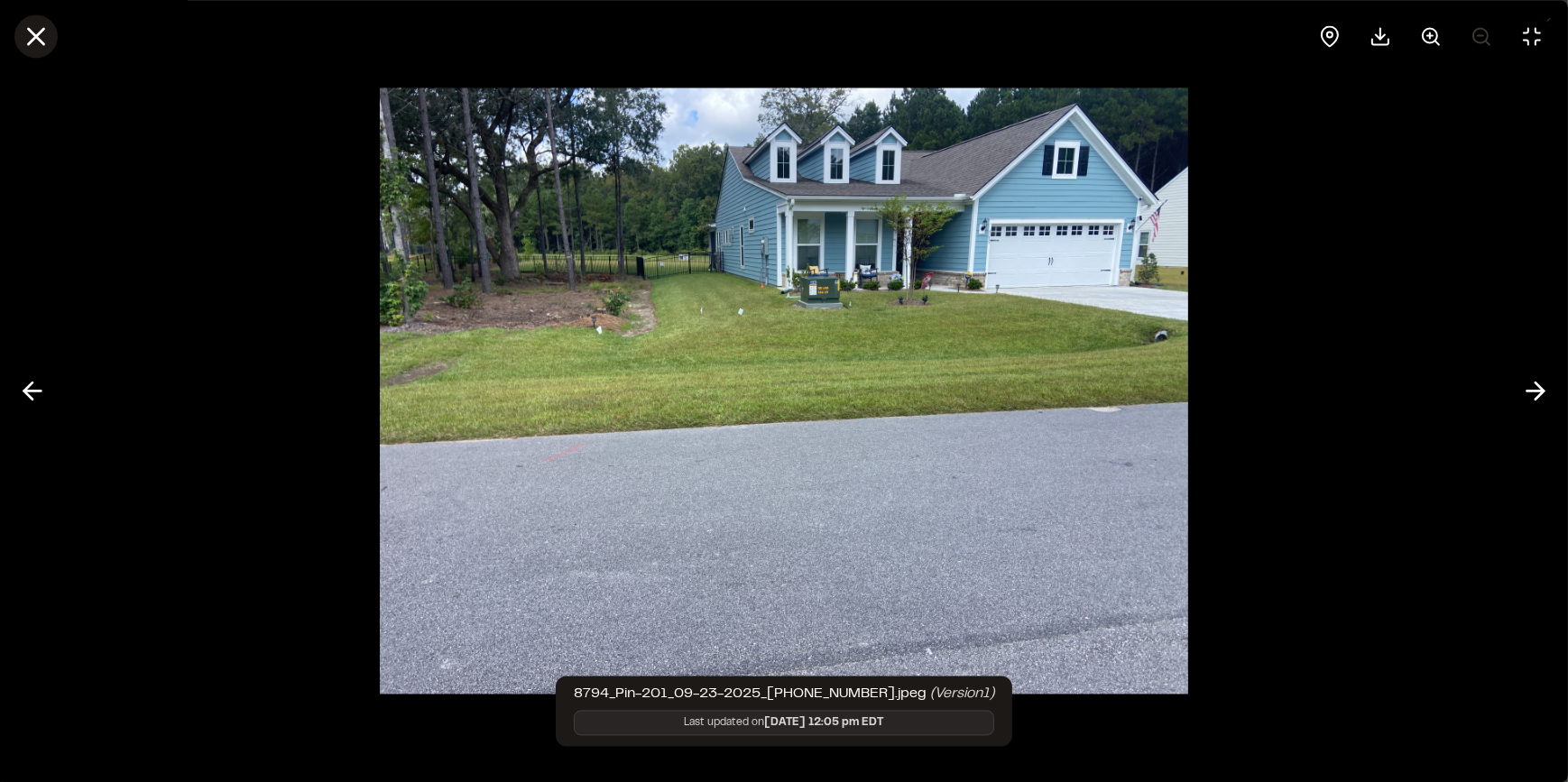
click at [43, 38] on icon at bounding box center [36, 36] width 31 height 31
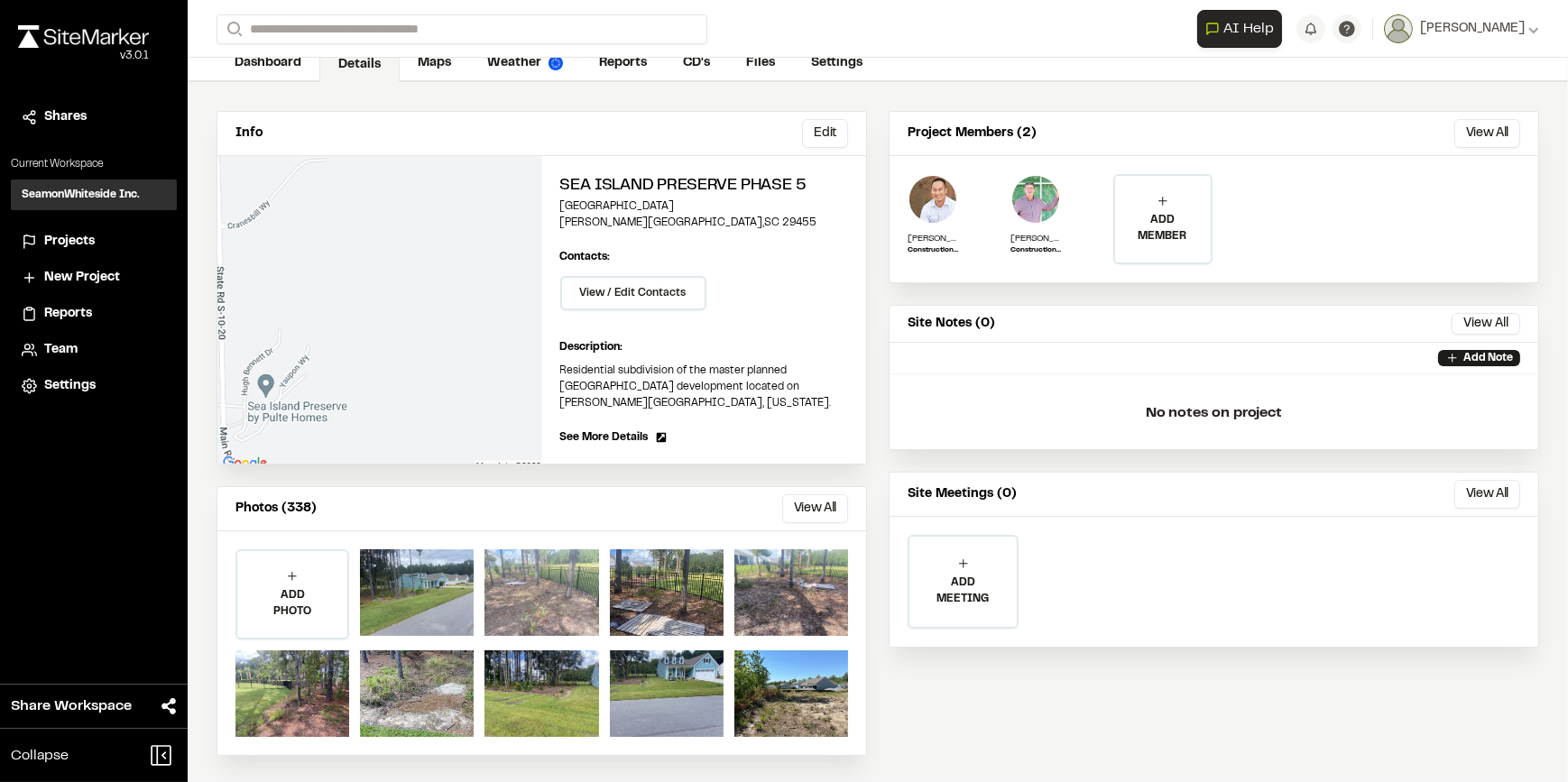
click at [557, 601] on div at bounding box center [540, 592] width 114 height 86
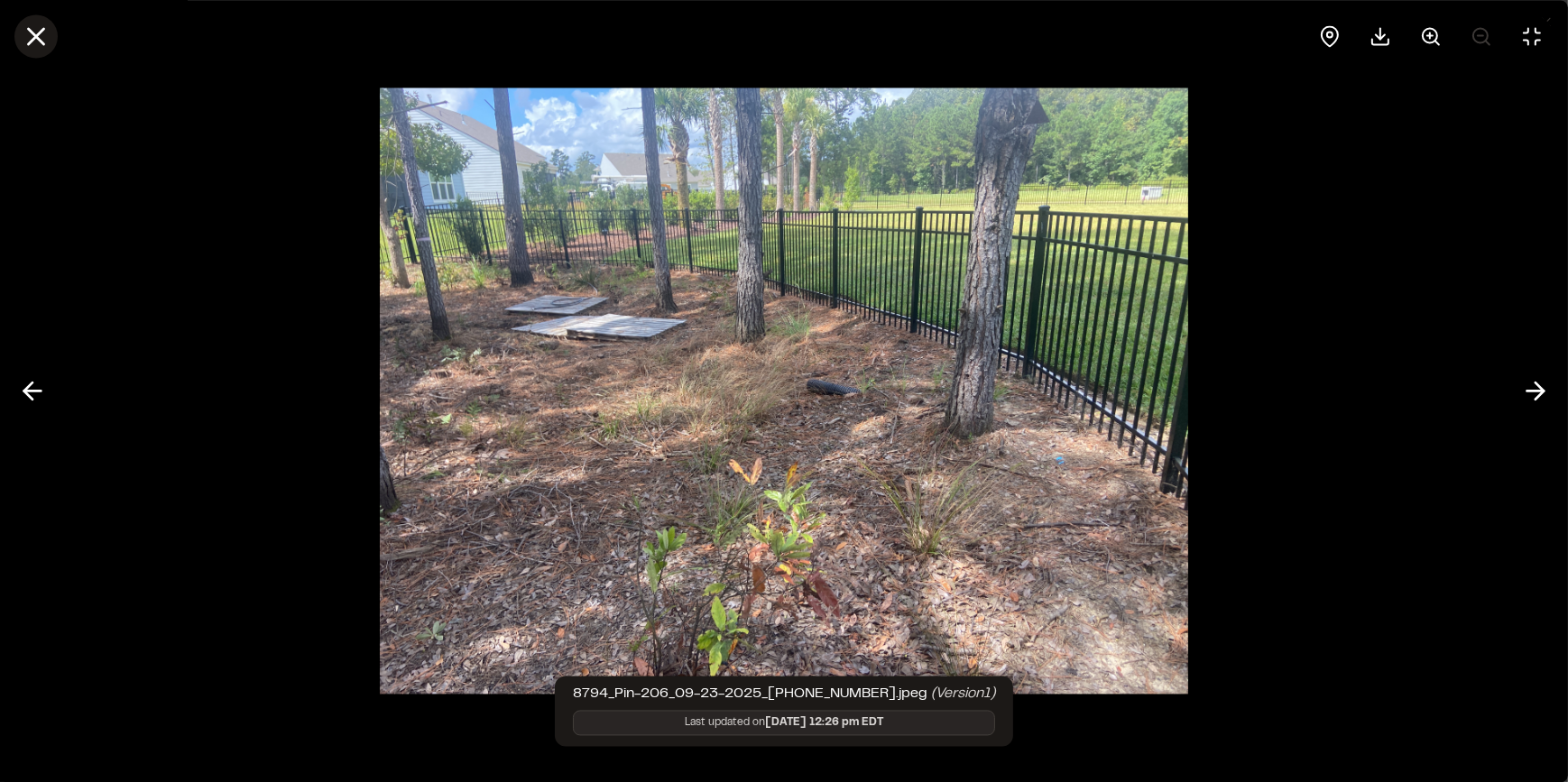
click at [28, 35] on icon at bounding box center [36, 36] width 31 height 31
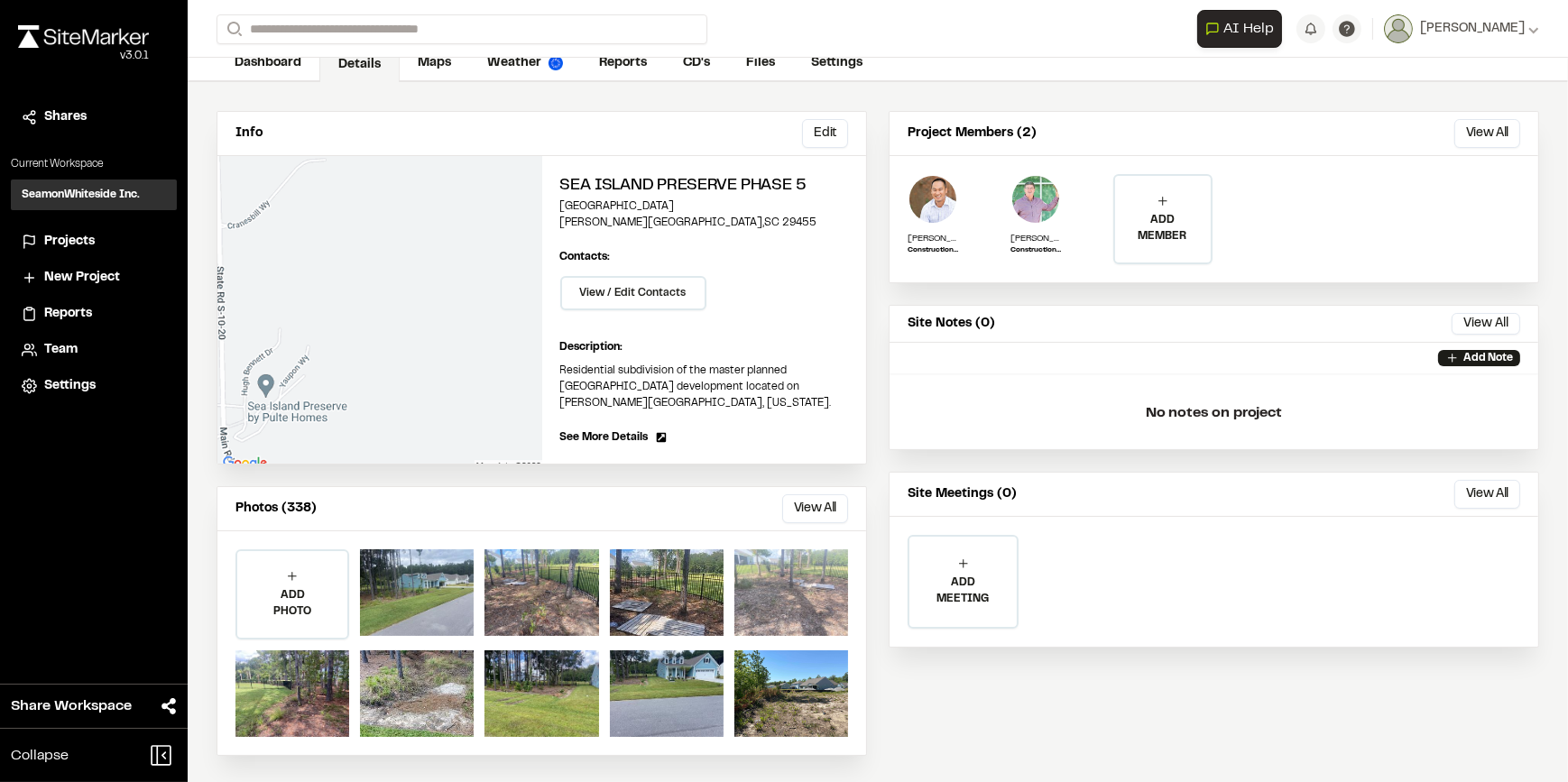
click at [807, 602] on div at bounding box center [791, 592] width 114 height 86
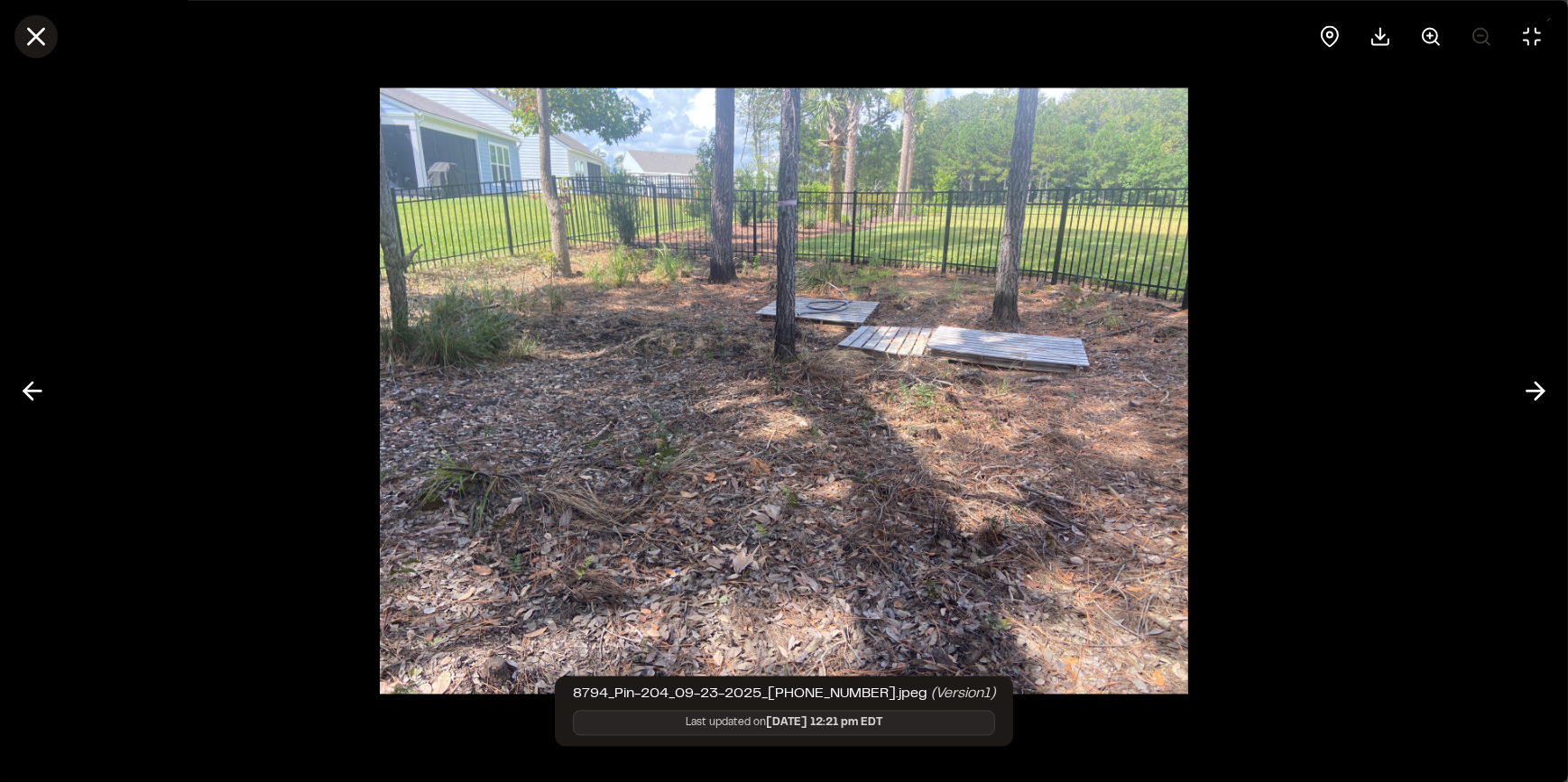
click at [27, 36] on icon at bounding box center [36, 36] width 31 height 31
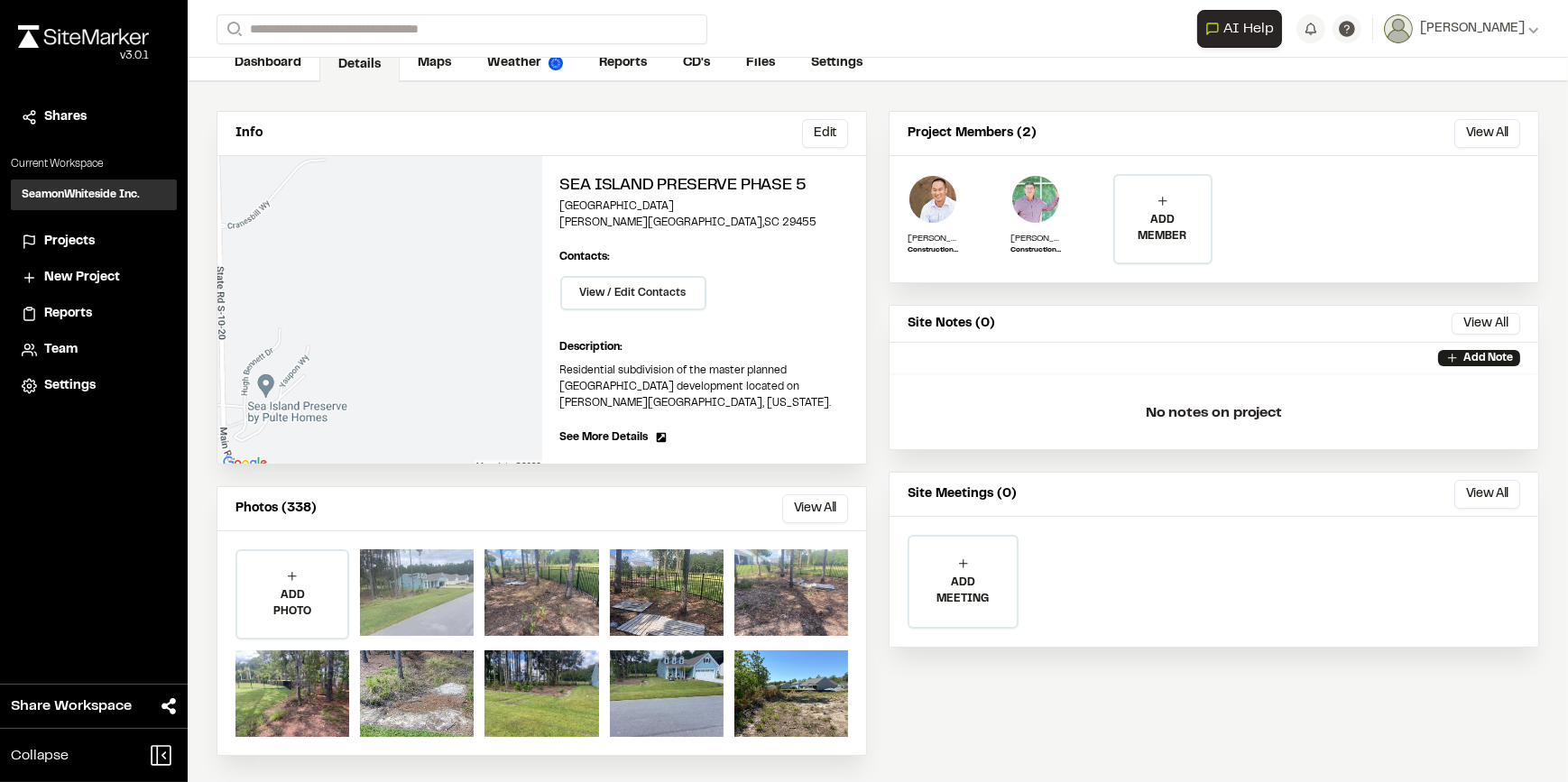
click at [417, 599] on div at bounding box center [416, 592] width 114 height 86
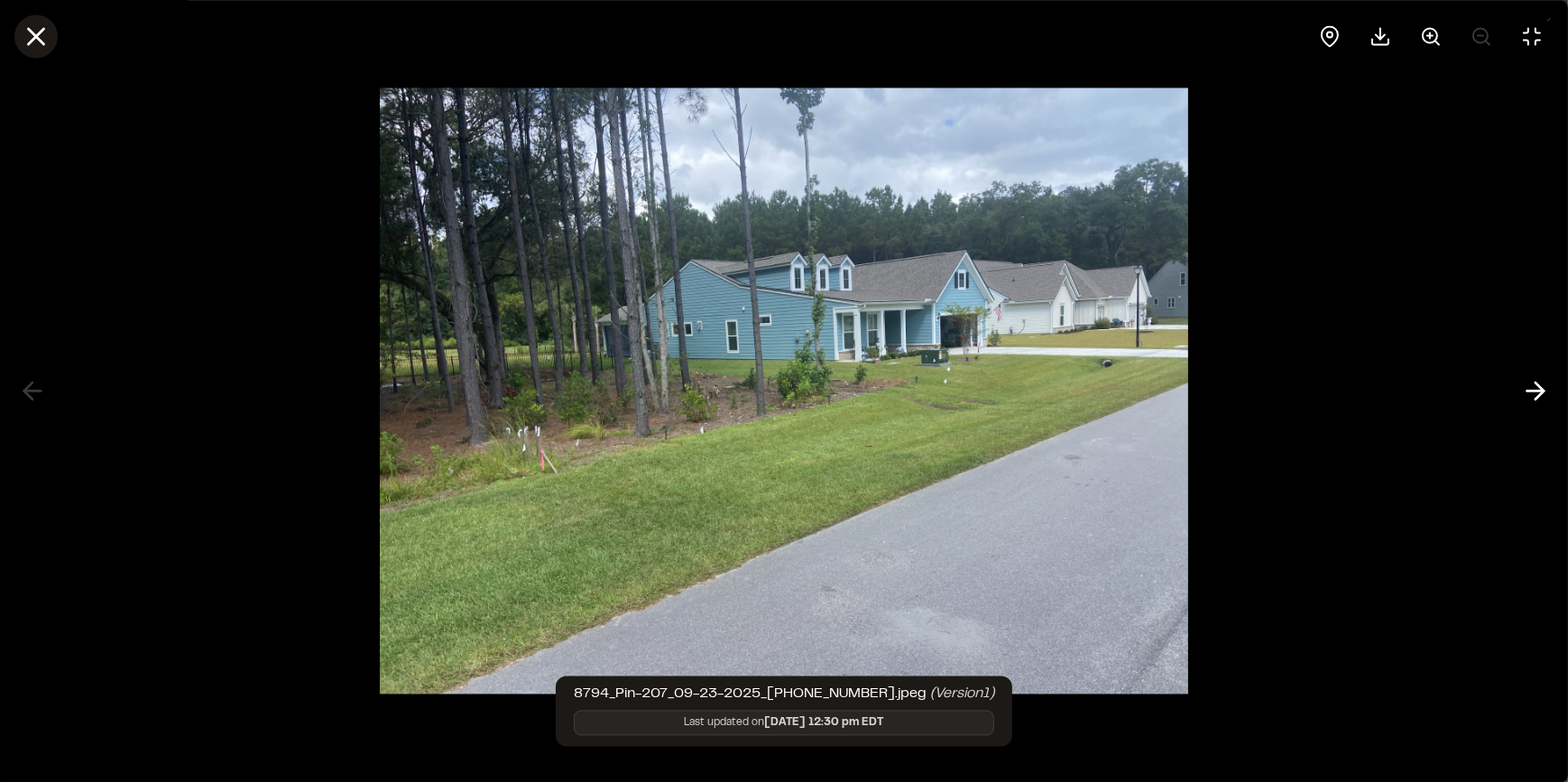
click at [34, 36] on line at bounding box center [37, 37] width 16 height 16
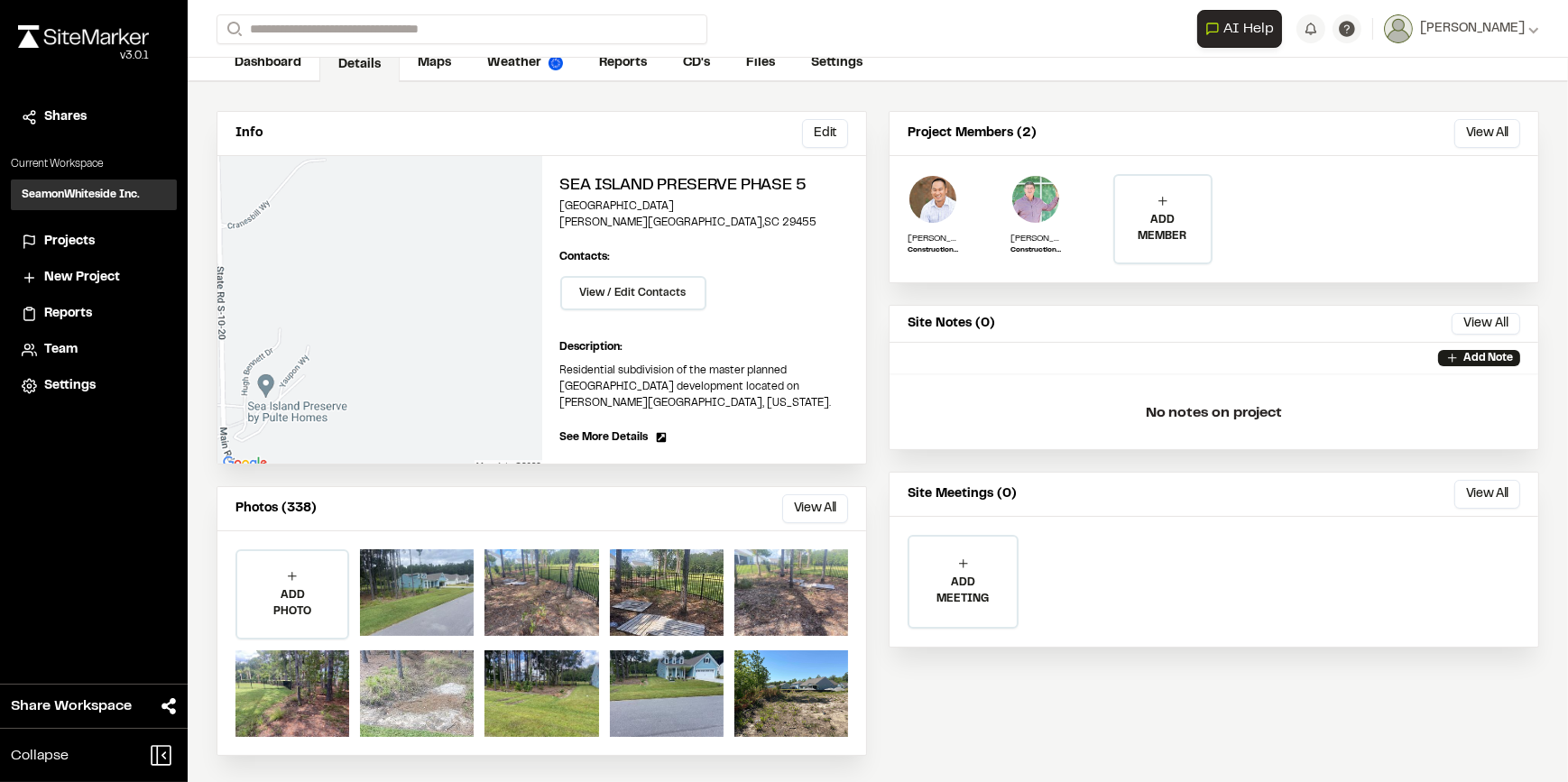
click at [430, 684] on div at bounding box center [416, 693] width 114 height 86
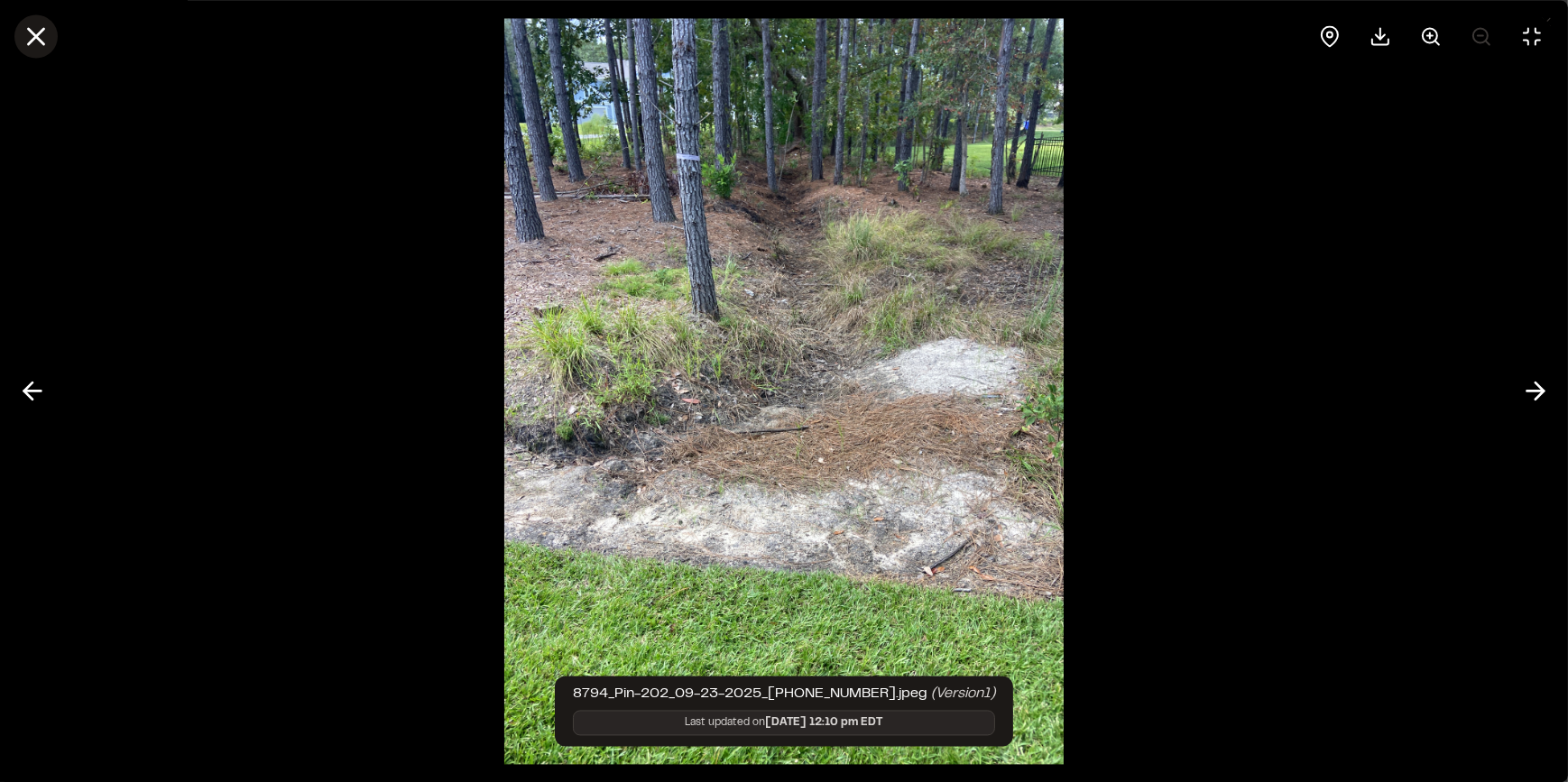
click at [30, 39] on icon at bounding box center [36, 36] width 31 height 31
